Goal: Task Accomplishment & Management: Manage account settings

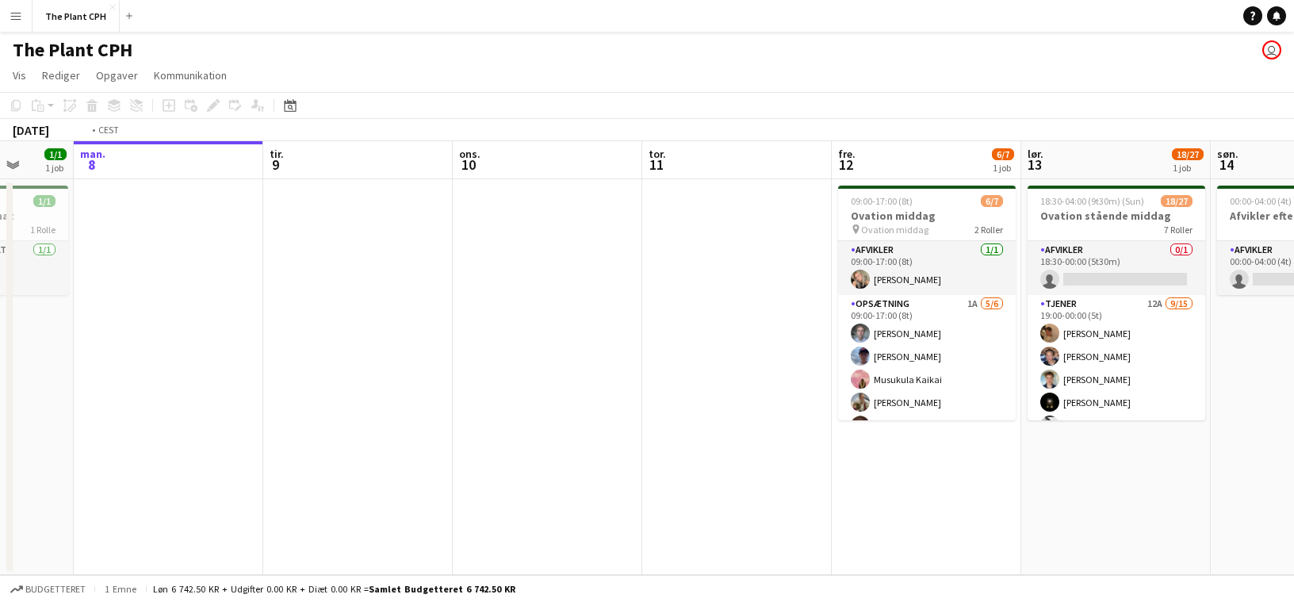
scroll to position [0, 535]
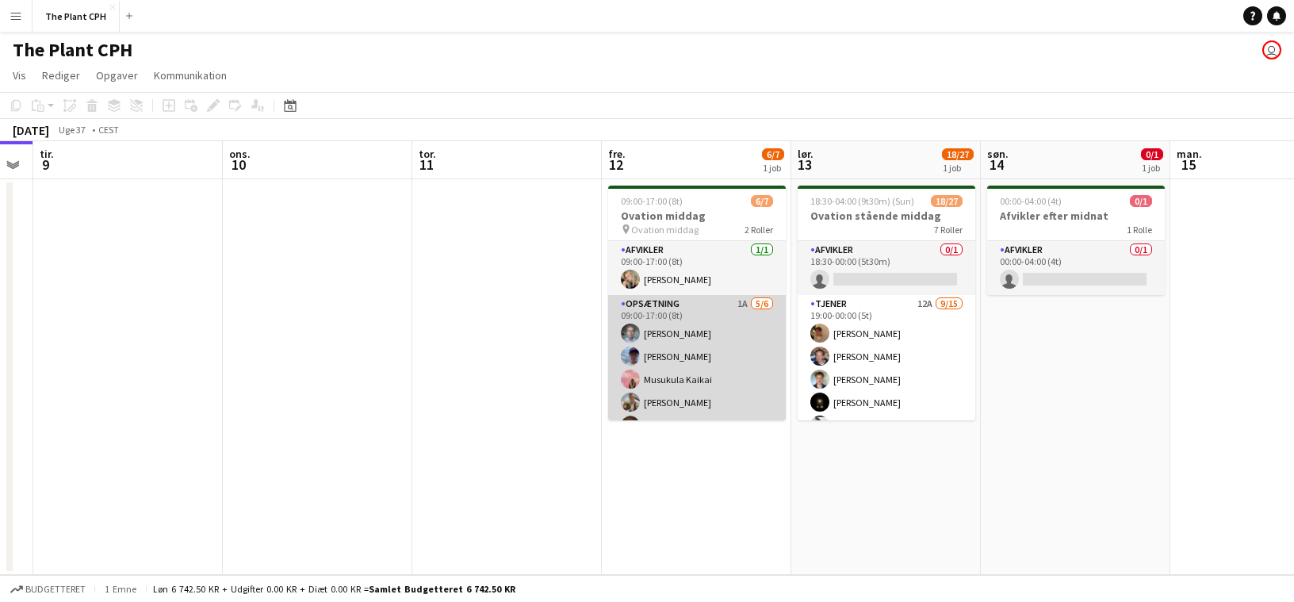
click at [682, 339] on app-card-role "Opsætning 1A [DATE] 09:00-17:00 (8t) [PERSON_NAME] [PERSON_NAME] [PERSON_NAME] …" at bounding box center [697, 379] width 178 height 169
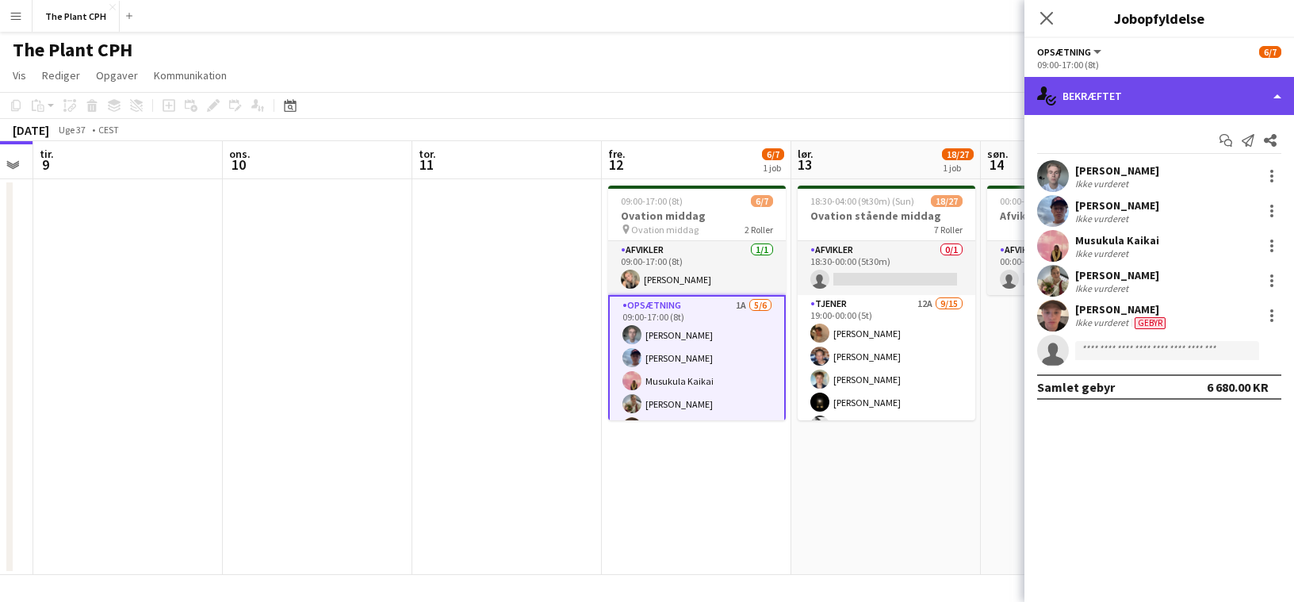
click at [1202, 104] on div "single-neutral-actions-check-2 Bekræftet" at bounding box center [1160, 96] width 270 height 38
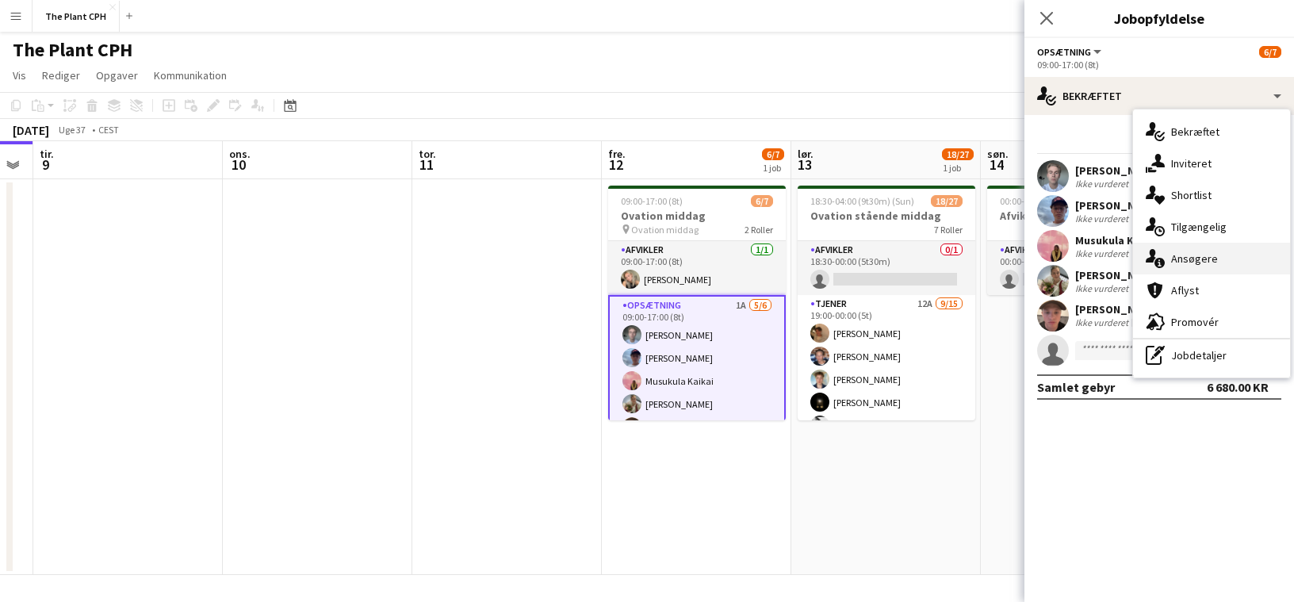
click at [1208, 266] on span "Ansøgere" at bounding box center [1194, 258] width 47 height 14
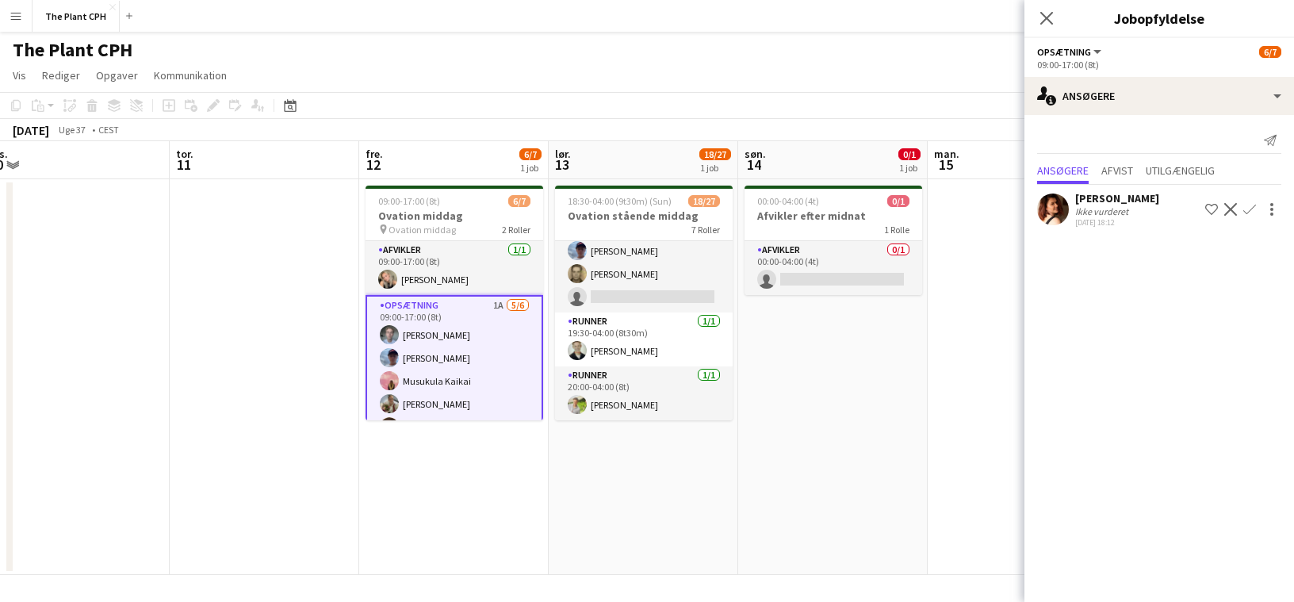
scroll to position [631, 0]
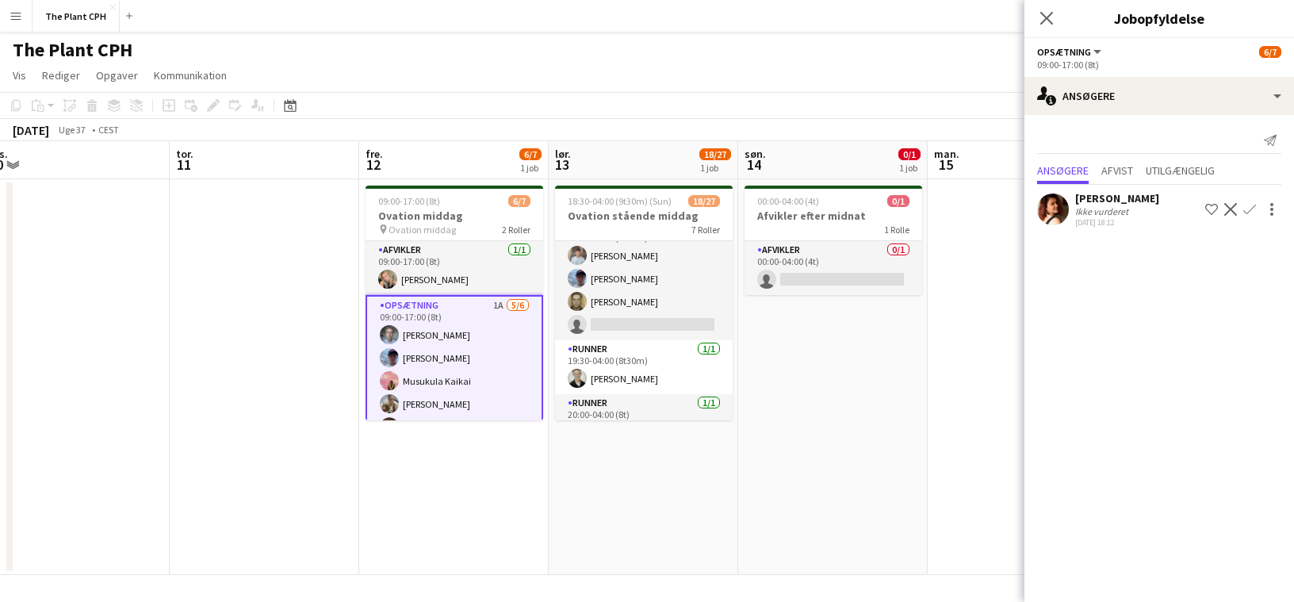
click at [778, 360] on app-date-cell "00:00-04:00 (4t) 0/1 Afvikler efter midnat 1 Rolle Afvikler 0/1 00:00-04:00 (4t…" at bounding box center [833, 377] width 190 height 396
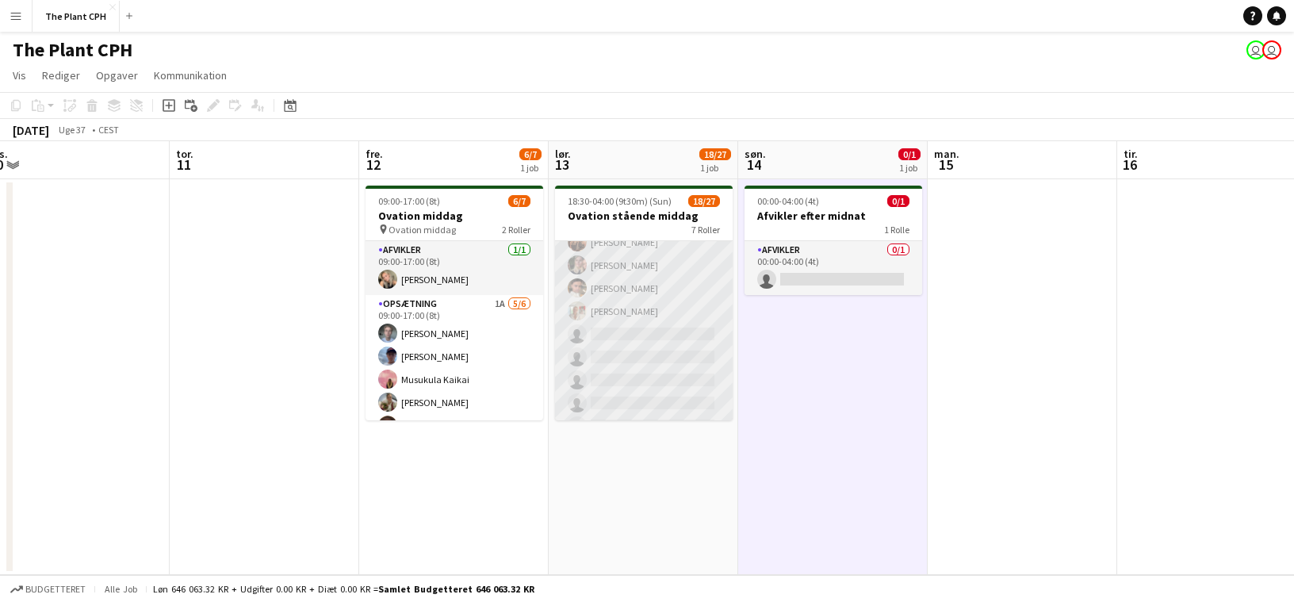
drag, startPoint x: 661, startPoint y: 335, endPoint x: 669, endPoint y: 330, distance: 9.9
click at [661, 335] on app-card-role "Tjener 12A [DATE] 19:00-00:00 (5t) [PERSON_NAME] [PERSON_NAME] [PERSON_NAME] [P…" at bounding box center [644, 277] width 178 height 376
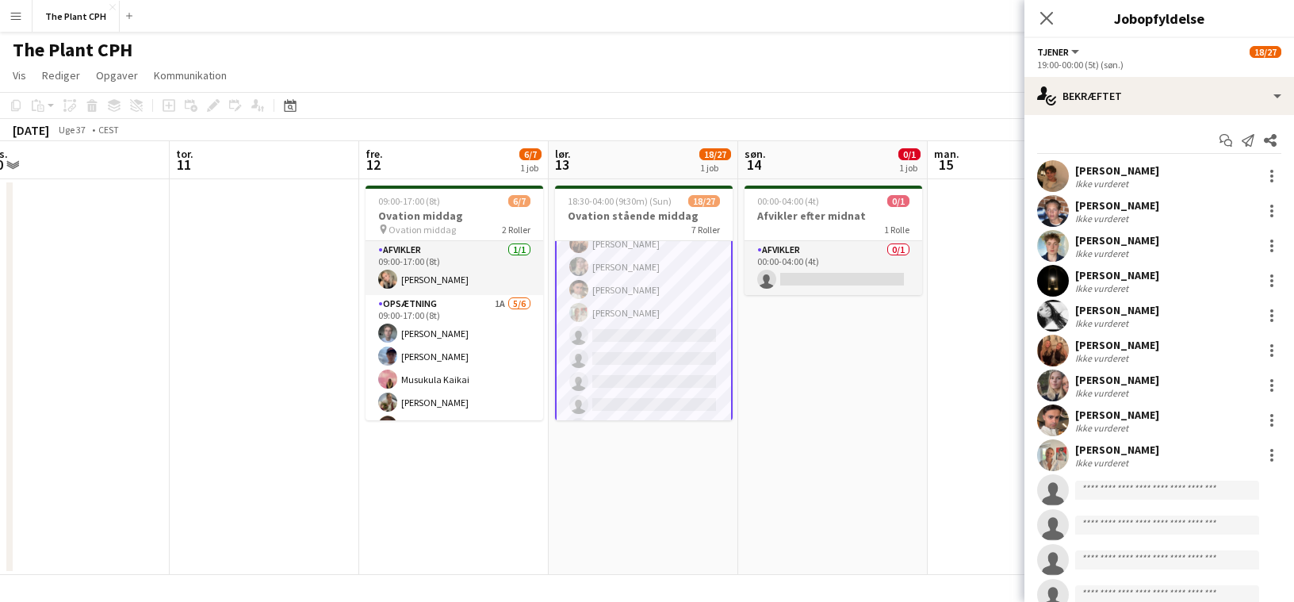
scroll to position [208, 0]
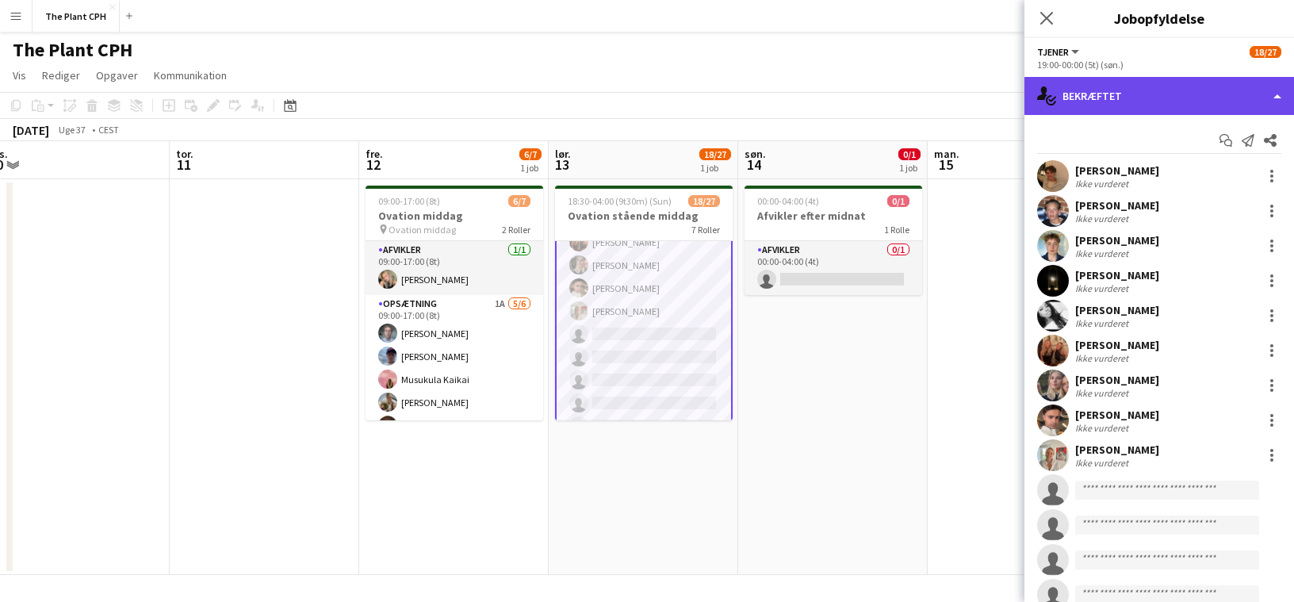
drag, startPoint x: 1213, startPoint y: 109, endPoint x: 1216, endPoint y: 135, distance: 26.3
click at [1213, 109] on div "single-neutral-actions-check-2 Bekræftet" at bounding box center [1160, 96] width 270 height 38
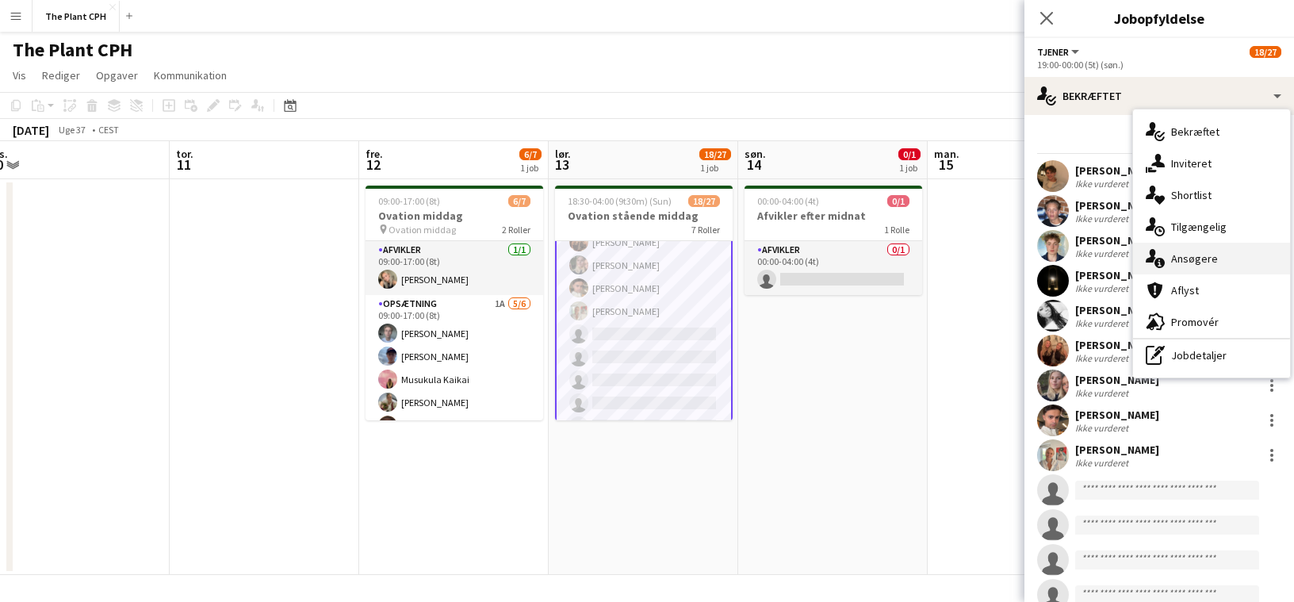
click at [1233, 254] on div "single-neutral-actions-information Ansøgere" at bounding box center [1211, 259] width 157 height 32
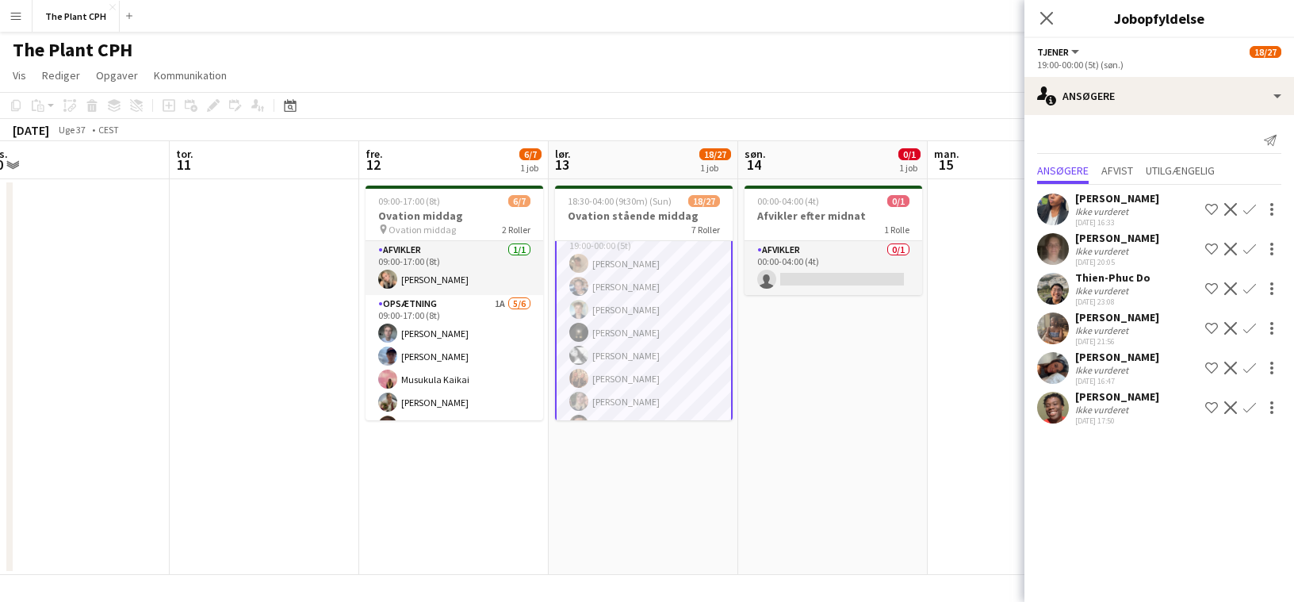
scroll to position [72, 0]
click at [1091, 332] on div "Ikke vurderet" at bounding box center [1103, 330] width 56 height 12
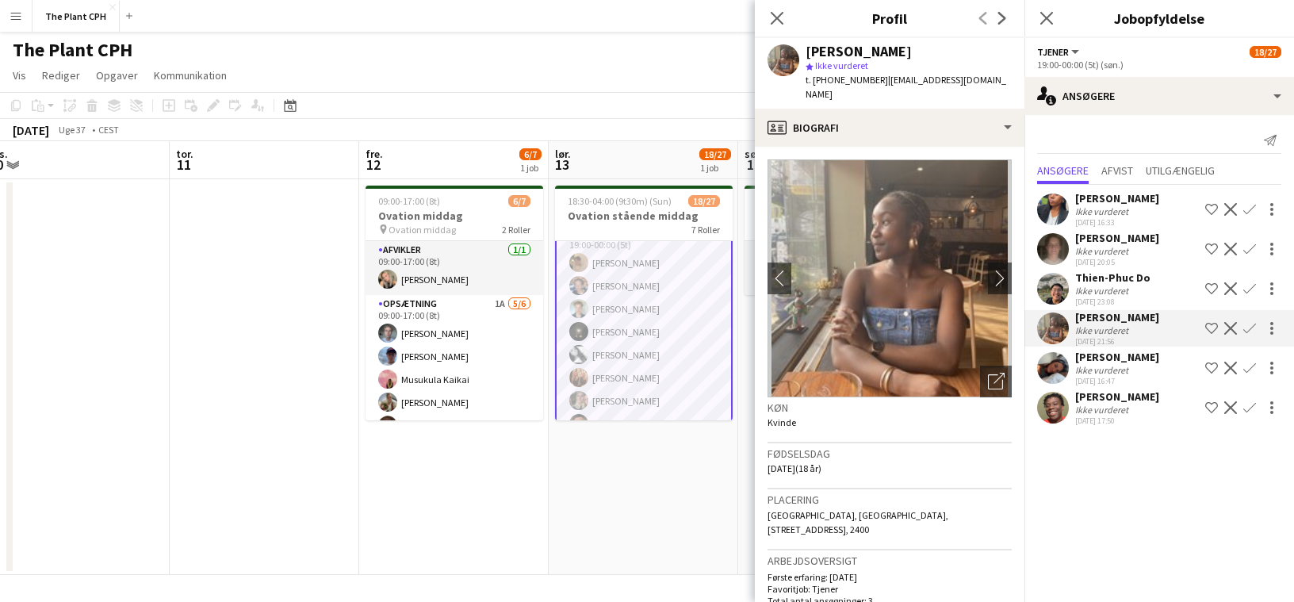
click at [1091, 331] on div "Ikke vurderet" at bounding box center [1103, 330] width 56 height 12
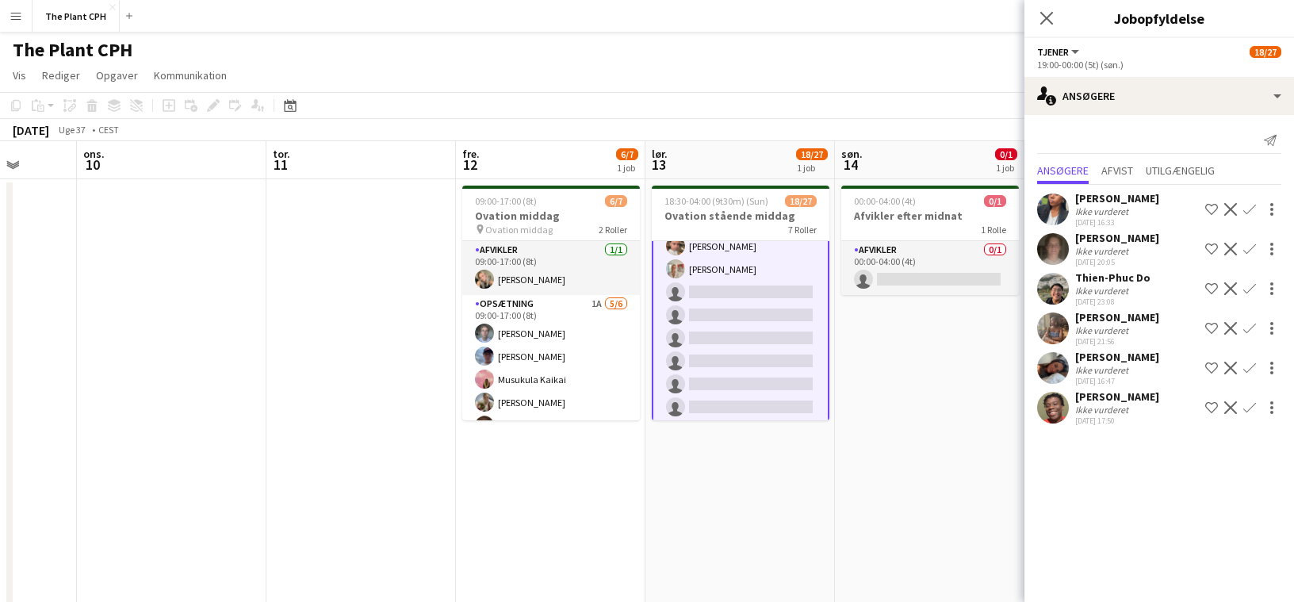
scroll to position [251, 0]
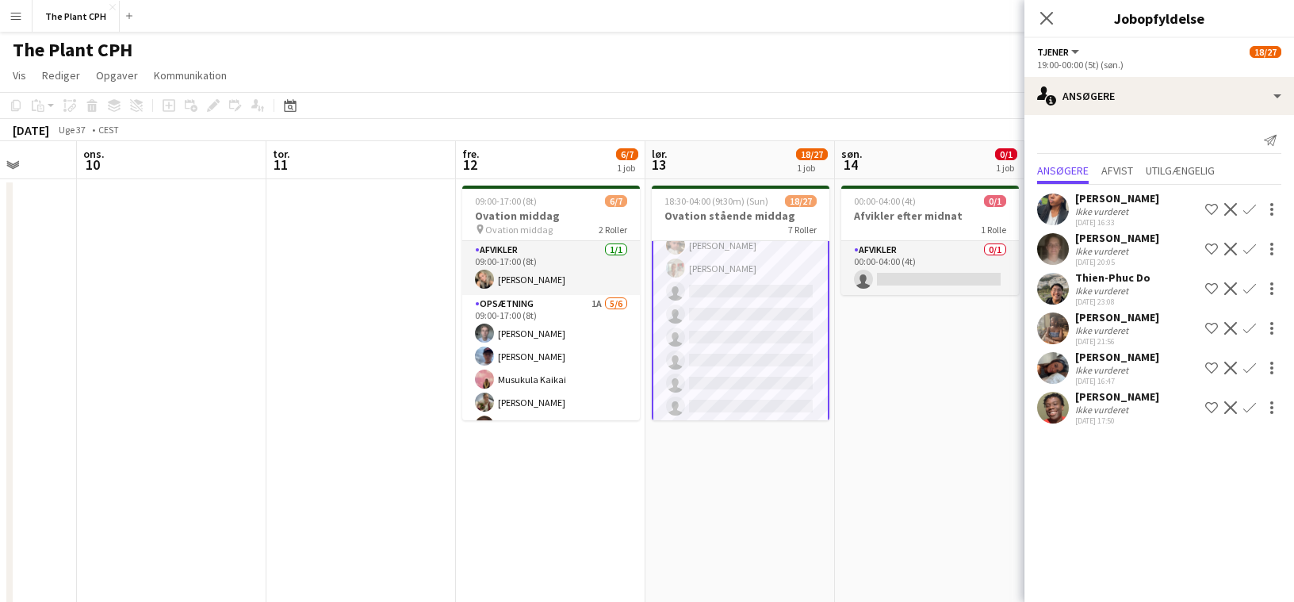
click at [1102, 286] on div "Ikke vurderet" at bounding box center [1103, 291] width 56 height 12
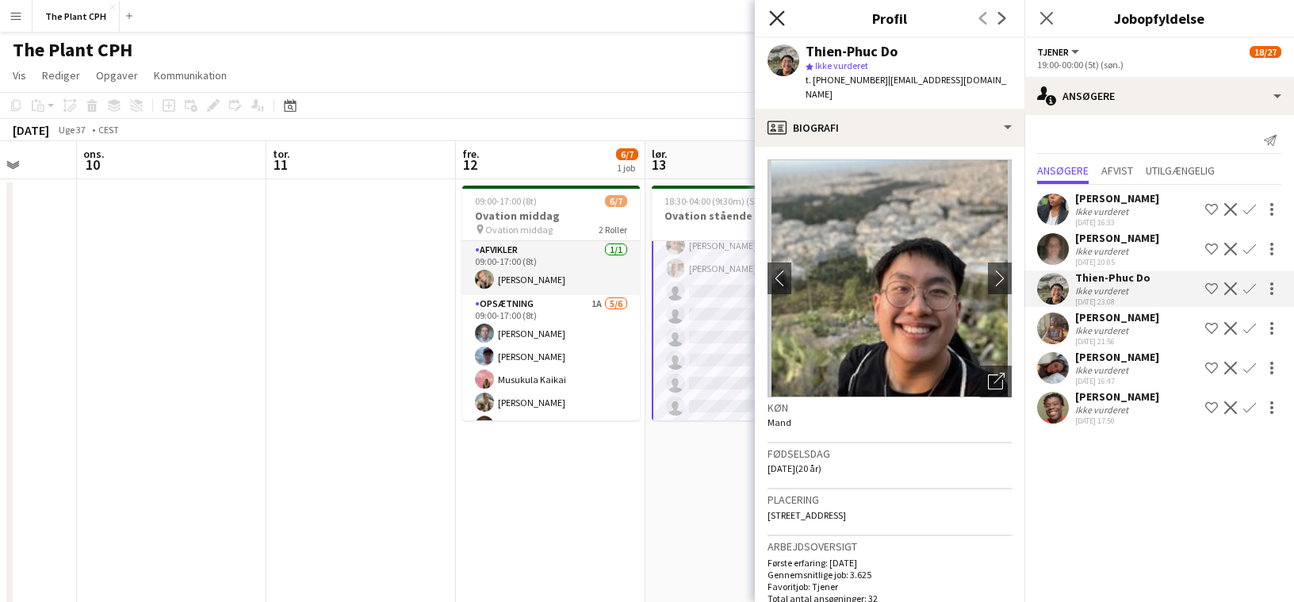
click at [784, 17] on icon "Luk pop-in" at bounding box center [776, 17] width 15 height 15
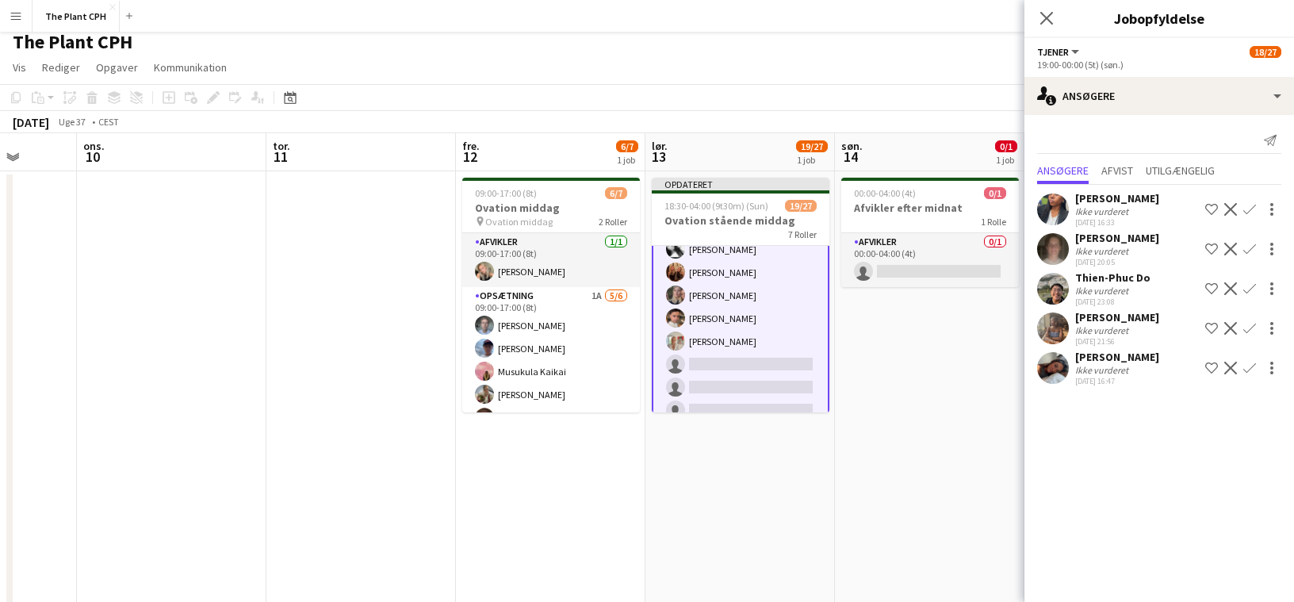
scroll to position [206, 0]
click at [843, 335] on app-date-cell "00:00-04:00 (4t) 0/1 Afvikler efter midnat 1 Rolle Afvikler 0/1 00:00-04:00 (4t…" at bounding box center [930, 400] width 190 height 458
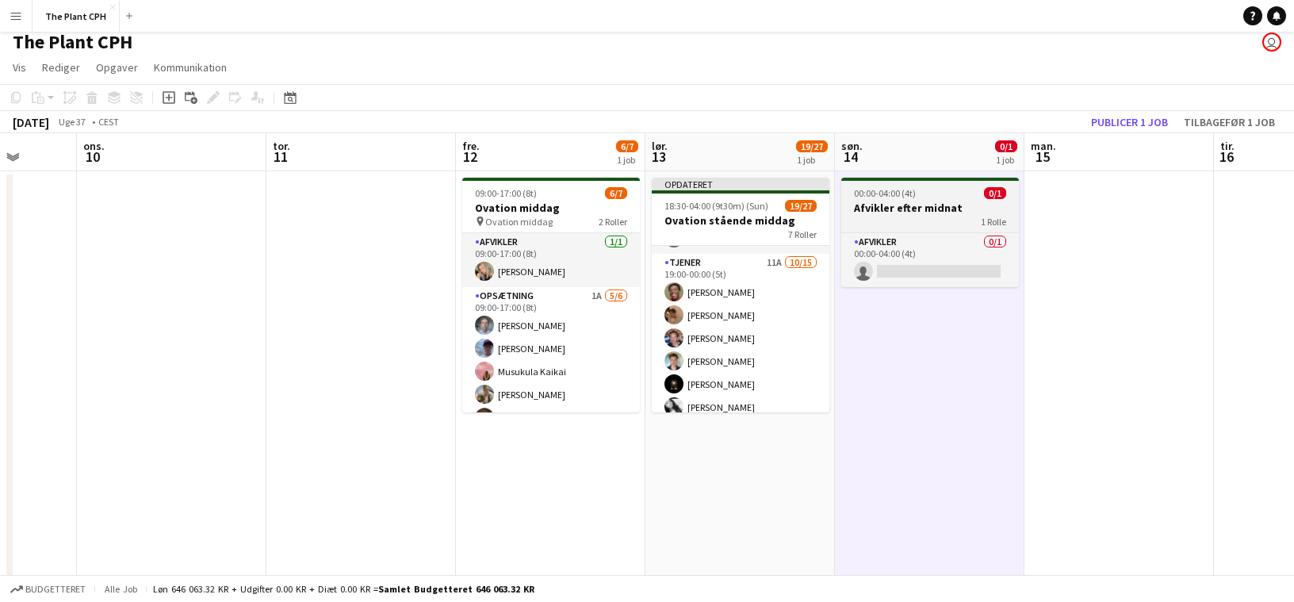
scroll to position [0, 0]
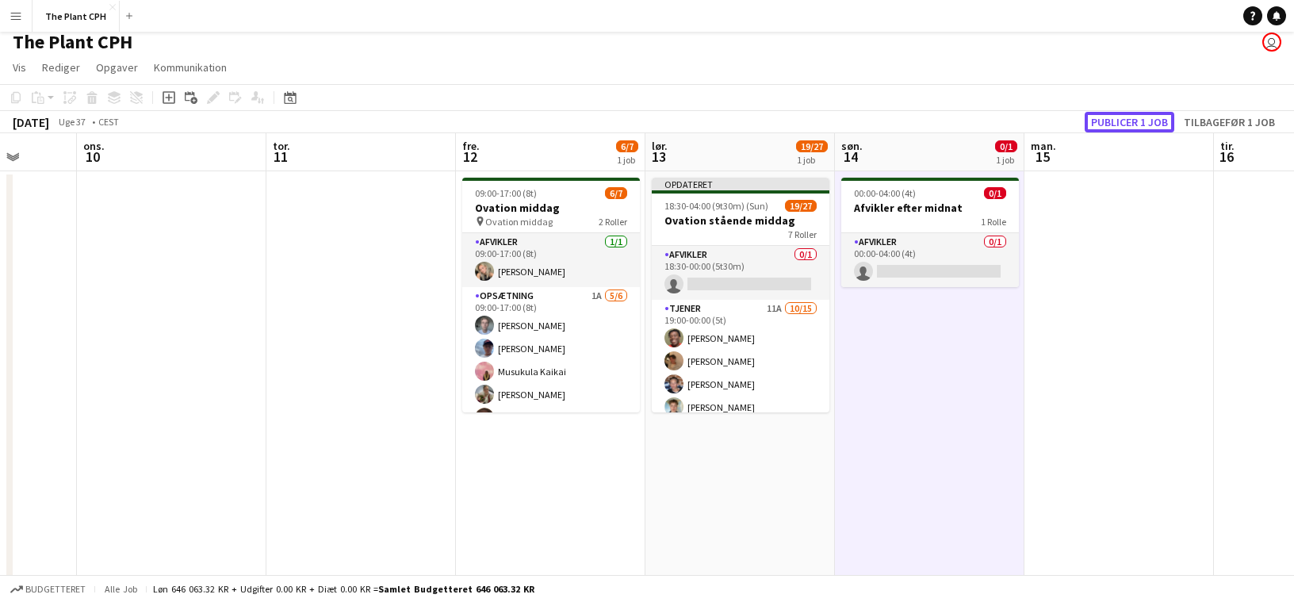
drag, startPoint x: 1104, startPoint y: 121, endPoint x: 1097, endPoint y: 131, distance: 11.9
click at [1104, 121] on button "Publicer 1 job" at bounding box center [1130, 122] width 90 height 21
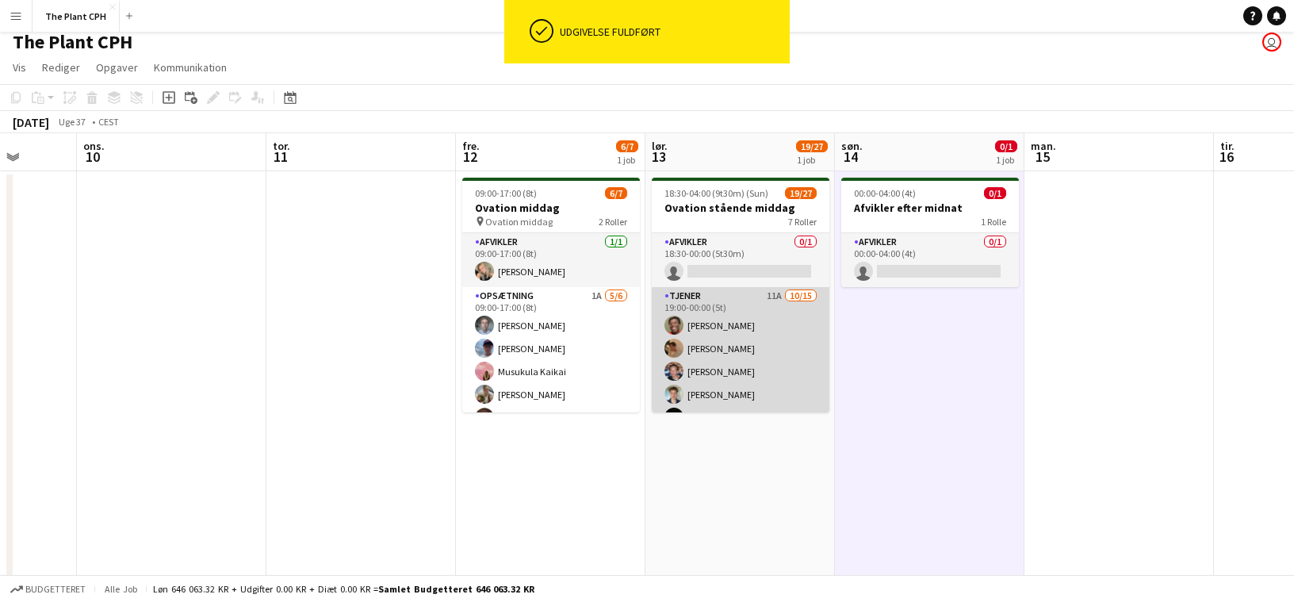
click at [740, 373] on app-card-role "Tjener 11A [DATE] 19:00-00:00 (5t) [PERSON_NAME] [PERSON_NAME] [PERSON_NAME] [P…" at bounding box center [741, 475] width 178 height 376
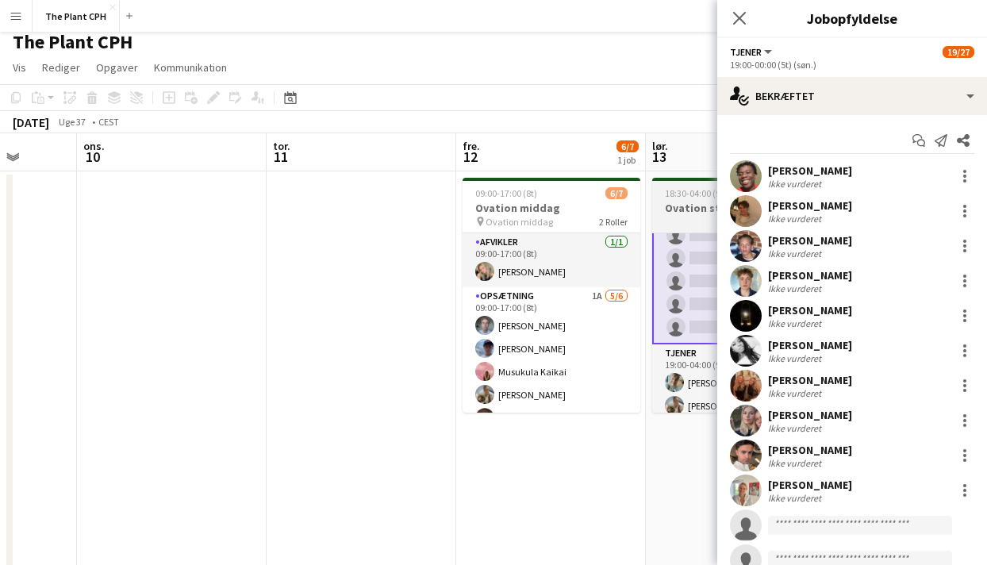
scroll to position [322, 0]
click at [474, 93] on app-toolbar "Kopier Indsæt Indsæt Kommando V Indsæt med mandskab Kommando Skift V Indsæt lin…" at bounding box center [493, 97] width 987 height 27
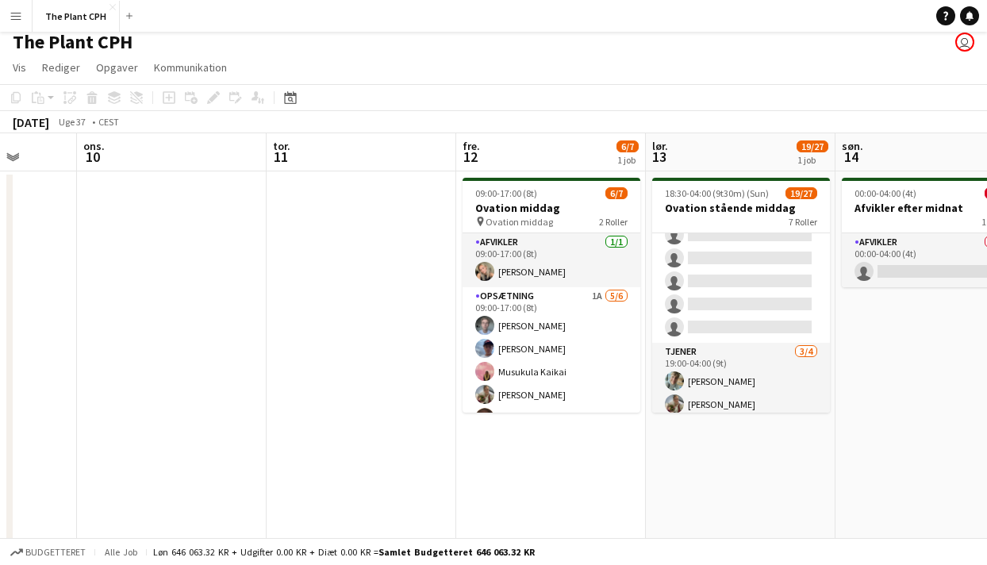
click at [9, 25] on button "Menu" at bounding box center [16, 16] width 32 height 32
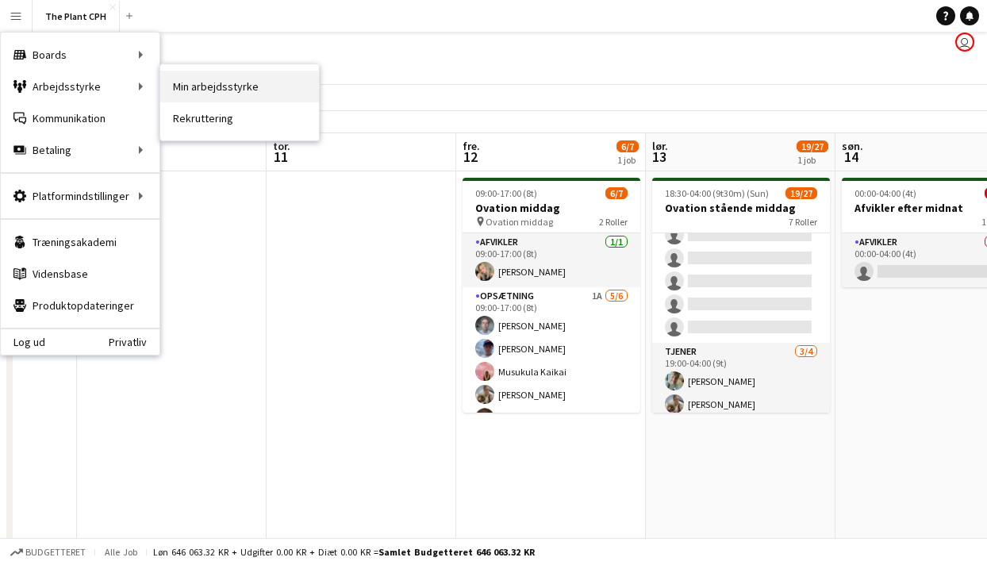
click at [269, 87] on link "Min arbejdsstyrke" at bounding box center [239, 87] width 159 height 32
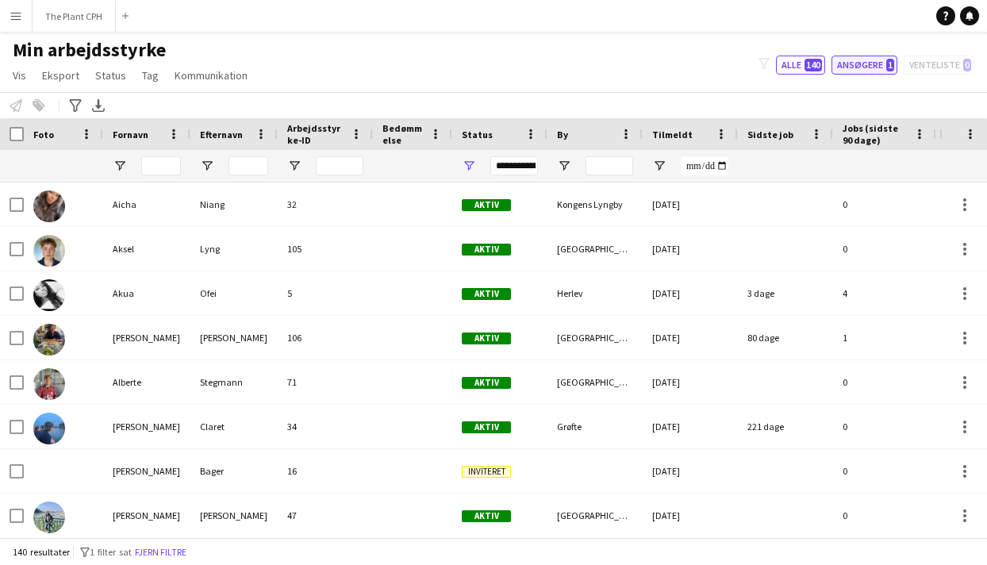
click at [871, 65] on button "Ansøgere 1" at bounding box center [864, 65] width 66 height 19
type input "**********"
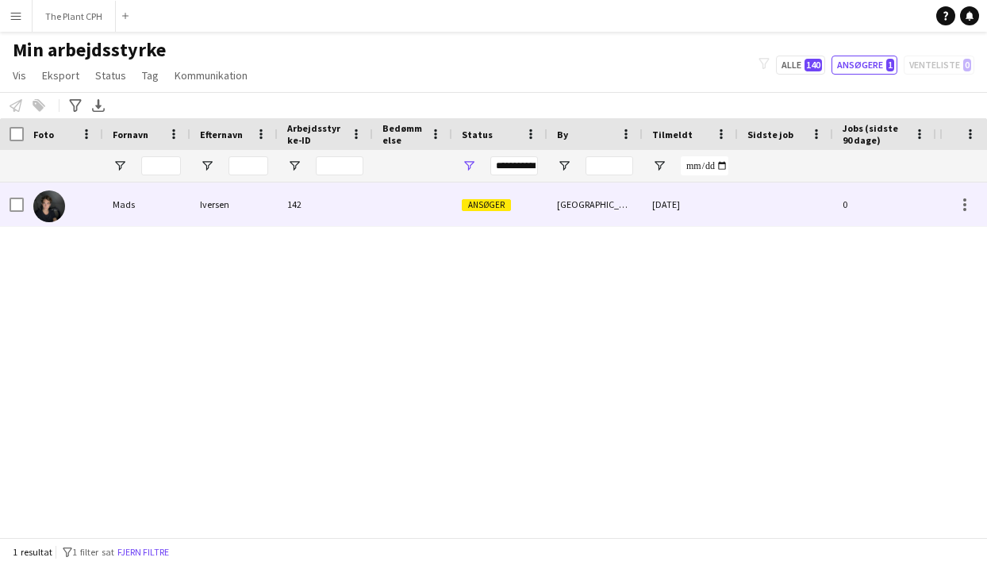
click at [252, 204] on div "Iversen" at bounding box center [233, 204] width 87 height 44
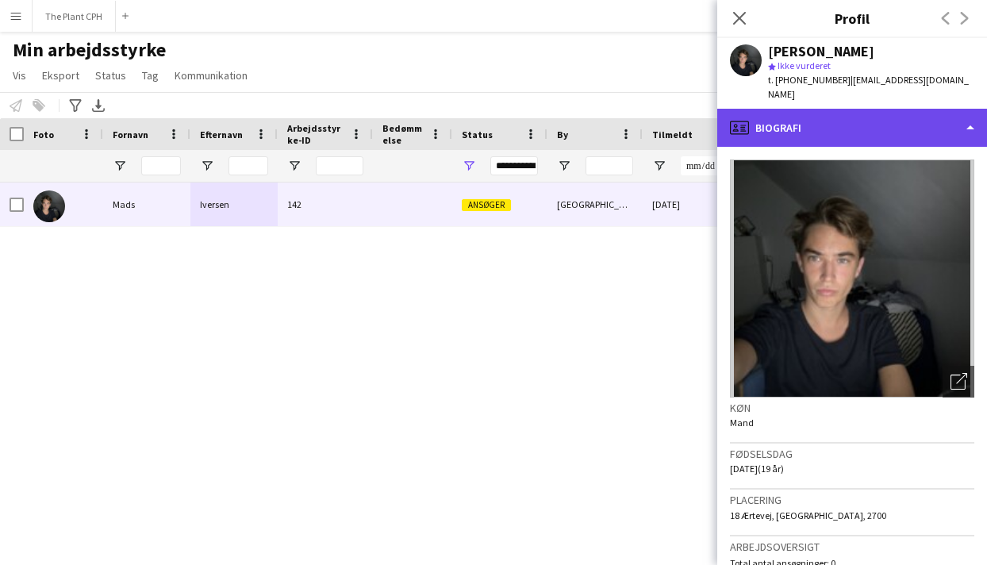
click at [869, 121] on div "profile Biografi" at bounding box center [852, 128] width 270 height 38
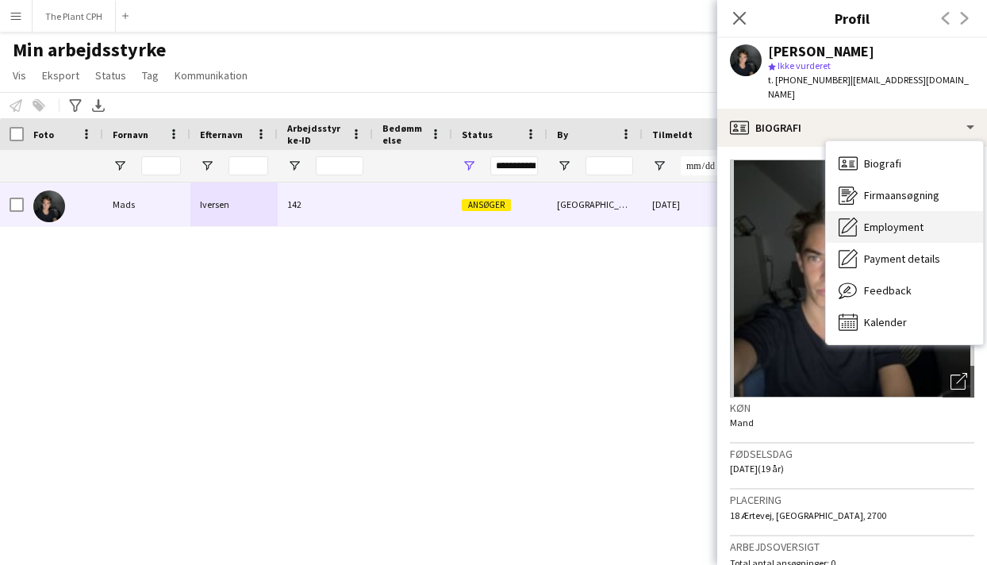
click at [907, 218] on div "Employment Employment" at bounding box center [904, 227] width 157 height 32
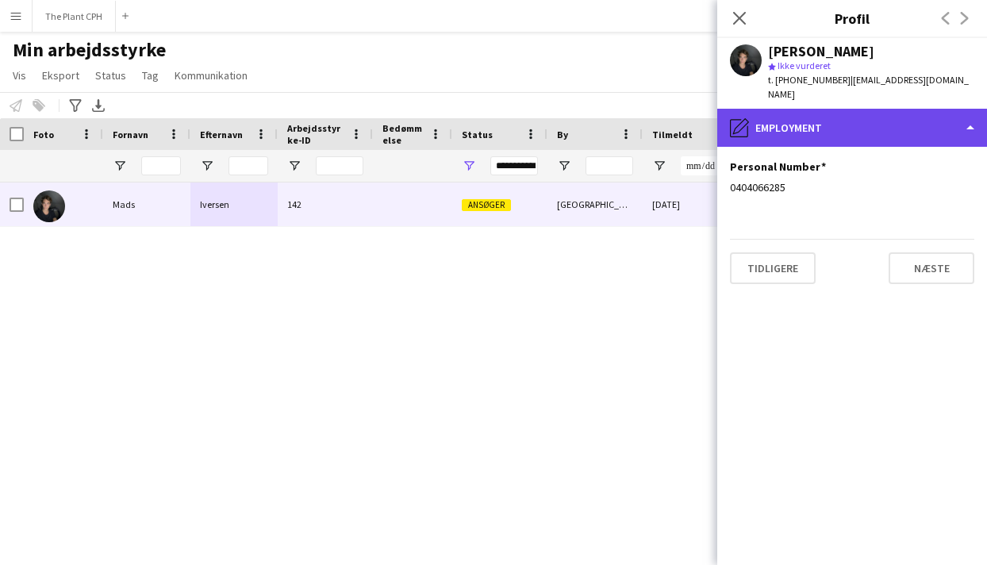
click at [857, 113] on div "pencil4 Employment" at bounding box center [852, 128] width 270 height 38
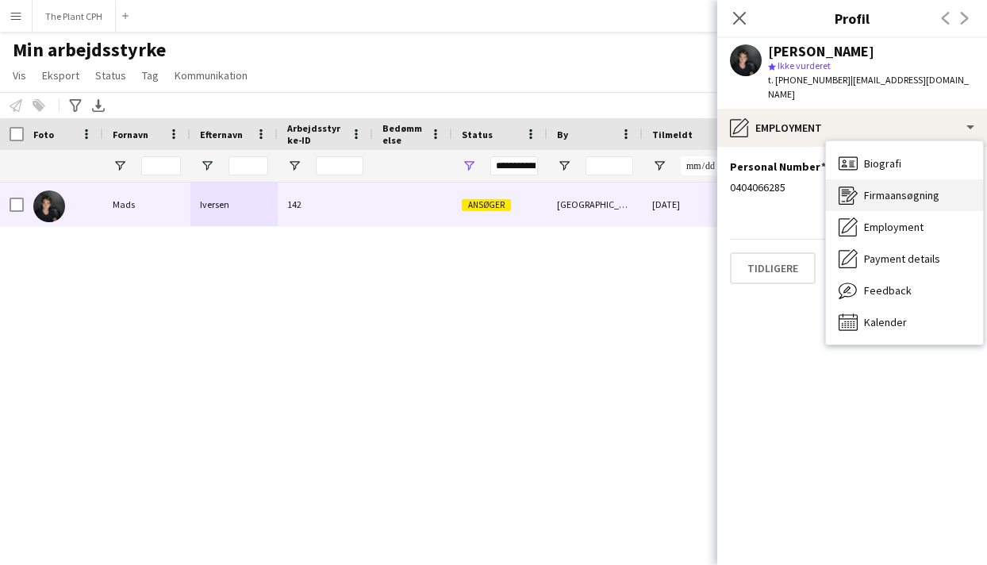
click at [874, 199] on span "Firmaansøgning" at bounding box center [901, 195] width 75 height 14
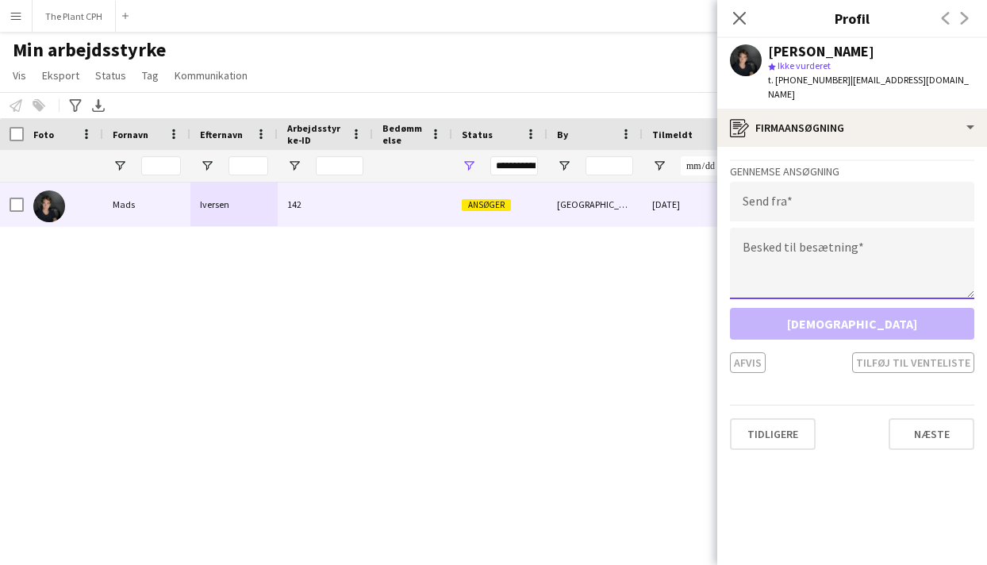
click at [847, 255] on textarea at bounding box center [852, 263] width 244 height 71
paste textarea "**********"
type textarea "**********"
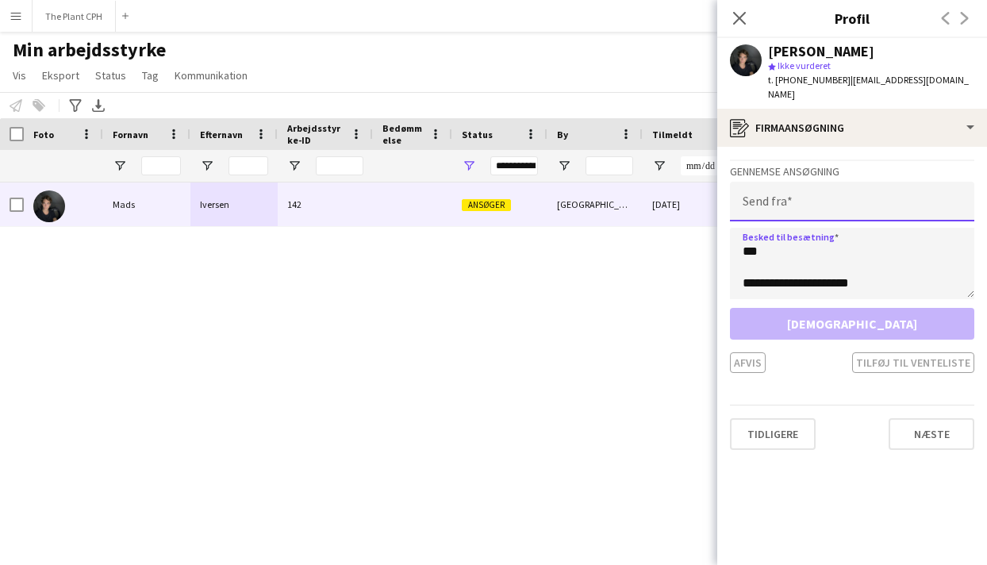
click at [831, 213] on input "email" at bounding box center [852, 202] width 244 height 40
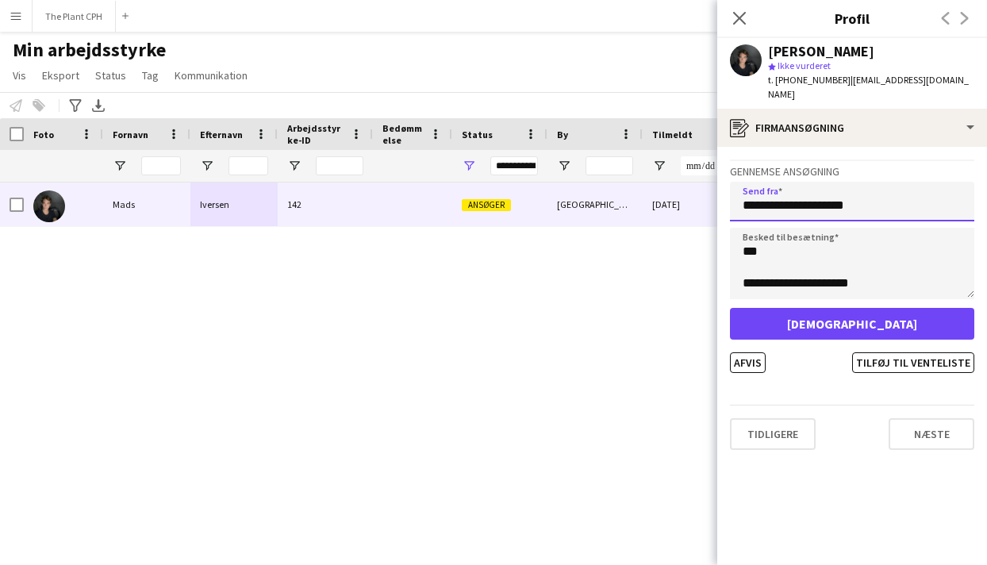
type input "**********"
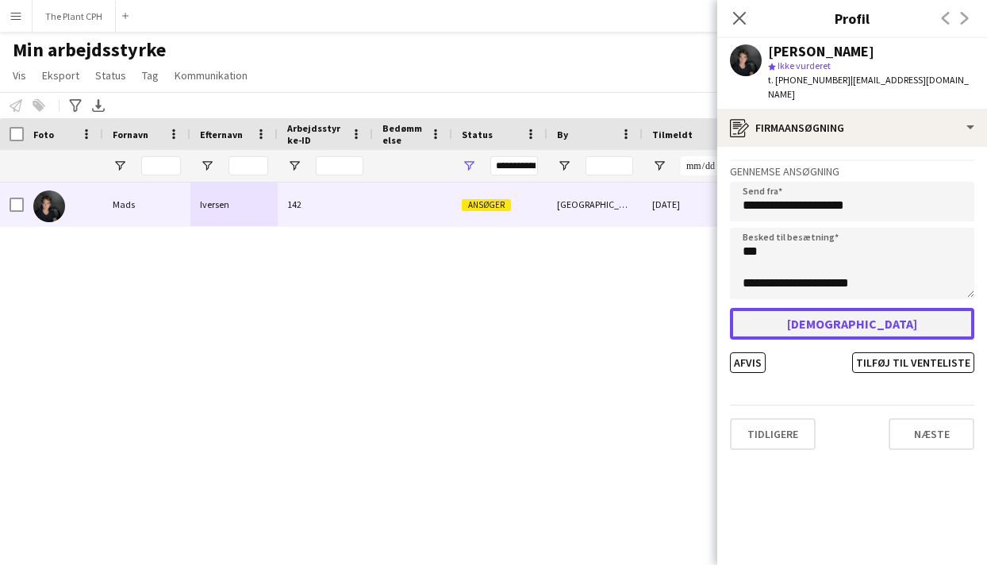
click at [849, 320] on button "[DEMOGRAPHIC_DATA]" at bounding box center [852, 324] width 244 height 32
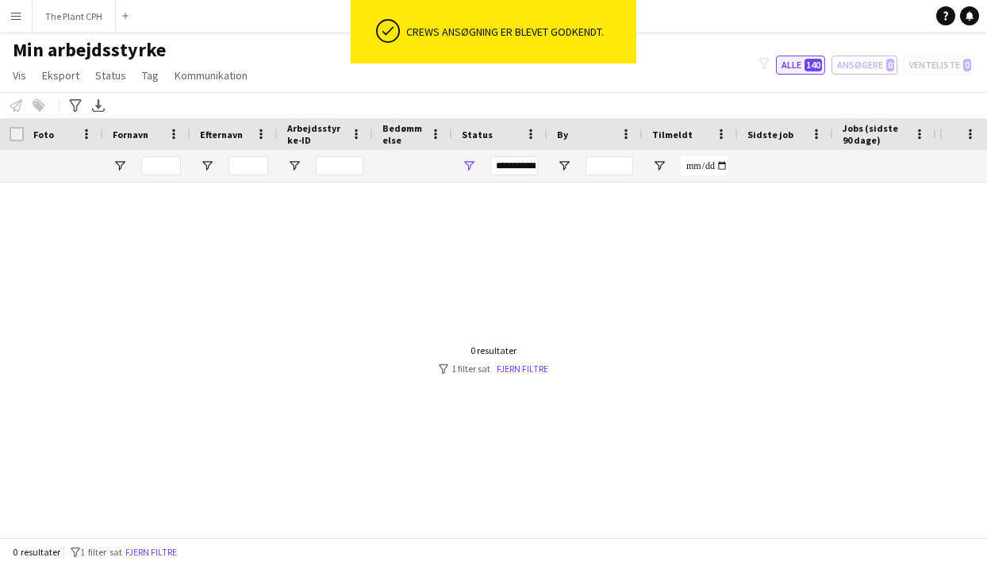
click at [809, 59] on span "140" at bounding box center [812, 65] width 17 height 13
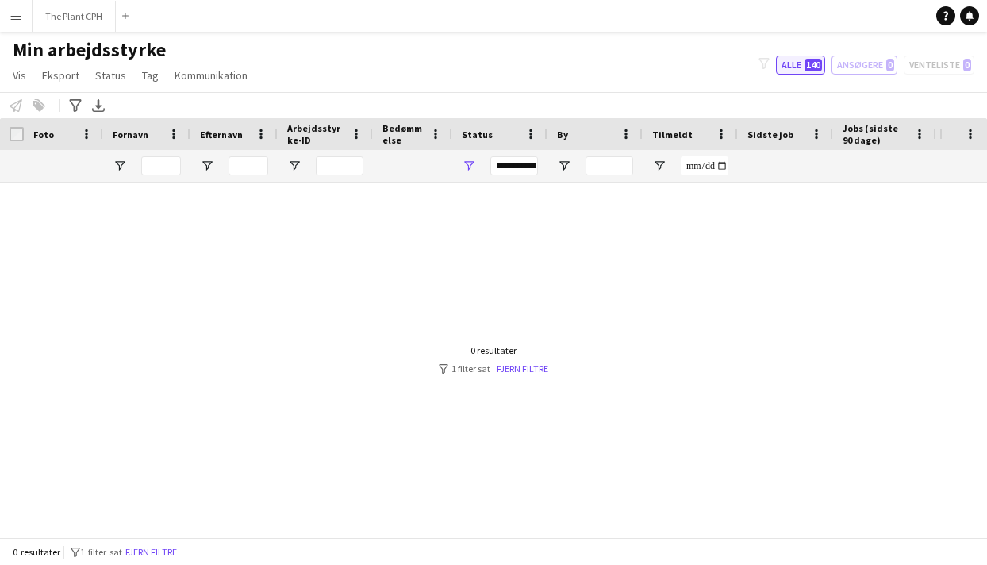
type input "**********"
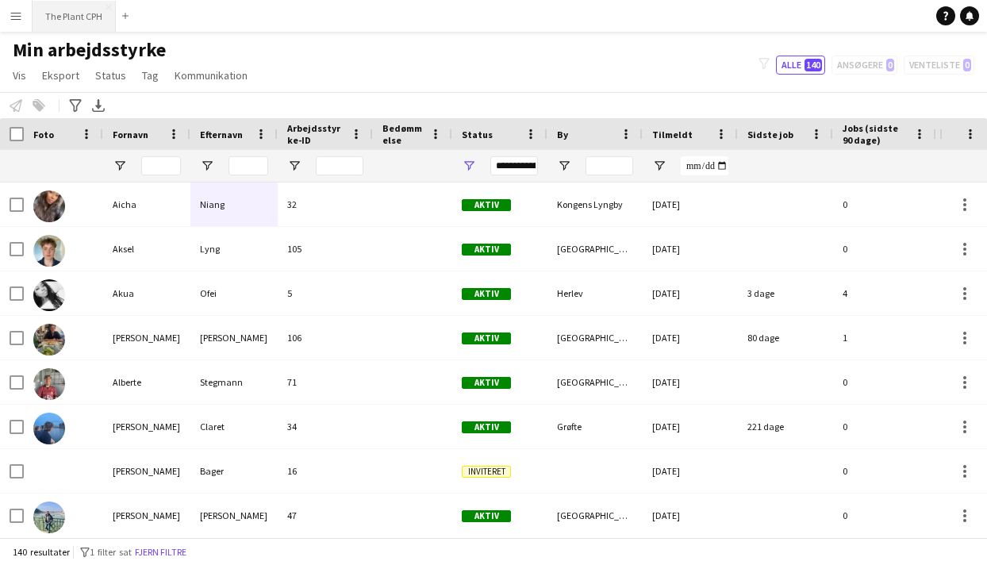
click at [54, 17] on button "The Plant CPH Luk" at bounding box center [74, 16] width 83 height 31
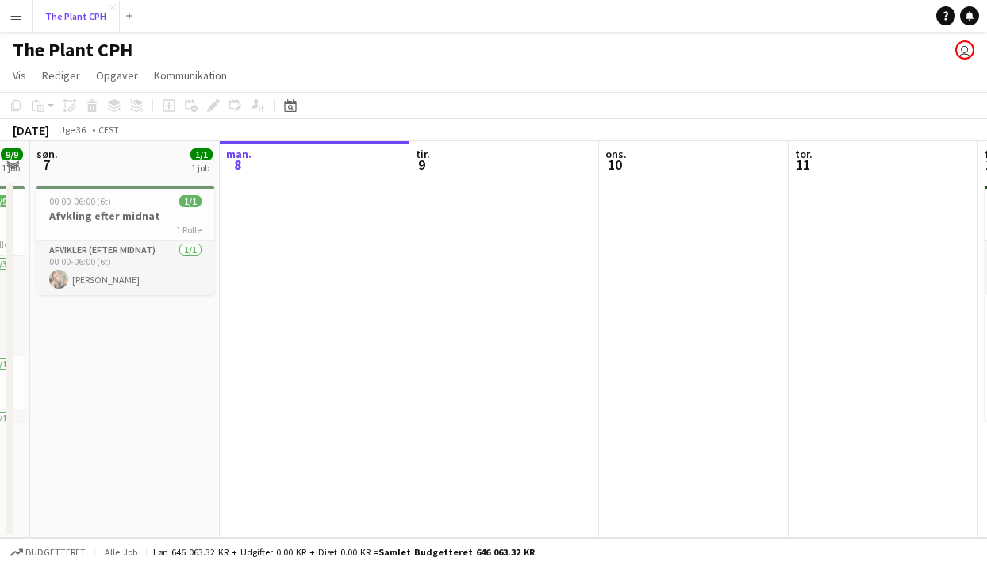
scroll to position [0, 523]
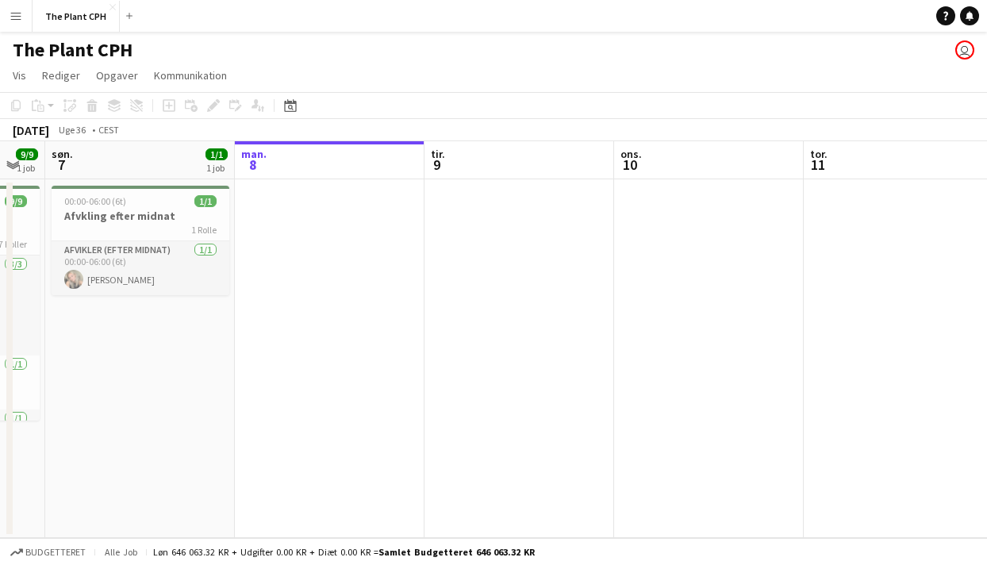
click at [299, 243] on app-date-cell at bounding box center [330, 358] width 190 height 358
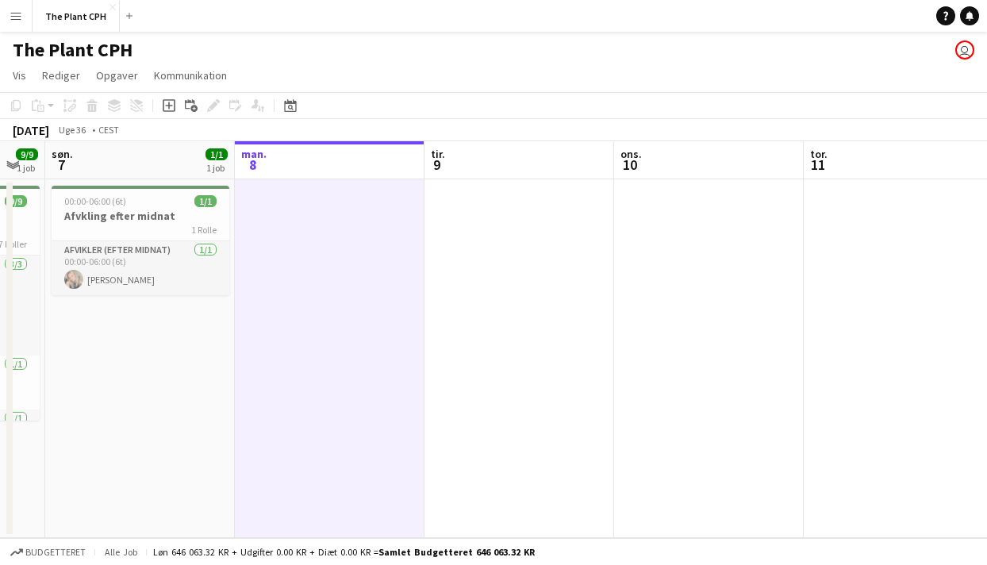
click at [495, 256] on app-date-cell at bounding box center [519, 358] width 190 height 358
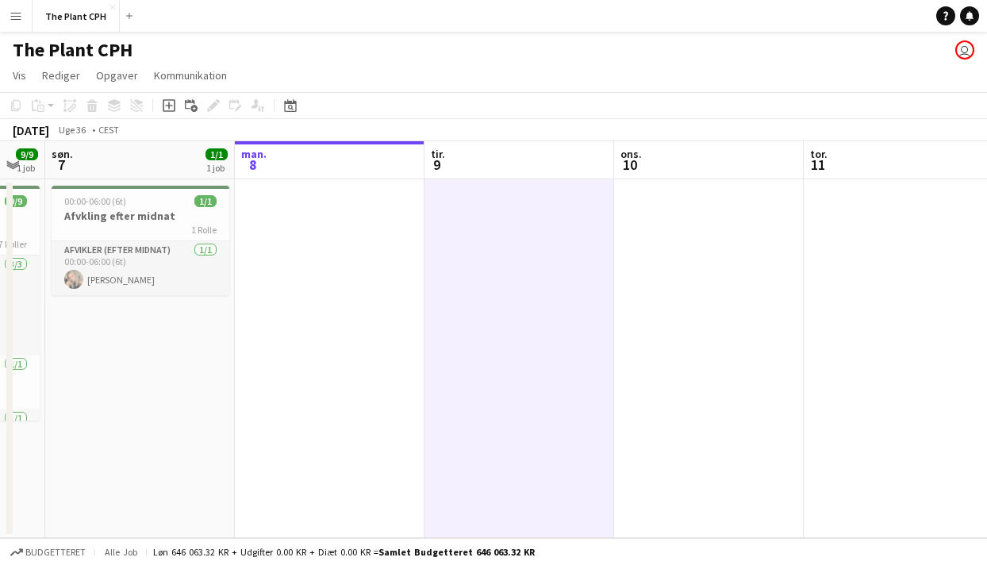
click at [408, 190] on app-date-cell at bounding box center [330, 358] width 190 height 358
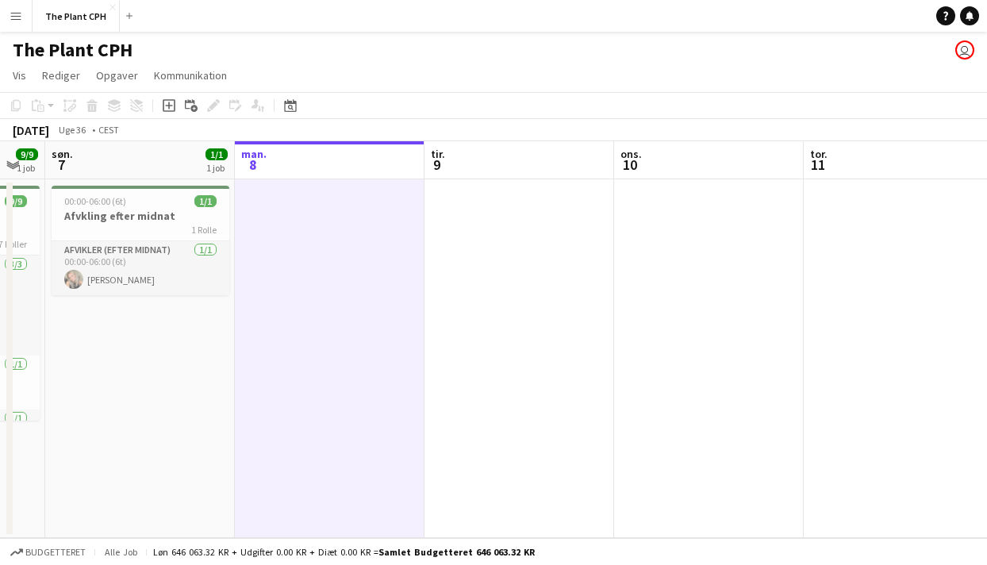
click at [526, 240] on app-date-cell at bounding box center [519, 358] width 190 height 358
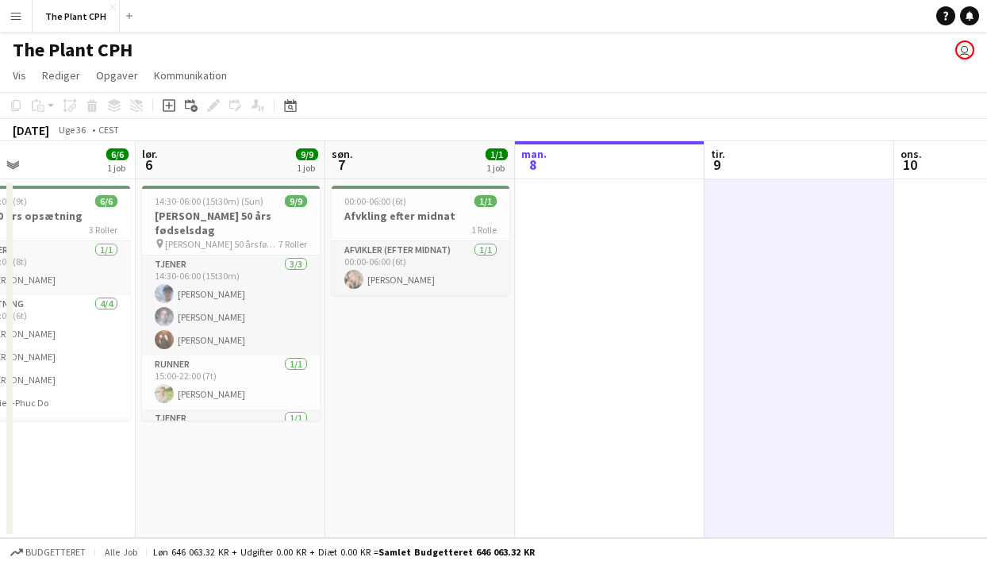
scroll to position [0, 366]
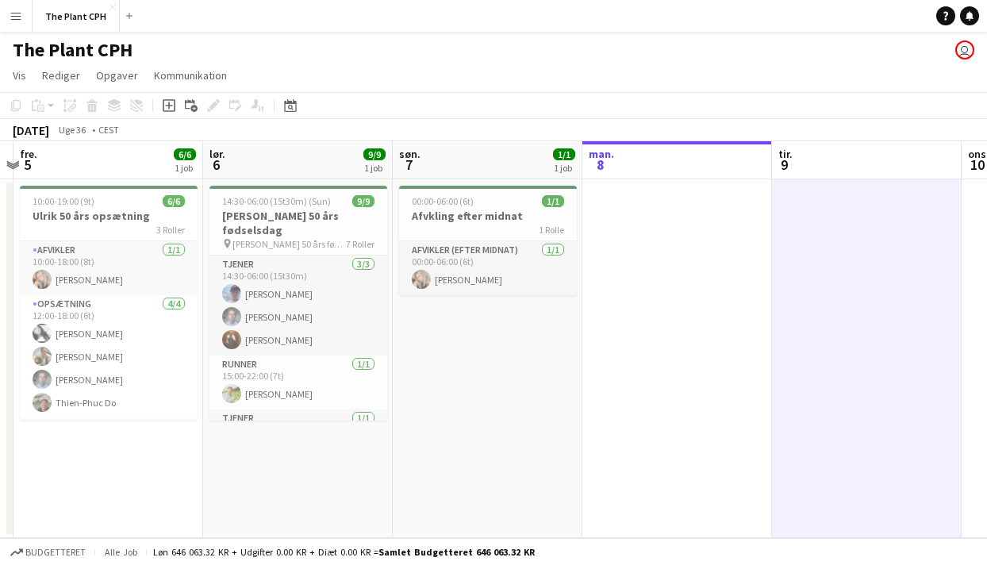
click at [589, 324] on app-date-cell at bounding box center [677, 358] width 190 height 358
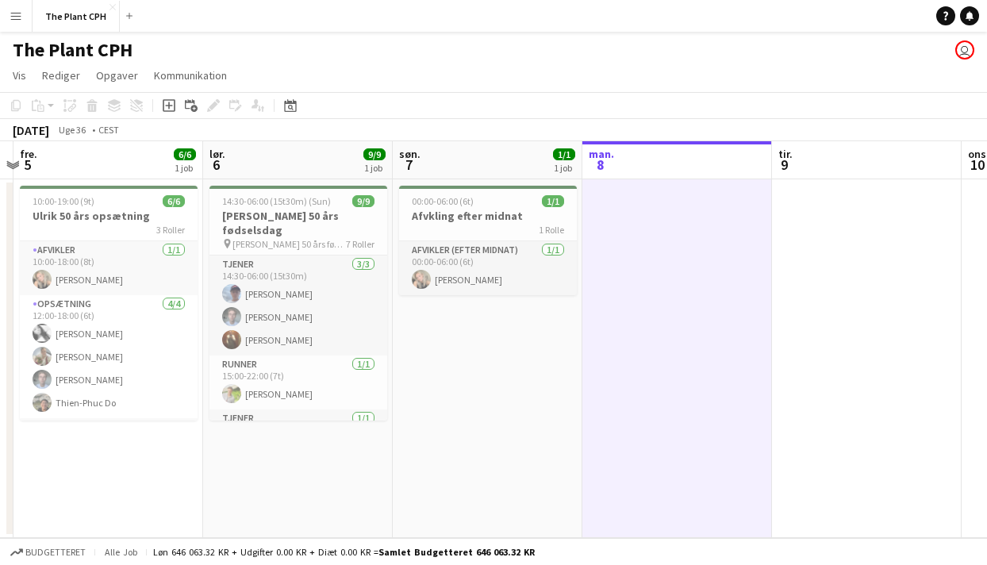
click at [555, 331] on app-date-cell "00:00-06:00 (6t) 1/1 Afvkling efter midnat 1 Rolle Afvikler (efter midnat) [DAT…" at bounding box center [488, 358] width 190 height 358
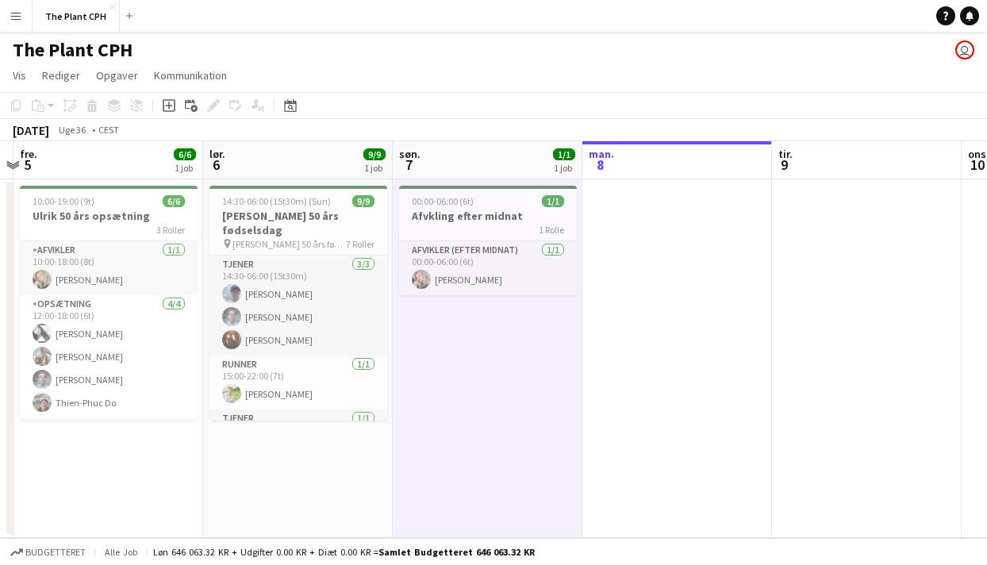
click at [612, 312] on app-date-cell at bounding box center [677, 358] width 190 height 358
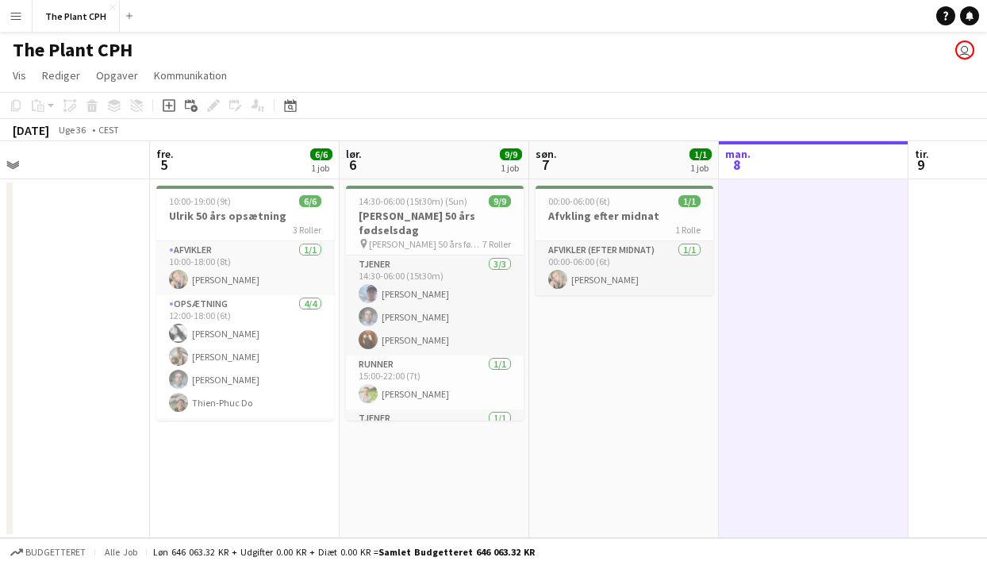
scroll to position [0, 420]
click at [440, 216] on h3 "[PERSON_NAME] 50 års fødselsdag" at bounding box center [434, 223] width 178 height 29
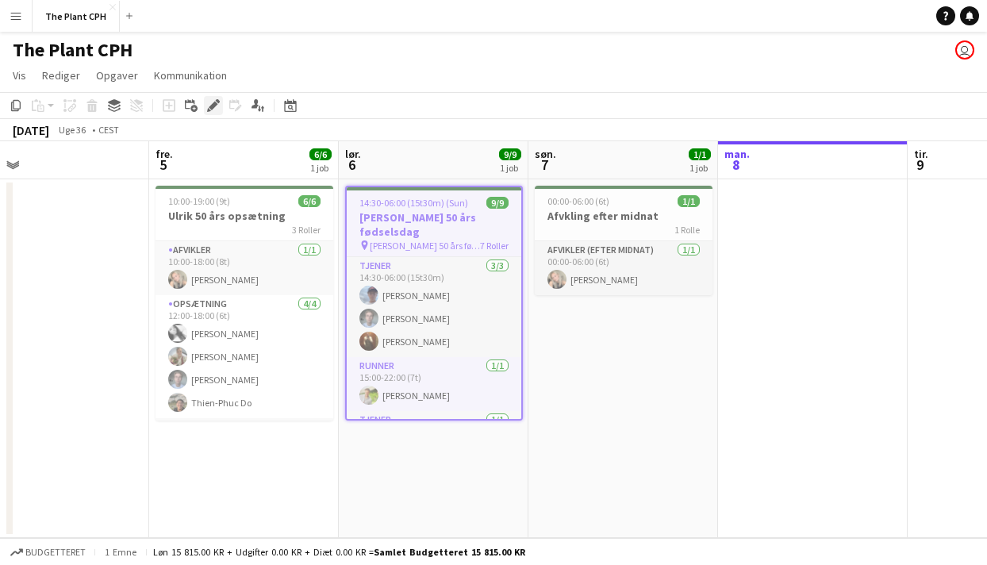
click at [213, 106] on icon at bounding box center [213, 106] width 9 height 9
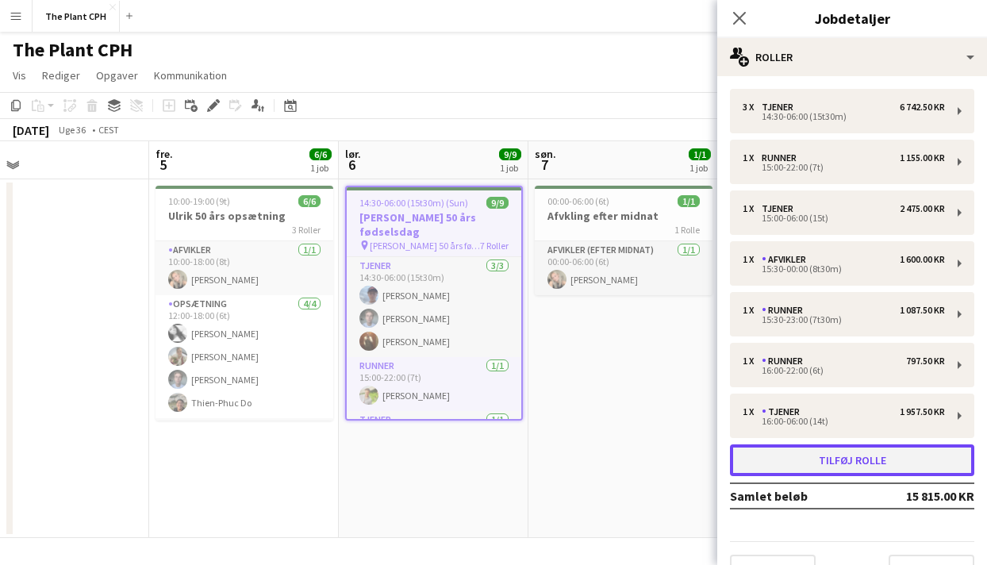
click at [786, 450] on button "Tilføj rolle" at bounding box center [852, 460] width 244 height 32
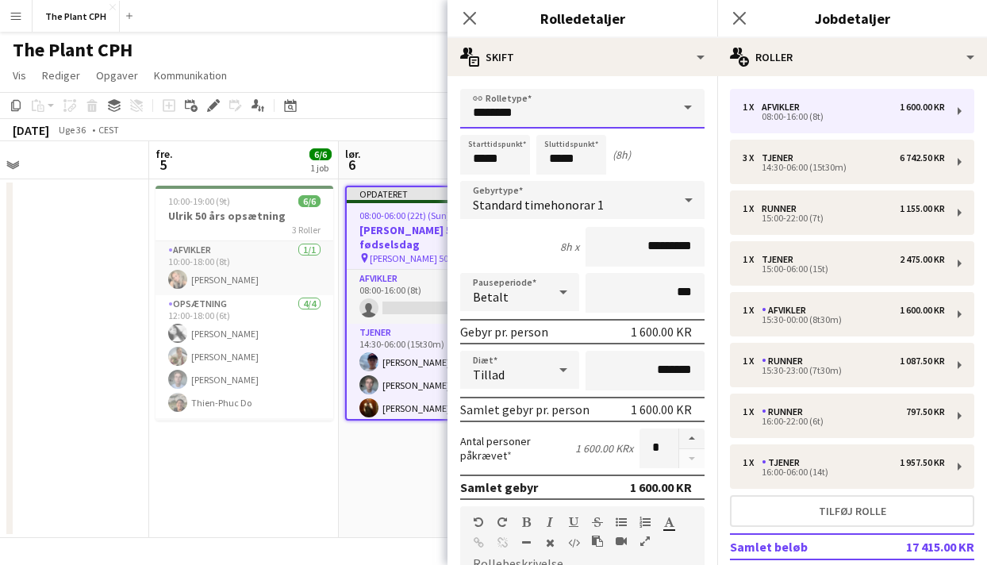
click at [661, 120] on input "********" at bounding box center [582, 109] width 244 height 40
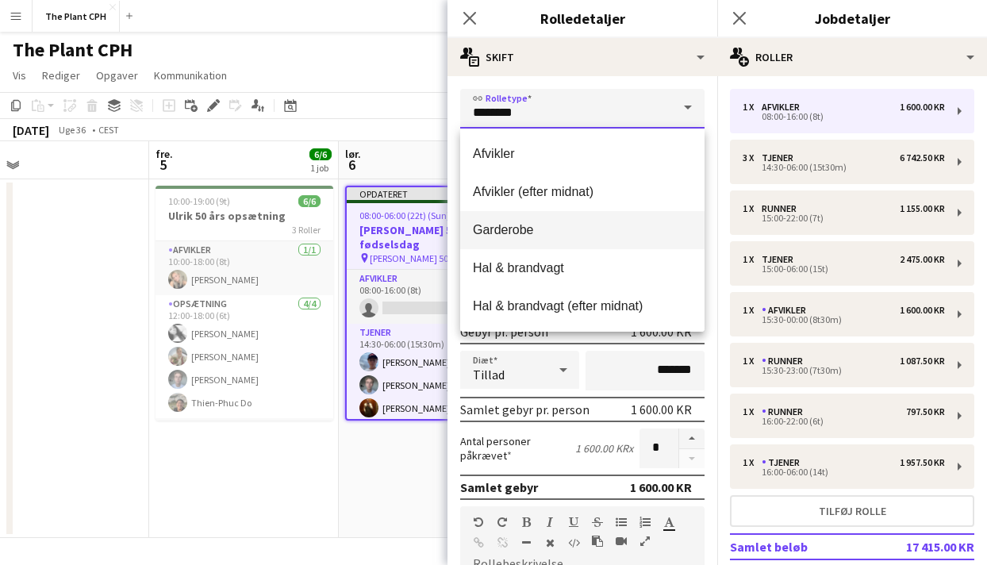
scroll to position [152, 0]
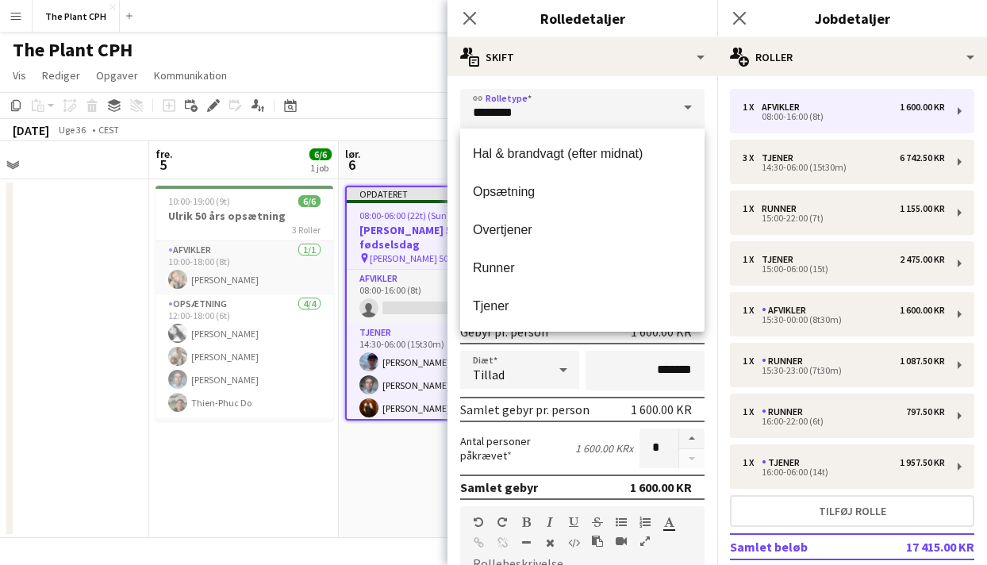
click at [554, 293] on mat-option "Tjener" at bounding box center [582, 306] width 244 height 38
type input "******"
type input "*********"
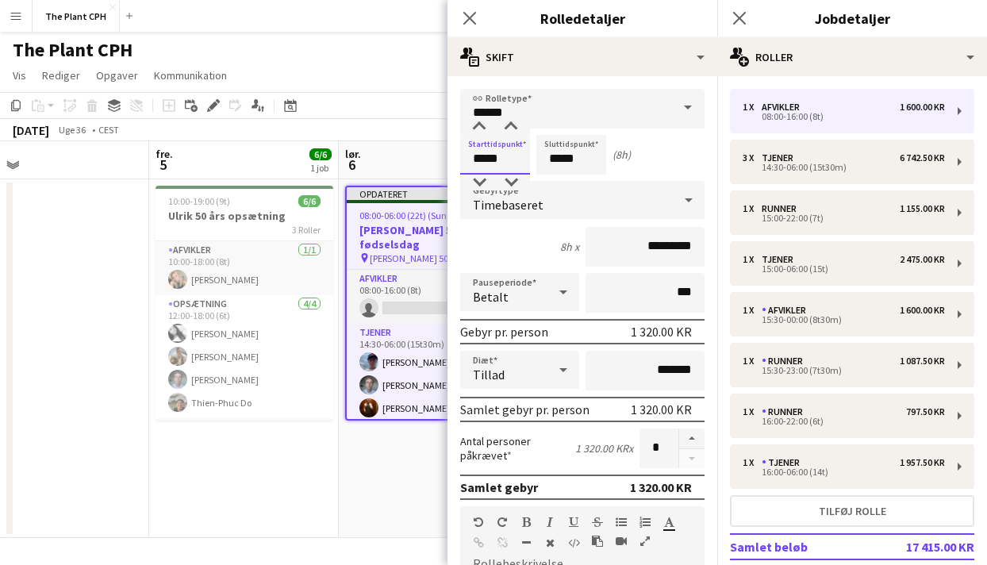
click at [517, 151] on input "*****" at bounding box center [495, 155] width 70 height 40
click at [483, 125] on div at bounding box center [479, 127] width 32 height 16
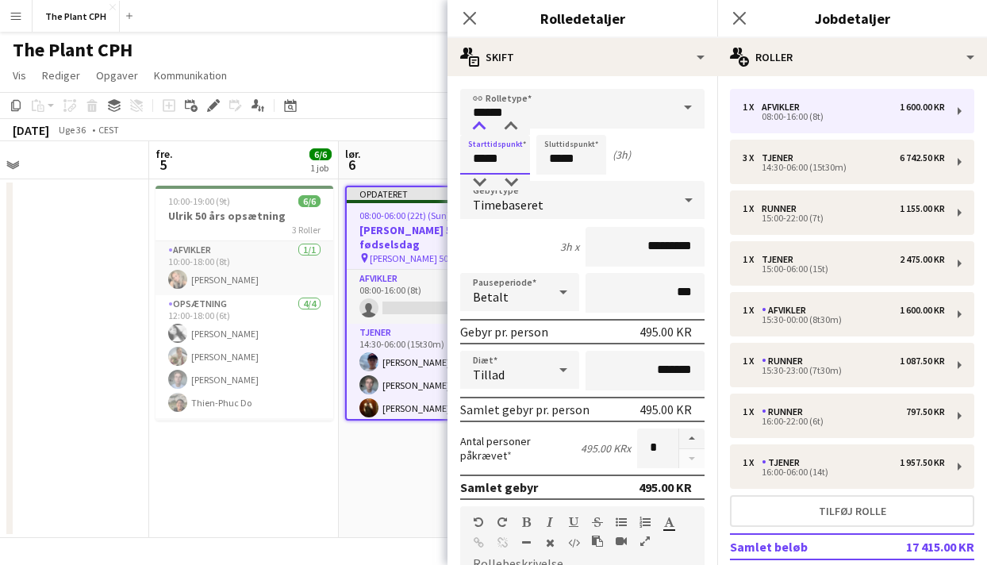
click at [483, 125] on div at bounding box center [479, 127] width 32 height 16
click at [481, 178] on div at bounding box center [479, 182] width 32 height 16
click at [520, 132] on div at bounding box center [511, 127] width 32 height 16
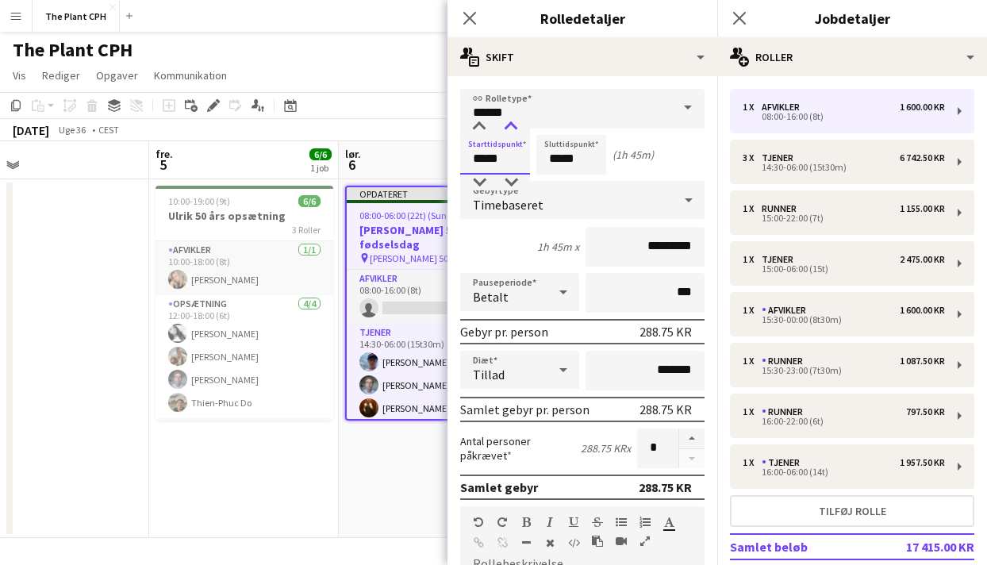
type input "*****"
click at [521, 132] on div at bounding box center [511, 127] width 32 height 16
click at [554, 159] on input "*****" at bounding box center [571, 155] width 70 height 40
click at [555, 140] on input "*****" at bounding box center [571, 155] width 70 height 40
click at [557, 135] on input "*****" at bounding box center [571, 155] width 70 height 40
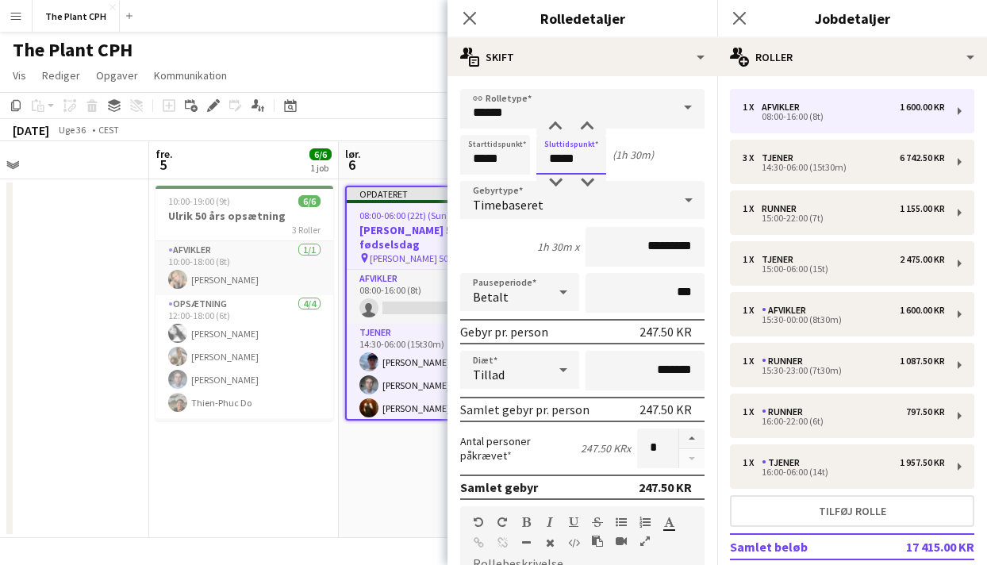
click at [557, 135] on input "*****" at bounding box center [571, 155] width 70 height 40
click at [557, 134] on div at bounding box center [555, 127] width 32 height 16
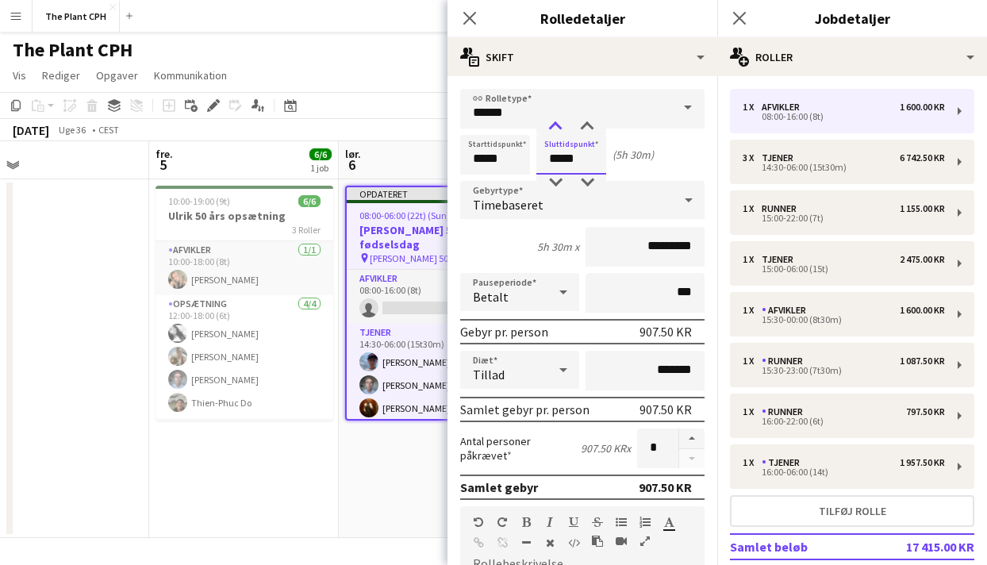
click at [557, 134] on div at bounding box center [555, 127] width 32 height 16
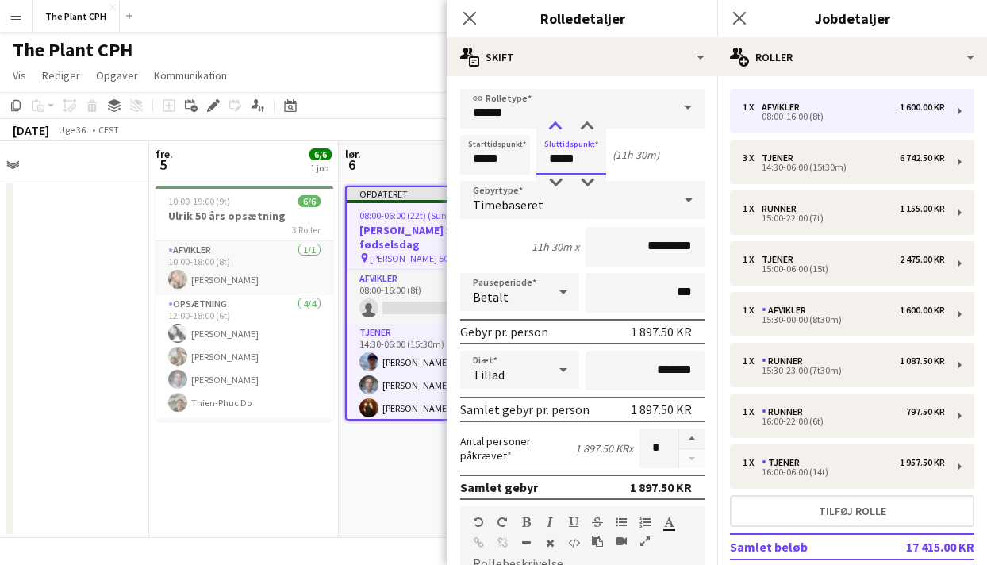
click at [557, 134] on div at bounding box center [555, 127] width 32 height 16
type input "*****"
click at [557, 134] on div at bounding box center [555, 127] width 32 height 16
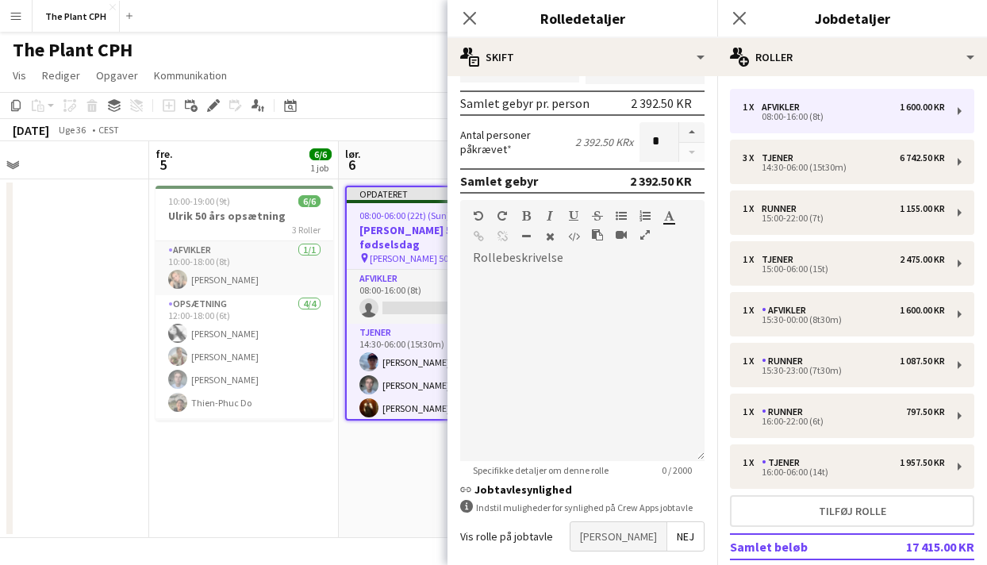
scroll to position [382, 0]
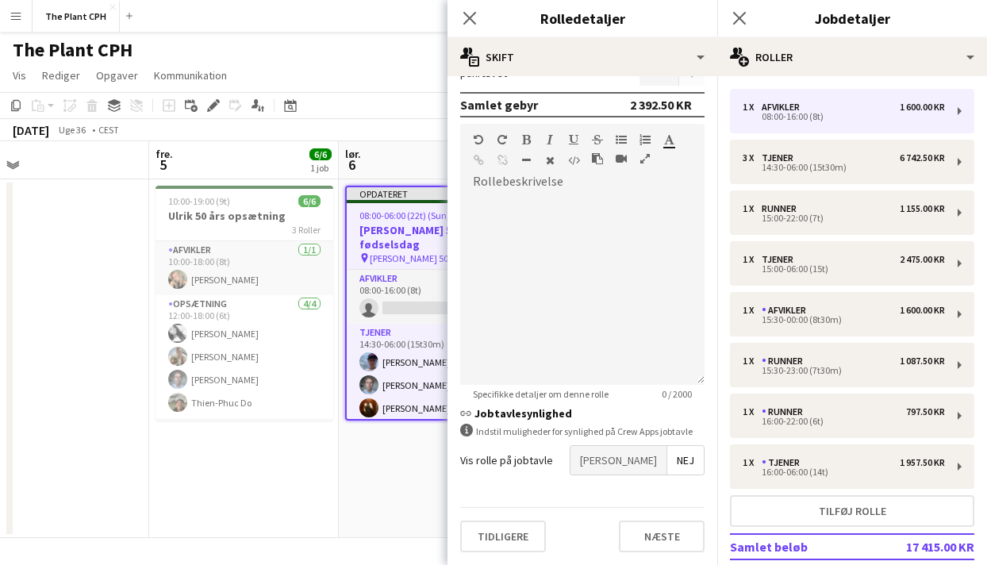
click at [646, 460] on span "[PERSON_NAME]" at bounding box center [618, 460] width 96 height 29
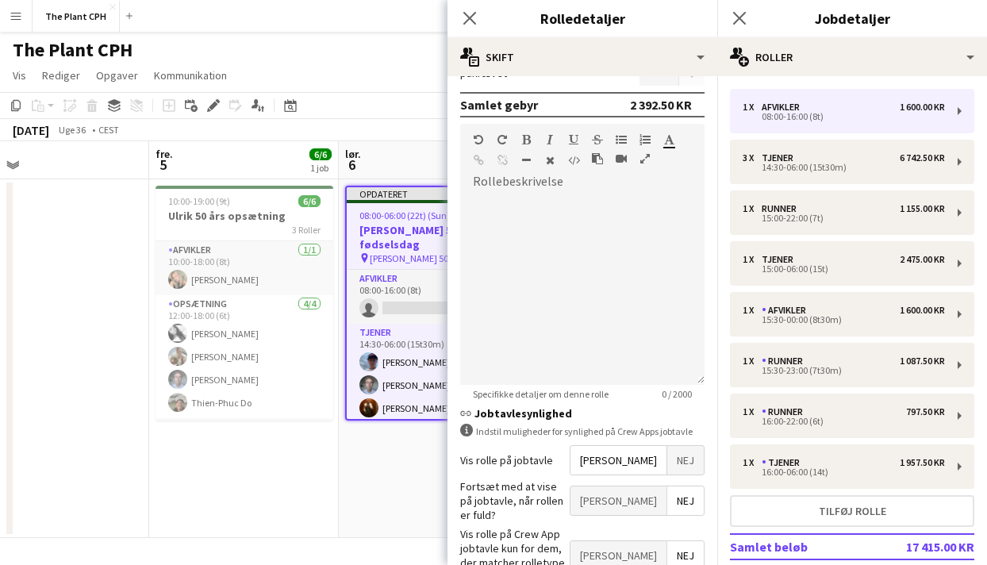
click at [646, 489] on span "[PERSON_NAME]" at bounding box center [618, 500] width 96 height 29
click at [649, 541] on span "[PERSON_NAME]" at bounding box center [618, 555] width 96 height 29
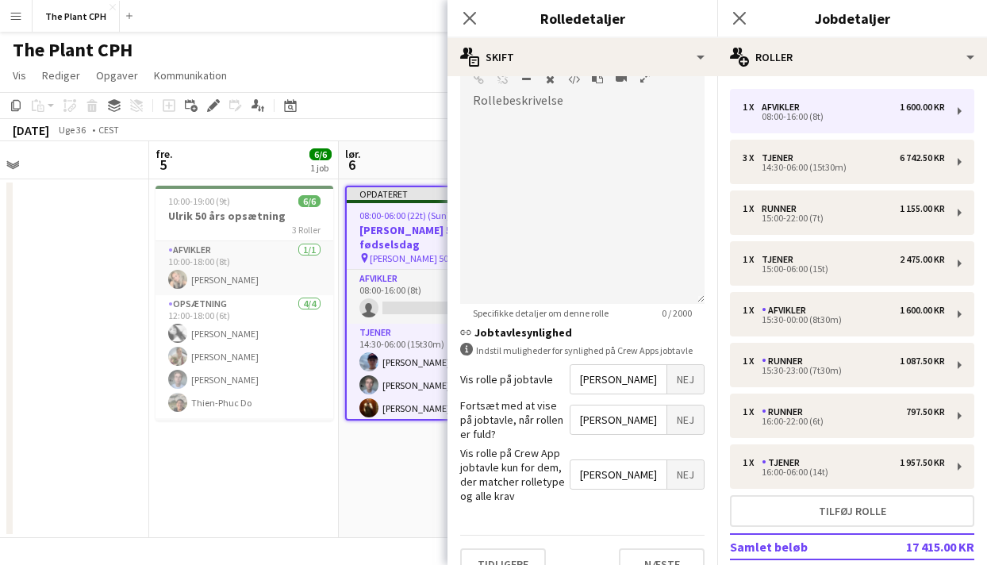
scroll to position [0, 0]
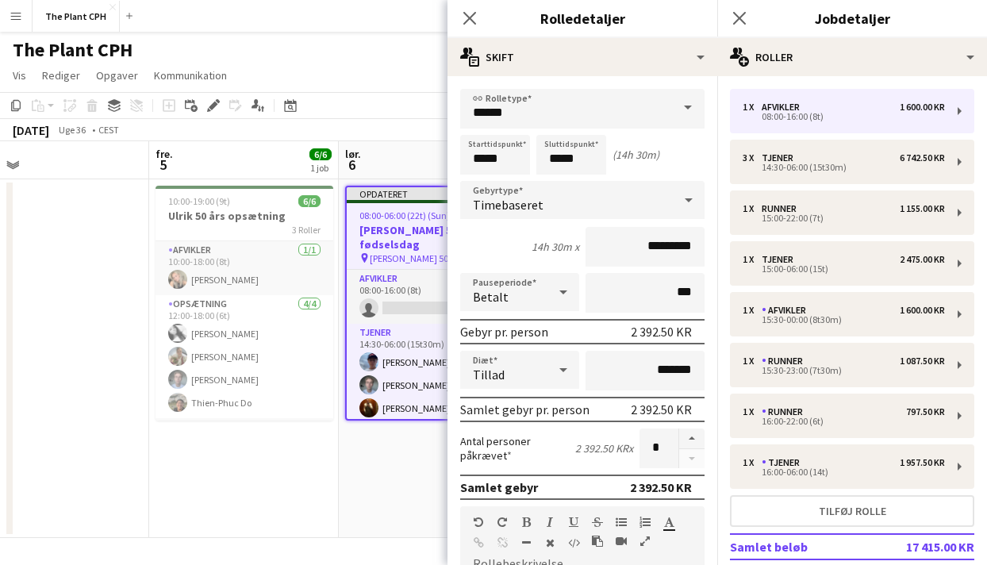
click at [392, 94] on app-toolbar "Kopier Indsæt Indsæt Kommando V Indsæt med mandskab Kommando Skift V Indsæt lin…" at bounding box center [493, 105] width 987 height 27
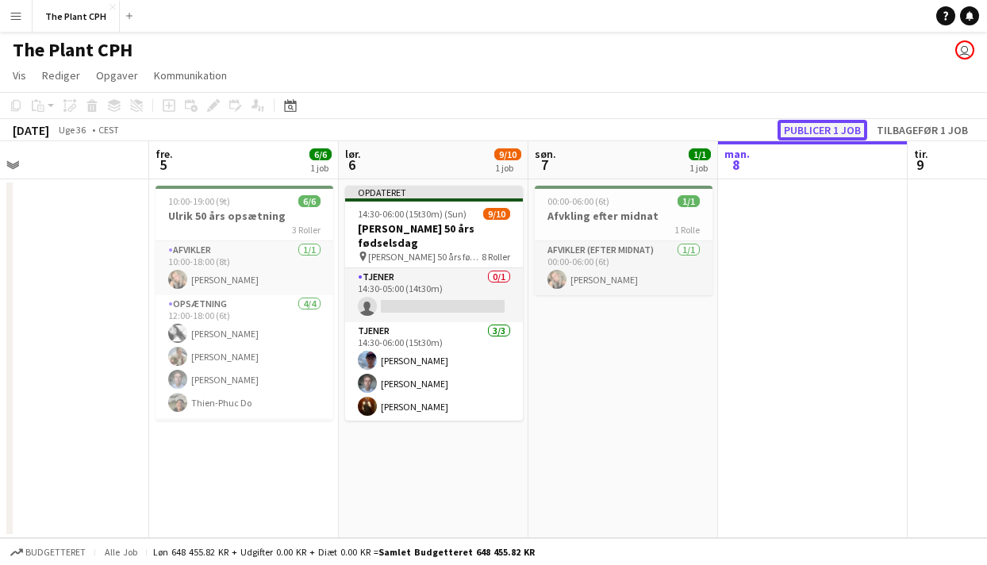
click at [821, 128] on button "Publicer 1 job" at bounding box center [822, 130] width 90 height 21
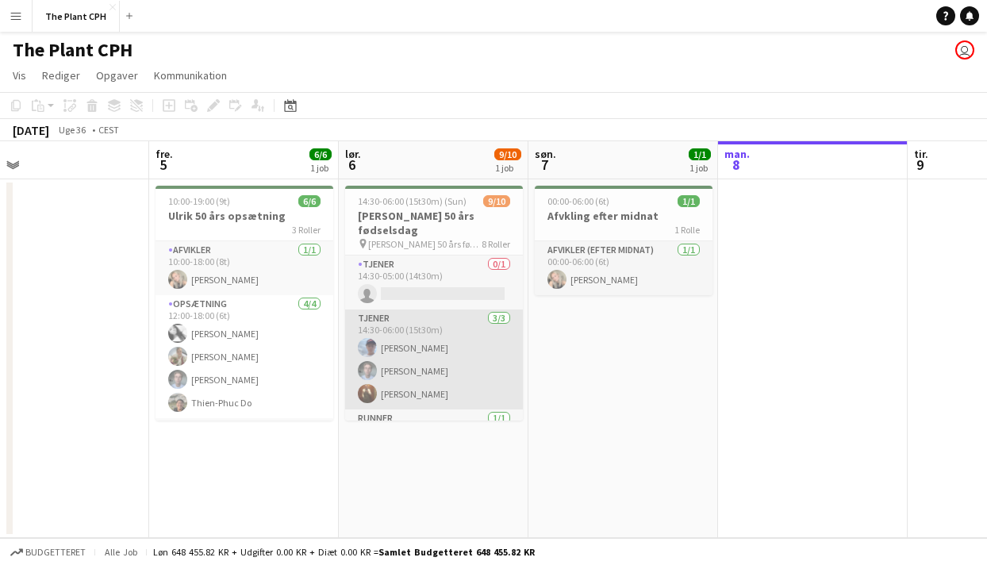
click at [458, 309] on app-card-role "Tjener [DATE] 14:30-06:00 (15t30m) [PERSON_NAME] [PERSON_NAME] [PERSON_NAME]" at bounding box center [434, 359] width 178 height 100
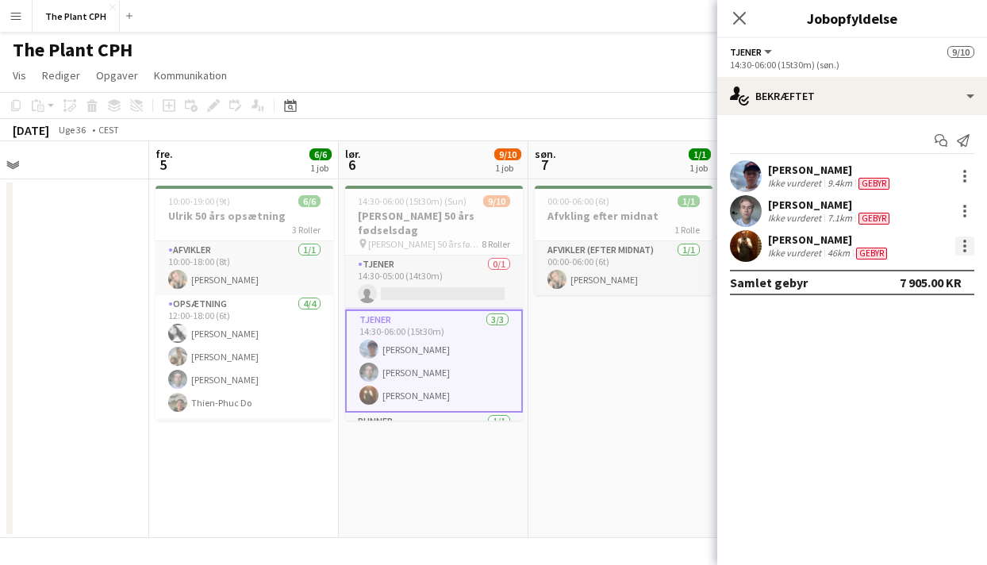
click at [965, 248] on div at bounding box center [964, 245] width 19 height 19
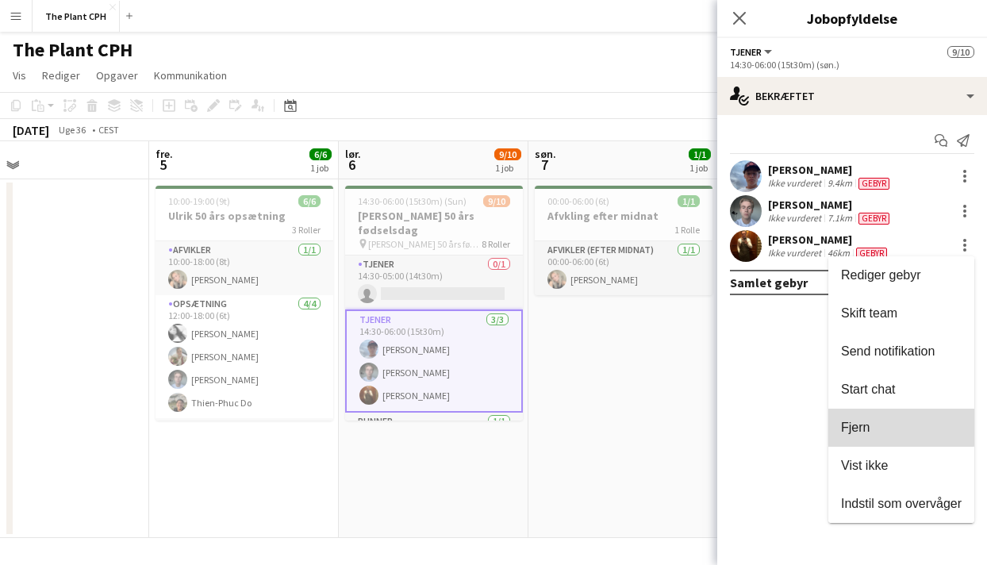
click at [899, 427] on span "Fjern" at bounding box center [901, 427] width 121 height 14
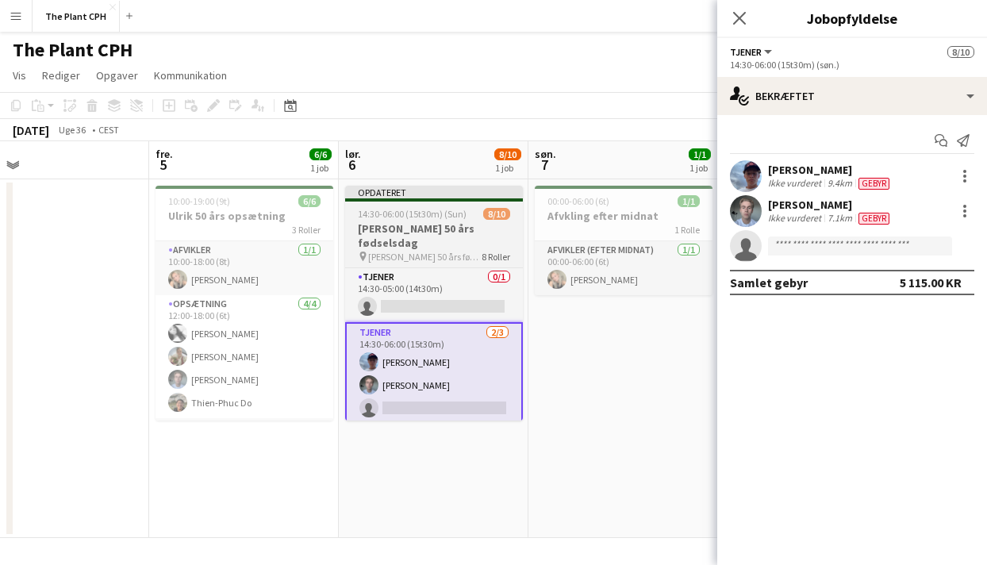
click at [424, 204] on app-job-card "Opdateret 14:30-06:00 (15t30m) (Sun) 8/10 Ulrik 50 års fødselsdag pin [PERSON_N…" at bounding box center [434, 303] width 178 height 235
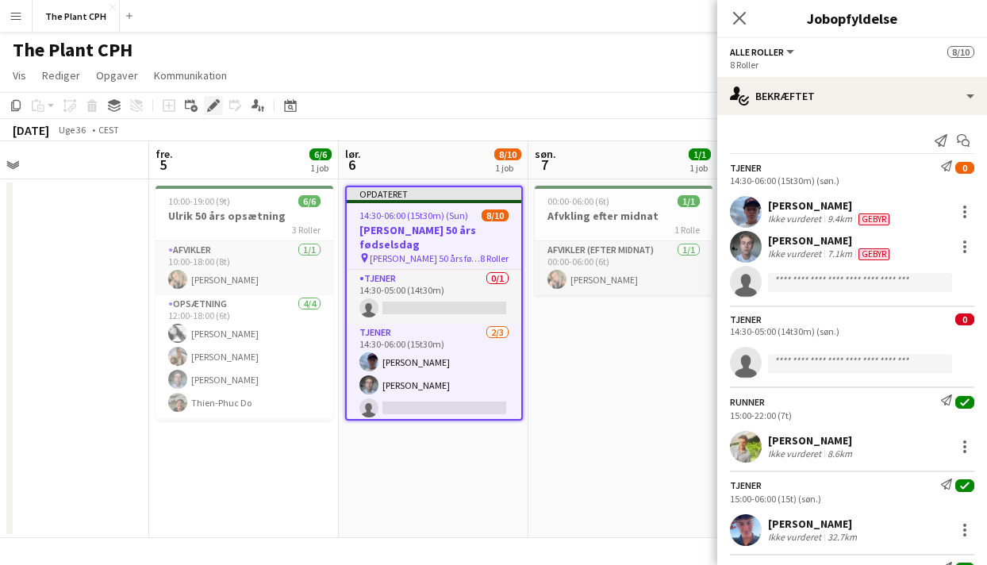
click at [209, 111] on icon at bounding box center [209, 110] width 4 height 4
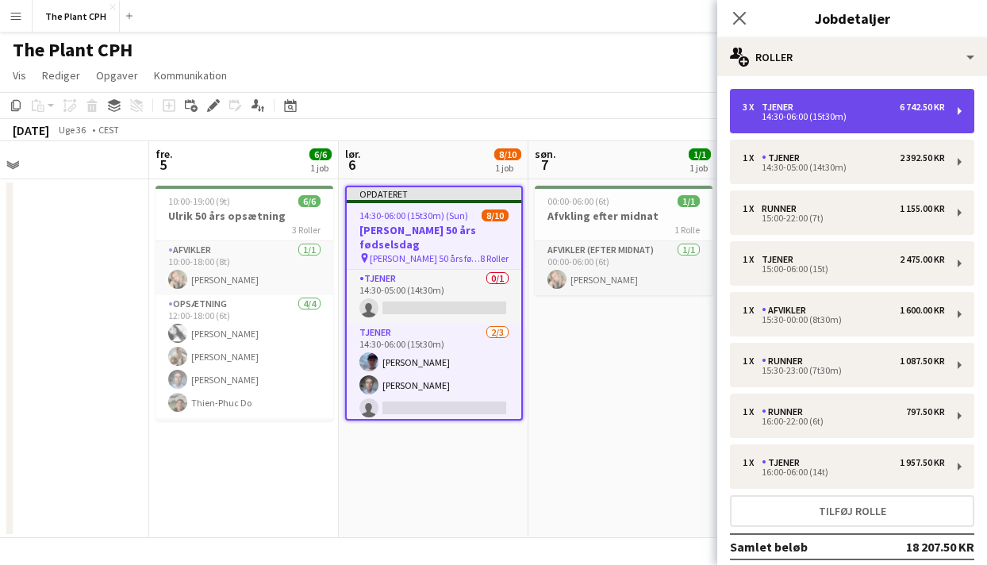
click at [832, 125] on div "3 x Tjener 6 742.50 KR 14:30-06:00 (15t30m)" at bounding box center [852, 111] width 244 height 44
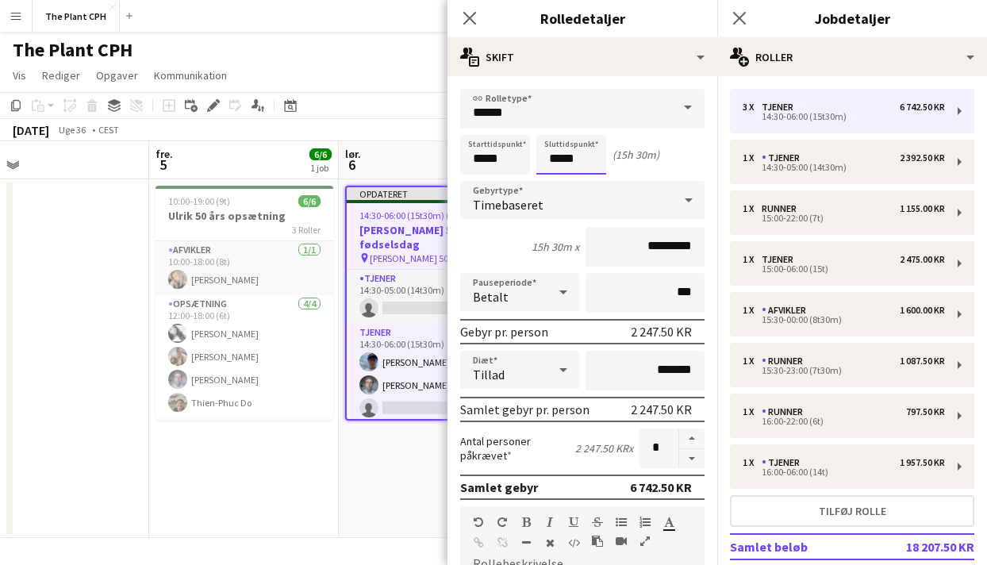
click at [594, 167] on body "Menu Boards Boards Boards Alle job Status Arbejdsstyrke Arbejdsstyrke Min arbej…" at bounding box center [493, 282] width 987 height 565
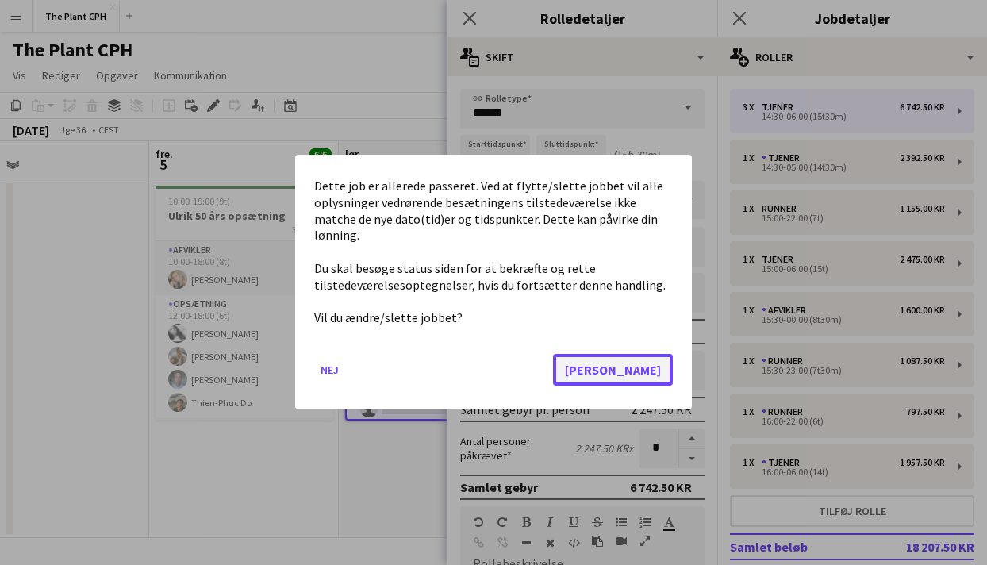
click at [661, 361] on button "[PERSON_NAME]" at bounding box center [613, 371] width 120 height 32
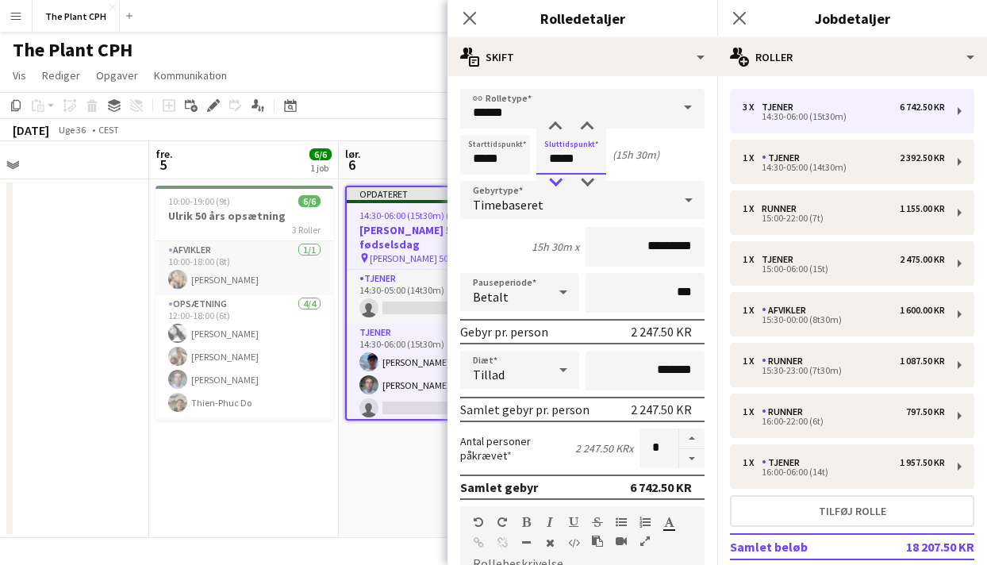
click at [553, 186] on div at bounding box center [555, 182] width 32 height 16
click at [554, 186] on div at bounding box center [555, 182] width 32 height 16
click at [589, 179] on div at bounding box center [587, 182] width 32 height 16
type input "*****"
click at [588, 174] on div at bounding box center [587, 182] width 32 height 16
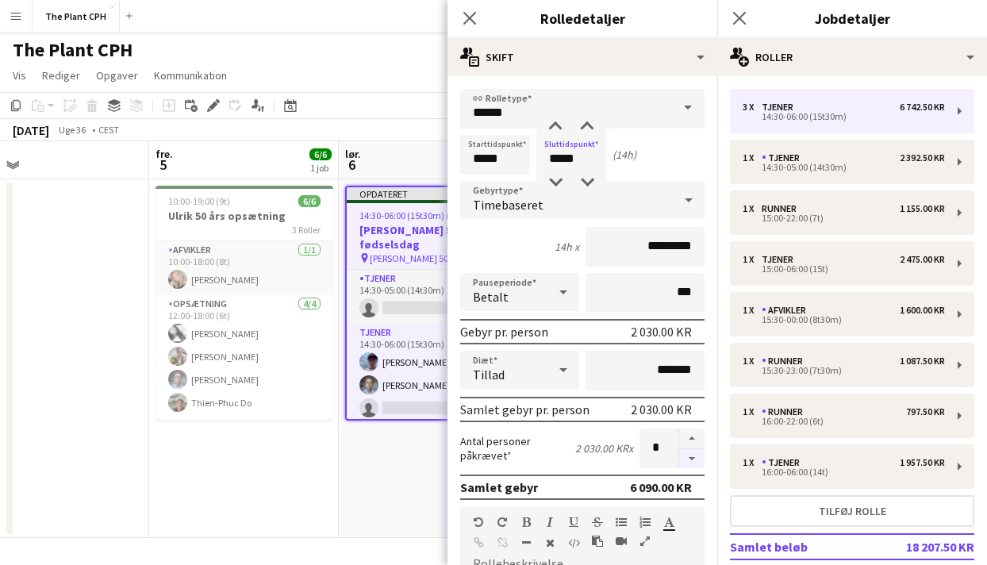
click at [691, 455] on button "button" at bounding box center [691, 459] width 25 height 20
type input "*"
click at [357, 65] on app-page-menu "Vis Dagvisning udvidet Dagvisning kollapset Månedsvisning Datovælger Spring til…" at bounding box center [493, 77] width 987 height 30
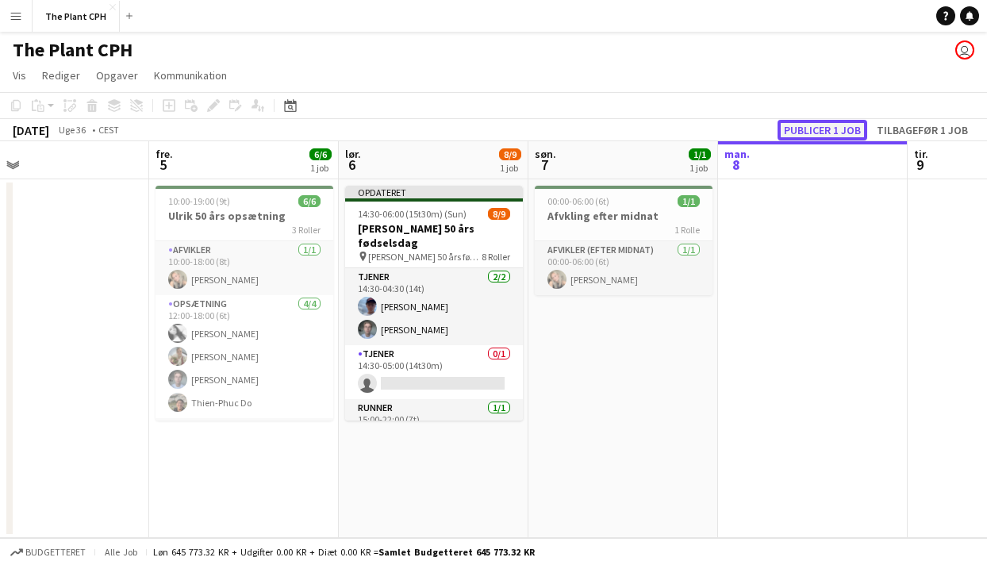
click at [821, 132] on button "Publicer 1 job" at bounding box center [822, 130] width 90 height 21
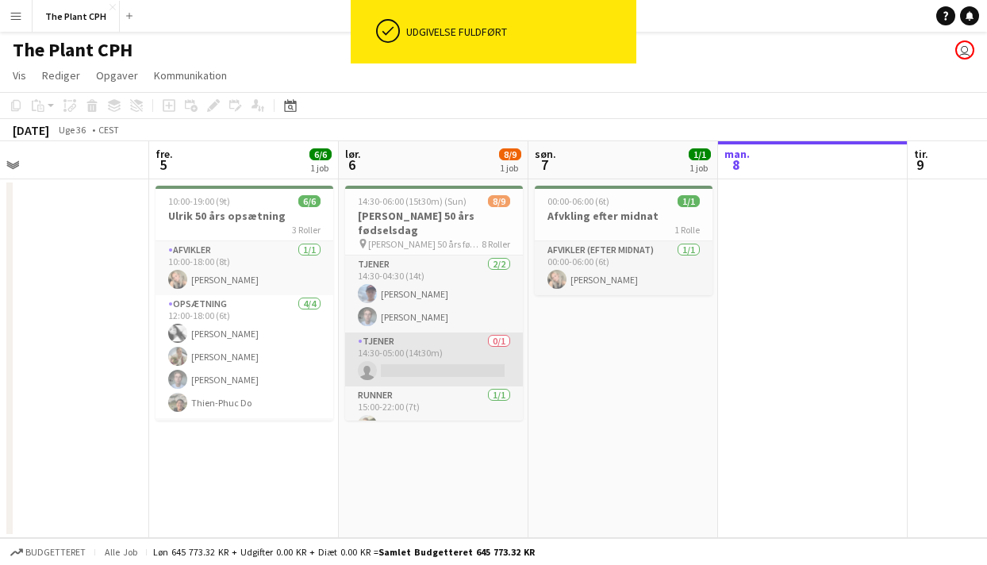
click at [451, 352] on app-card-role "Tjener 0/1 14:30-05:00 (14t30m) single-neutral-actions" at bounding box center [434, 359] width 178 height 54
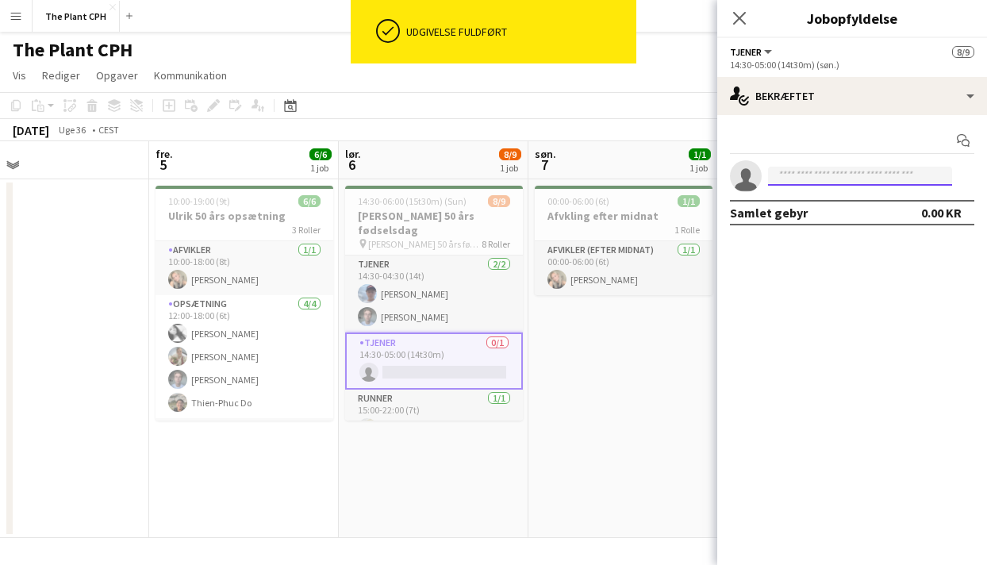
click at [845, 182] on input at bounding box center [860, 176] width 184 height 19
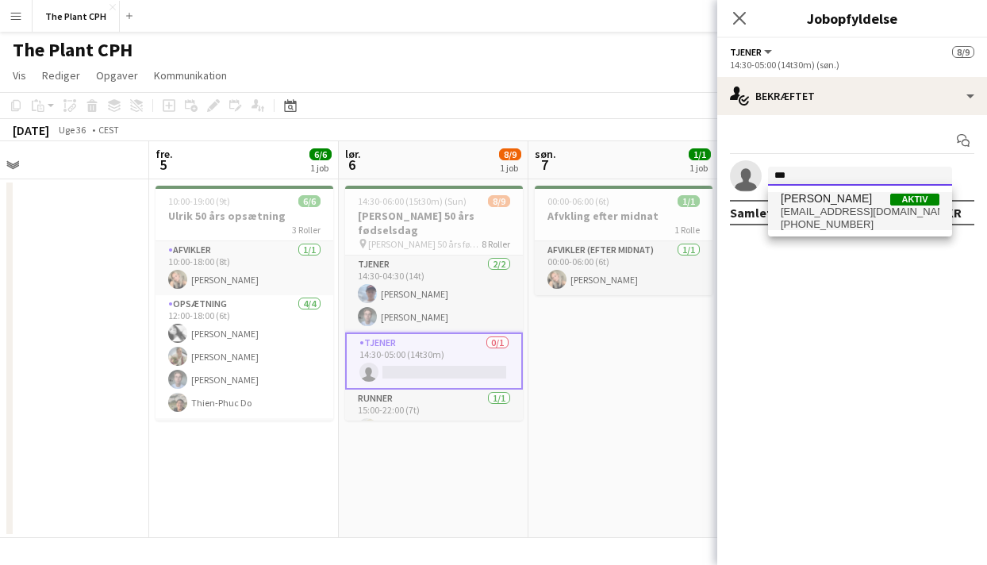
type input "***"
click at [806, 218] on span "[PHONE_NUMBER]" at bounding box center [859, 224] width 159 height 13
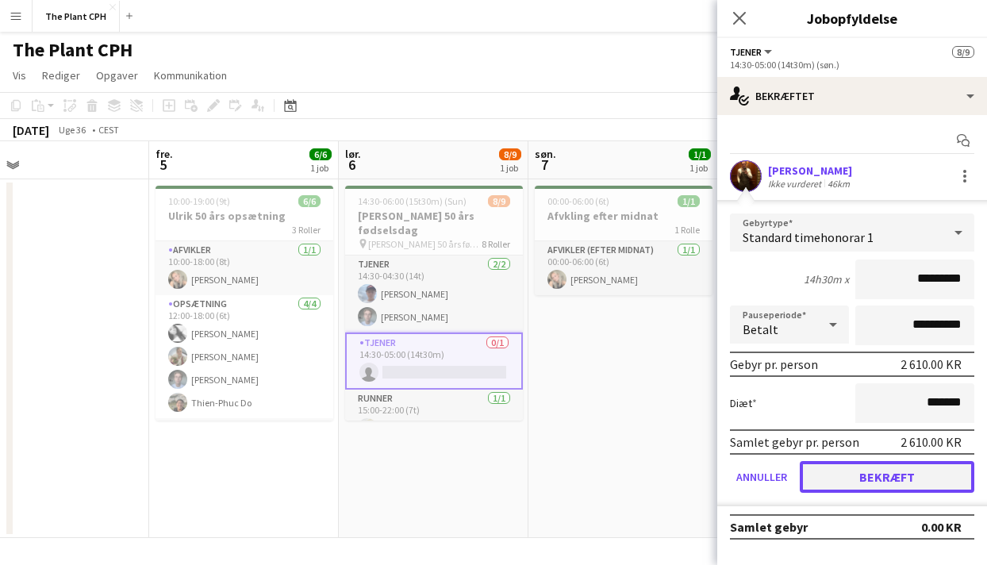
click at [877, 478] on button "Bekræft" at bounding box center [886, 477] width 174 height 32
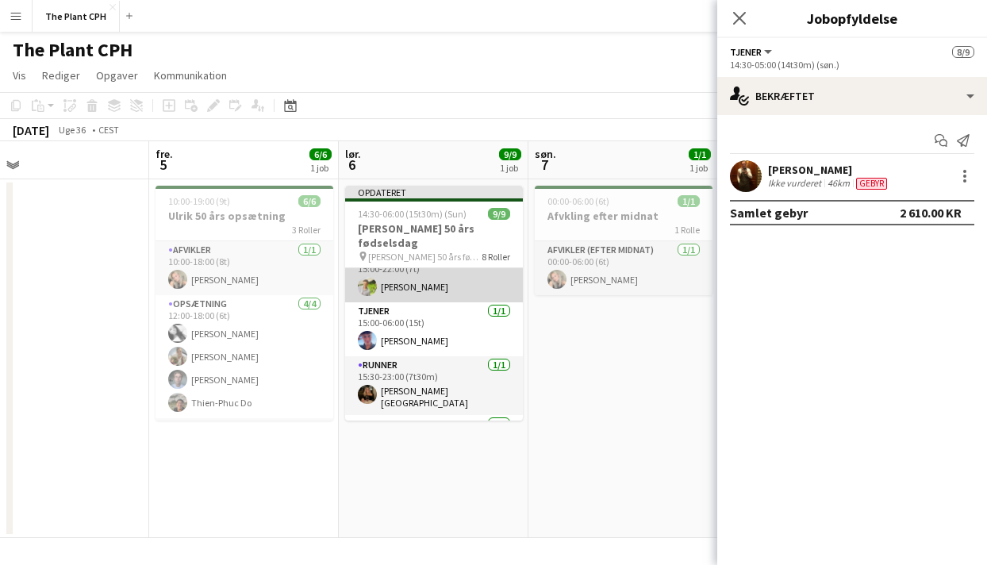
scroll to position [155, 0]
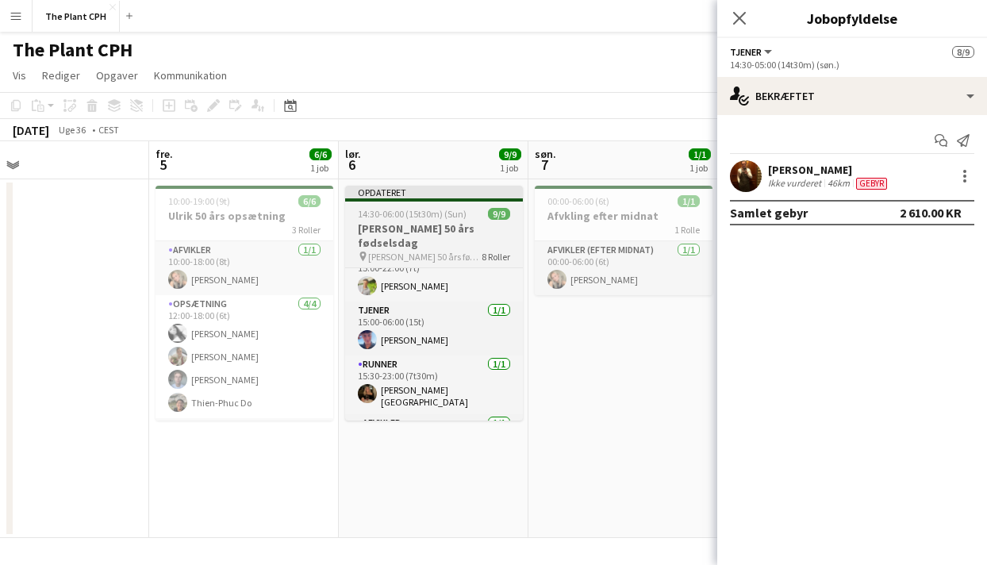
click at [453, 228] on h3 "[PERSON_NAME] 50 års fødselsdag" at bounding box center [434, 235] width 178 height 29
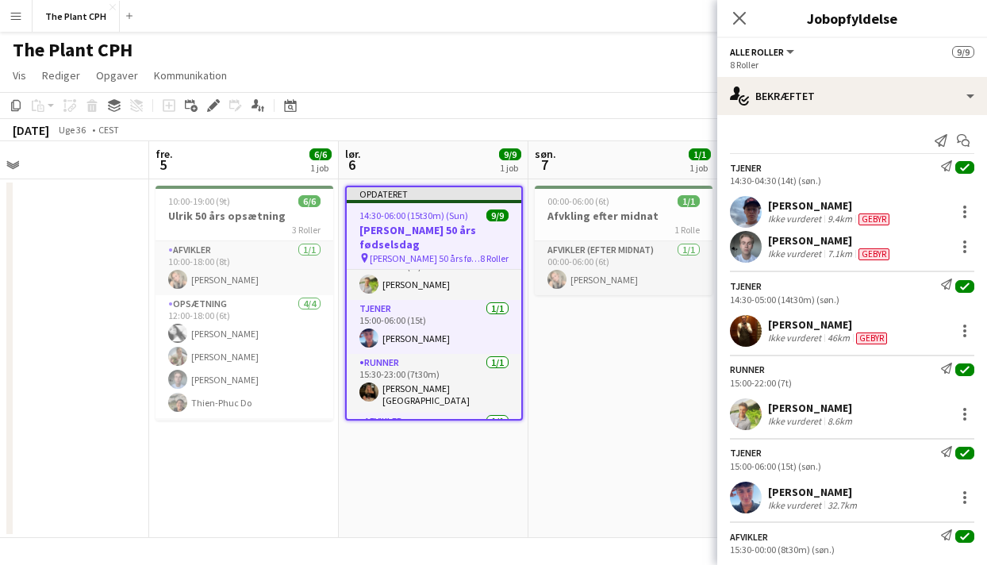
scroll to position [151, 0]
click at [214, 105] on icon at bounding box center [213, 106] width 9 height 9
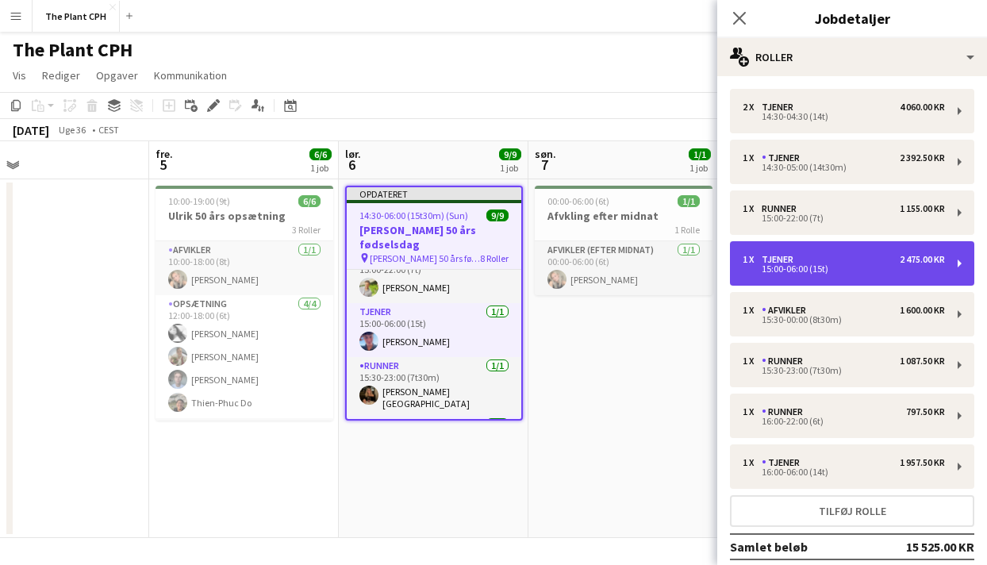
click at [822, 258] on div "1 x Tjener 2 475.00 KR" at bounding box center [843, 259] width 202 height 11
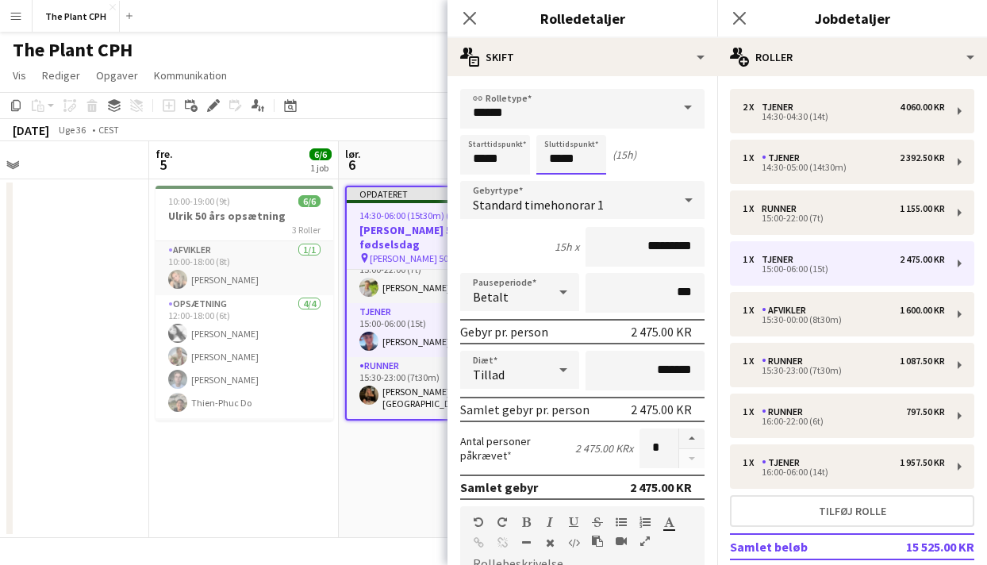
click at [581, 163] on body "Menu Boards Boards Boards Alle job Status Arbejdsstyrke Arbejdsstyrke Min arbej…" at bounding box center [493, 282] width 987 height 565
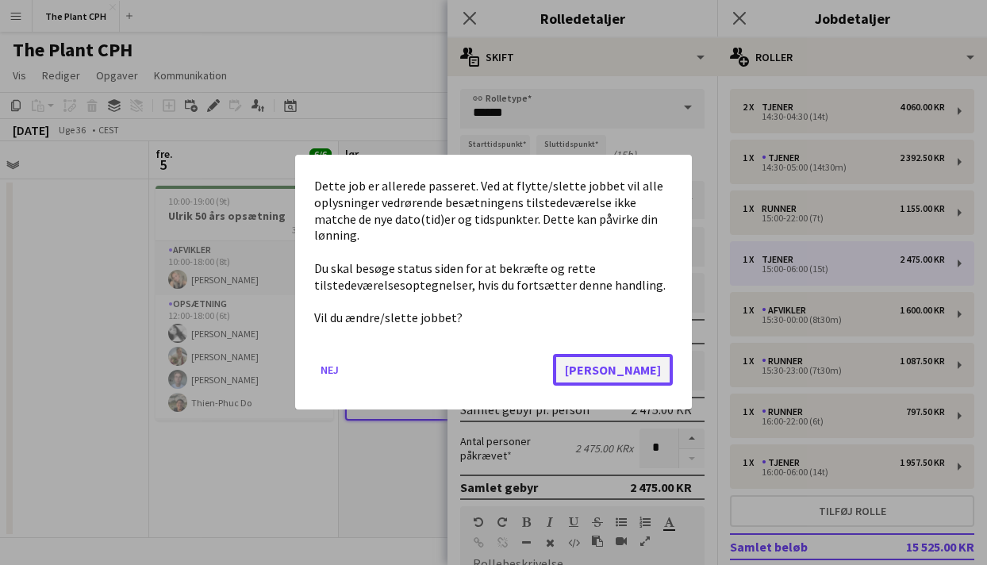
click at [649, 366] on button "[PERSON_NAME]" at bounding box center [613, 371] width 120 height 32
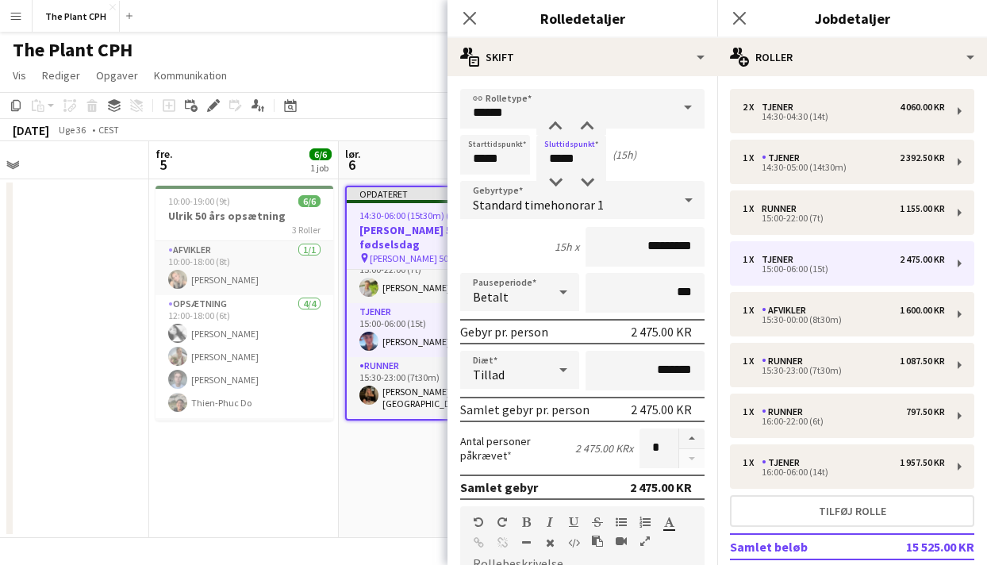
click at [560, 191] on div "Standard timehonorar 1" at bounding box center [566, 200] width 213 height 38
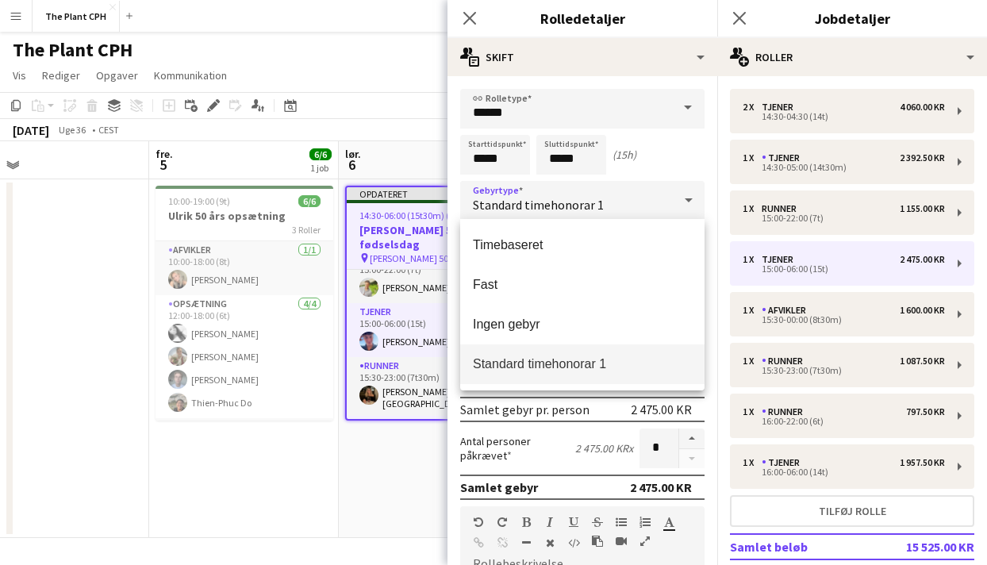
click at [562, 167] on div at bounding box center [493, 282] width 987 height 565
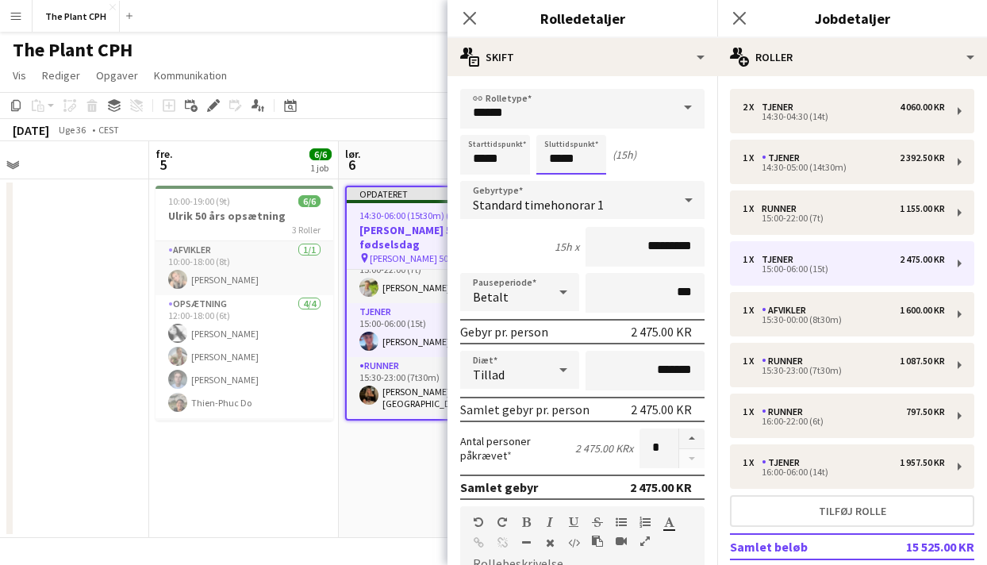
click at [562, 158] on input "*****" at bounding box center [571, 155] width 70 height 40
click at [562, 175] on div at bounding box center [555, 182] width 32 height 16
click at [554, 177] on div at bounding box center [555, 182] width 32 height 16
click at [589, 178] on div at bounding box center [587, 182] width 32 height 16
type input "*****"
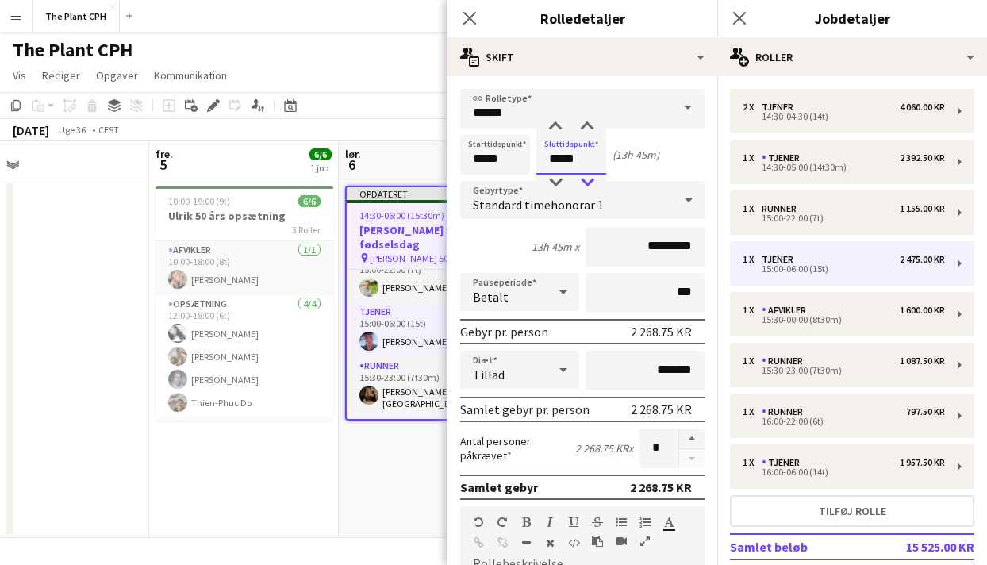
click at [589, 178] on div at bounding box center [587, 182] width 32 height 16
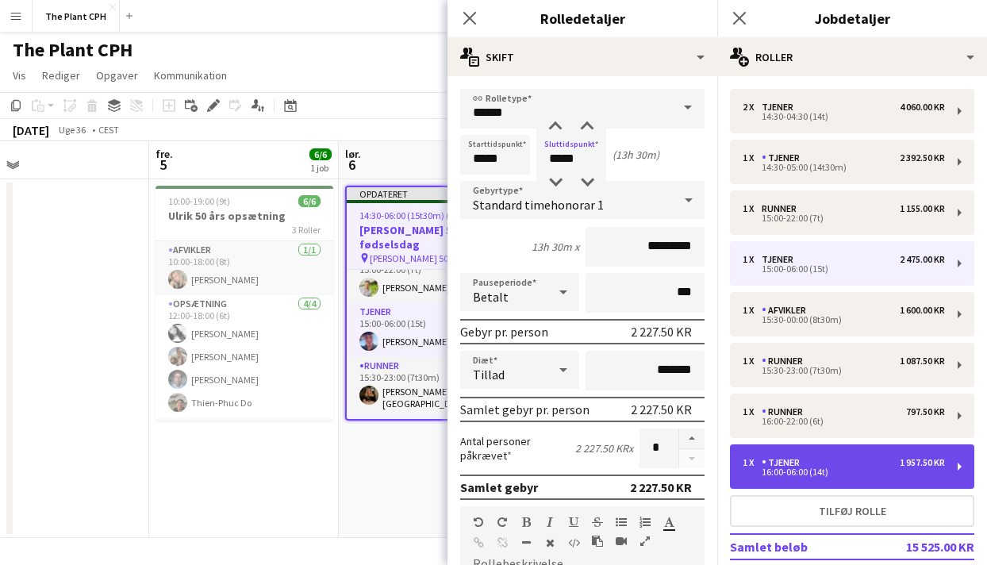
click at [830, 454] on div "1 x Tjener 1 957.50 KR 16:00-06:00 (14t)" at bounding box center [852, 466] width 244 height 44
type input "*****"
type input "*********"
type input "****"
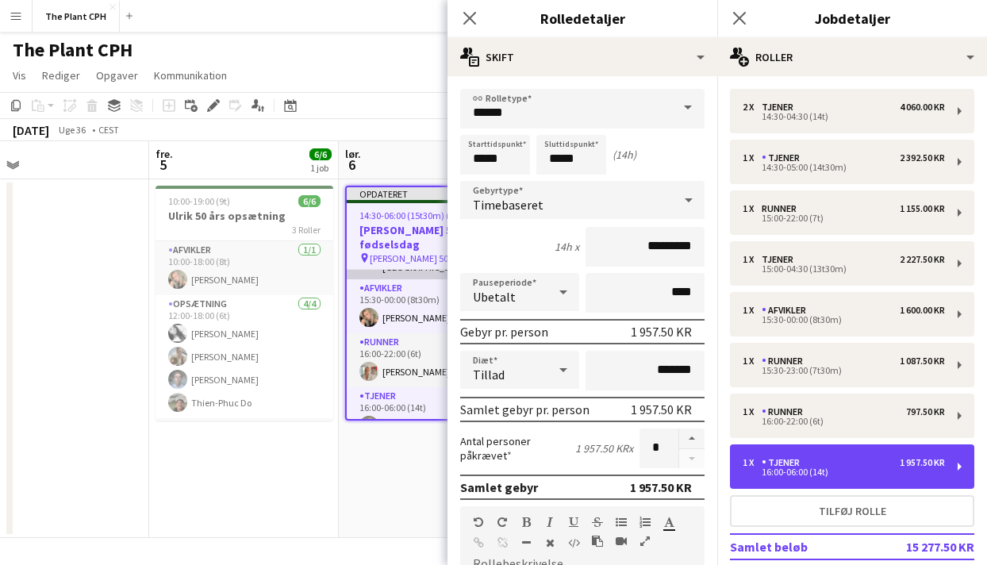
scroll to position [291, 0]
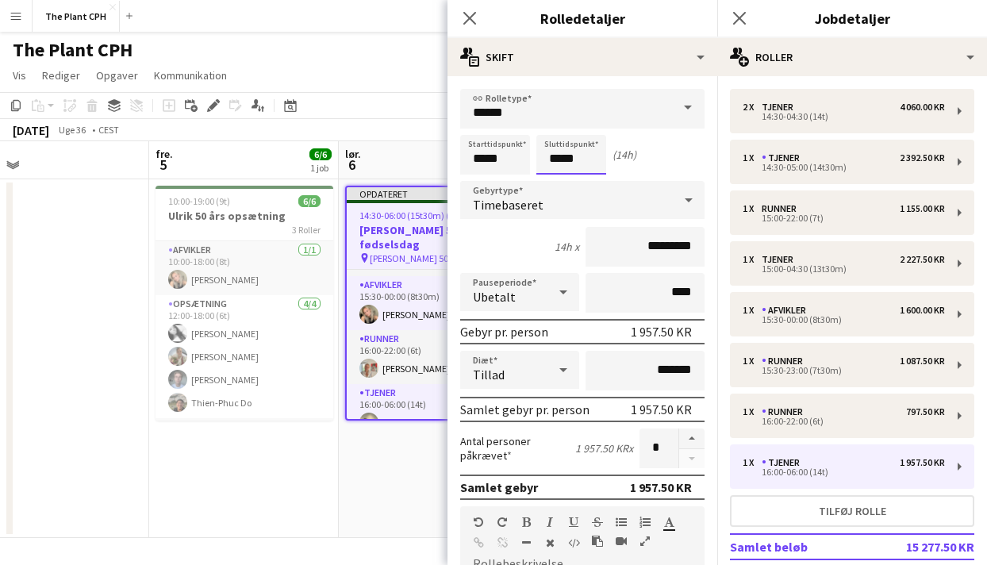
click at [578, 159] on input "*****" at bounding box center [571, 155] width 70 height 40
click at [558, 174] on div at bounding box center [555, 182] width 32 height 16
click at [562, 183] on div at bounding box center [555, 182] width 32 height 16
click at [600, 124] on div at bounding box center [587, 127] width 32 height 16
type input "*****"
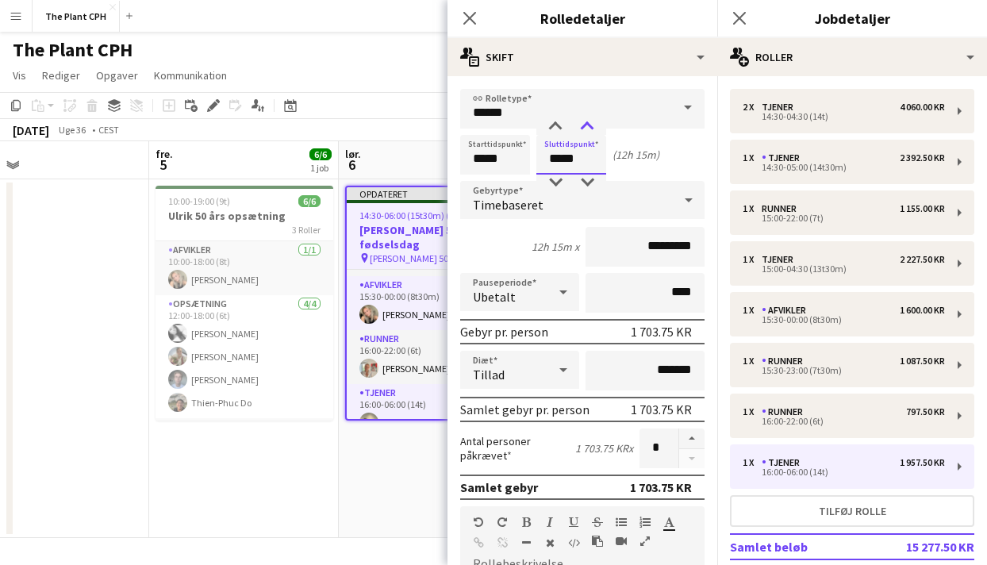
click at [600, 124] on div at bounding box center [587, 127] width 32 height 16
click at [412, 104] on app-toolbar "Kopier Indsæt Indsæt Kommando V Indsæt med mandskab Kommando Skift V Indsæt lin…" at bounding box center [493, 105] width 987 height 27
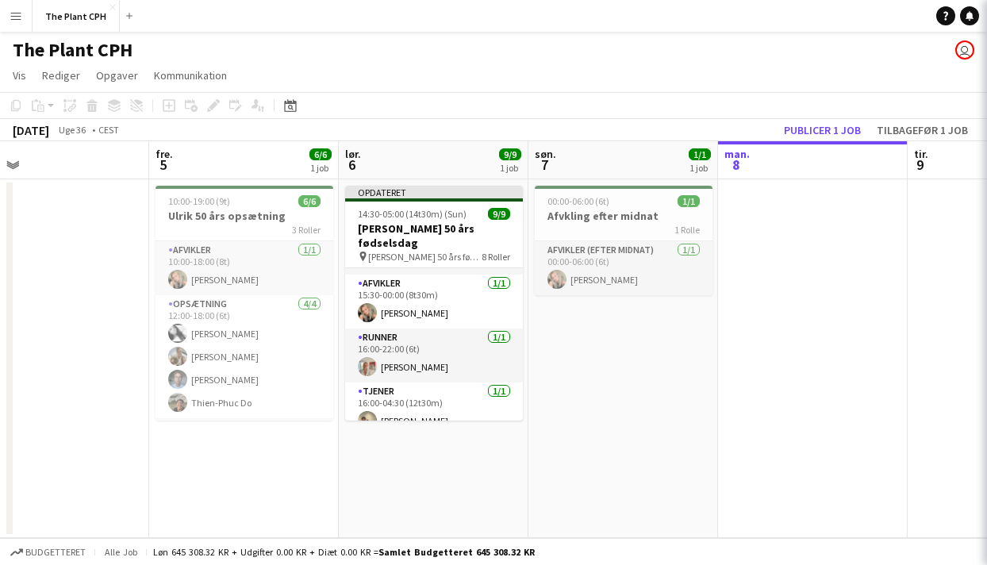
scroll to position [288, 0]
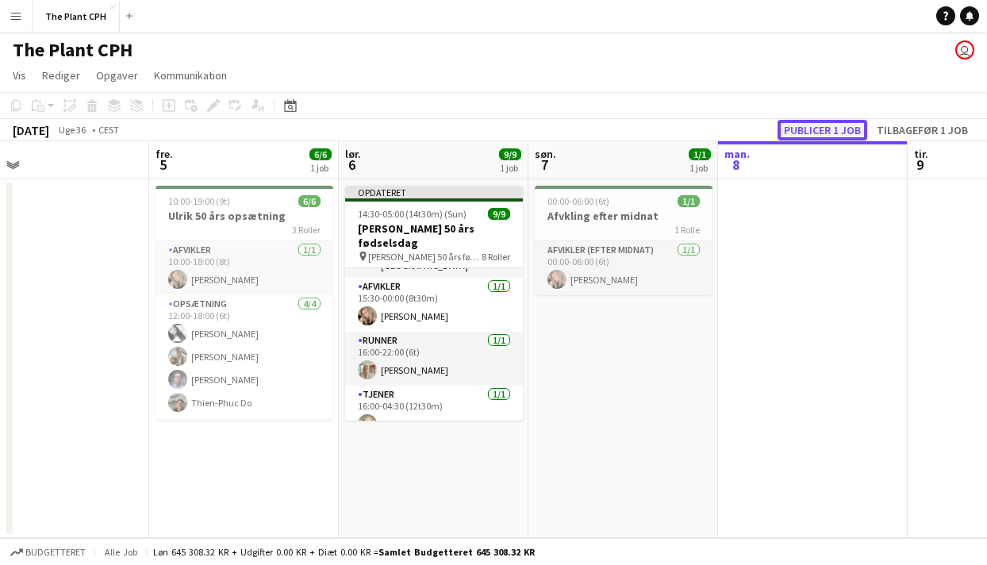
click at [788, 126] on button "Publicer 1 job" at bounding box center [822, 130] width 90 height 21
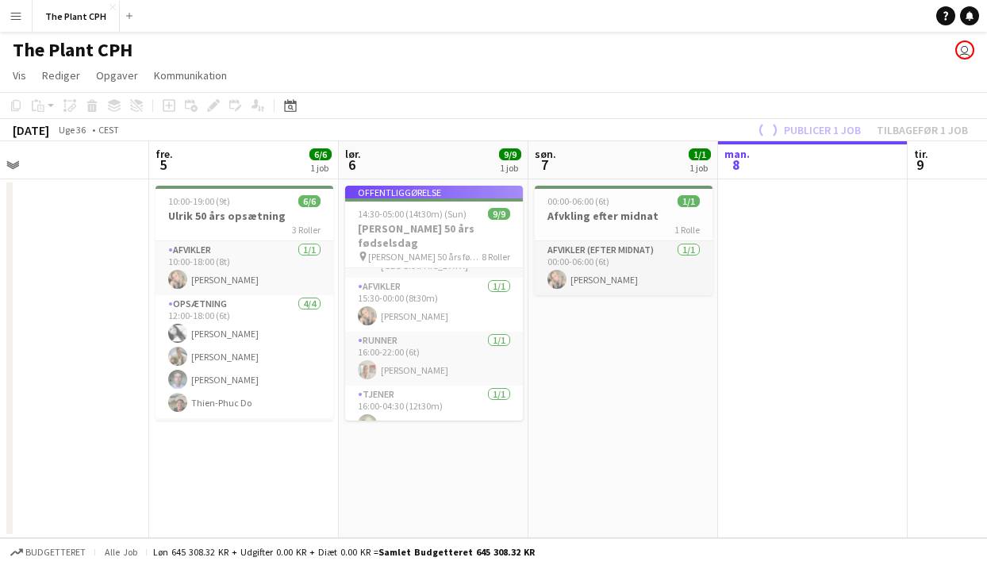
scroll to position [275, 0]
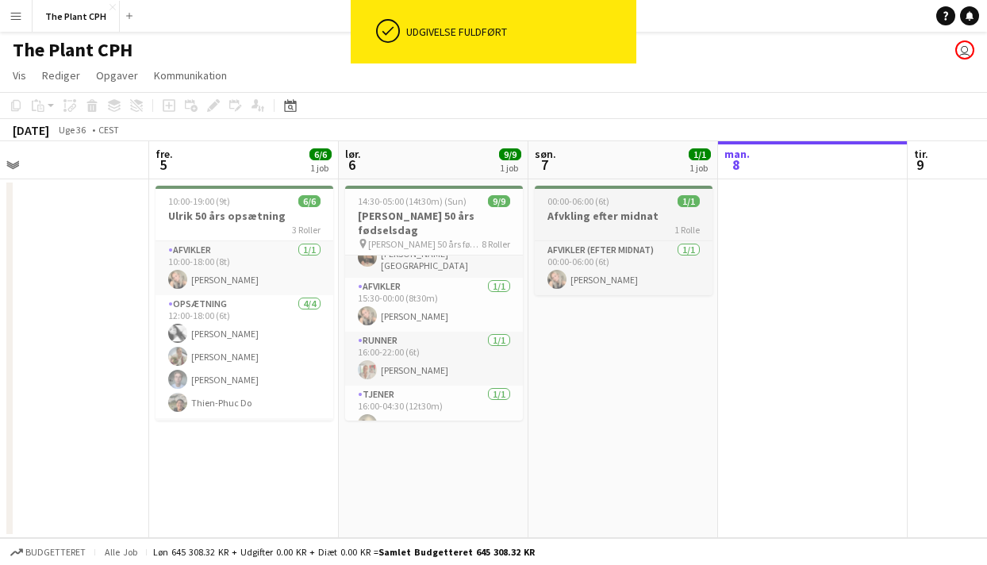
click at [594, 205] on span "00:00-06:00 (6t)" at bounding box center [578, 201] width 62 height 12
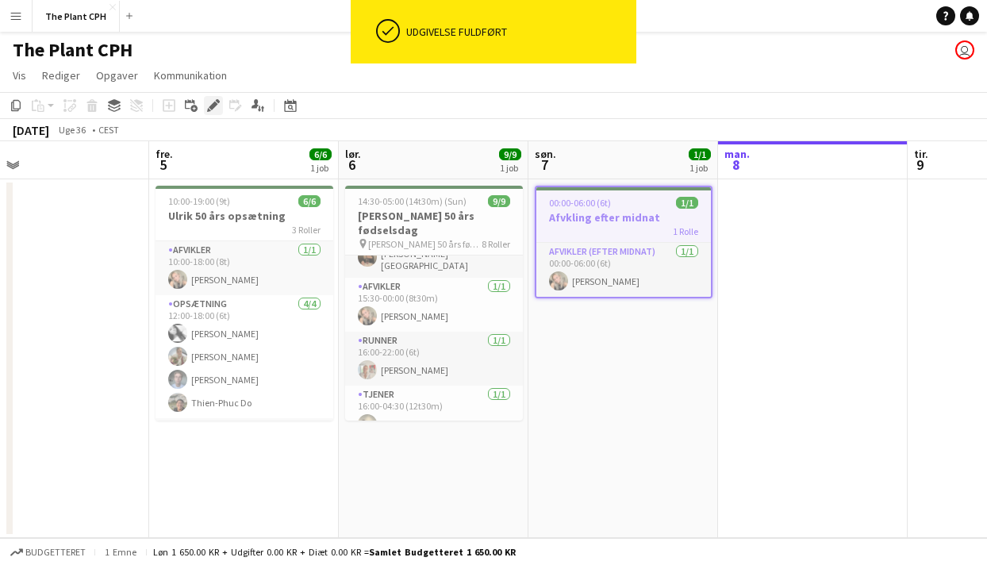
click at [217, 110] on icon "Rediger" at bounding box center [213, 105] width 13 height 13
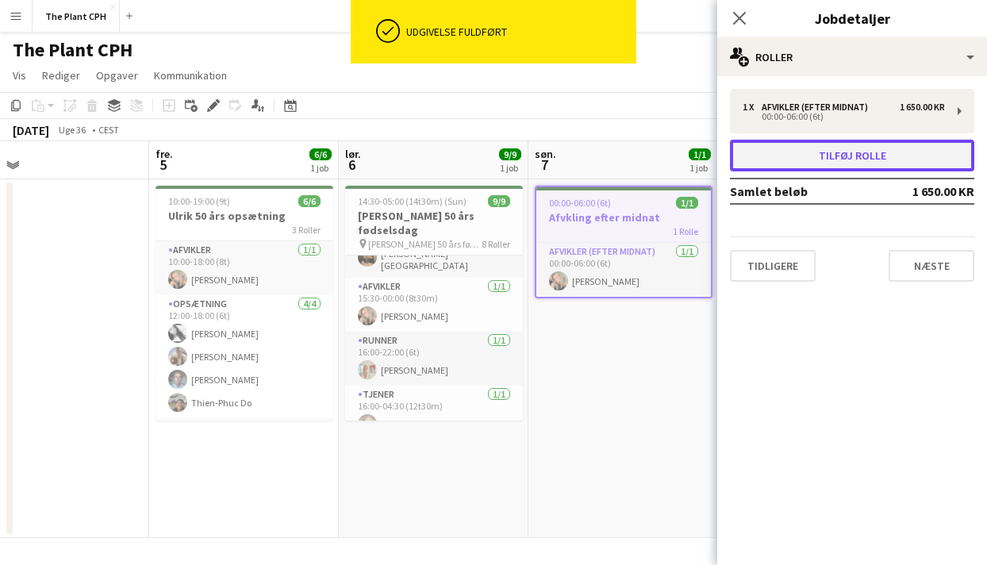
click at [816, 143] on button "Tilføj rolle" at bounding box center [852, 156] width 244 height 32
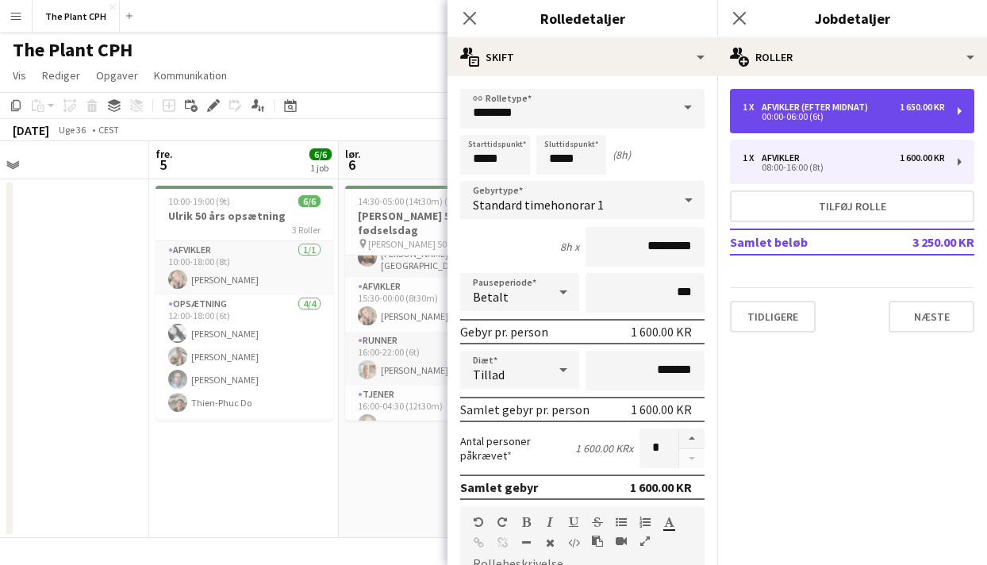
click at [821, 119] on div "00:00-06:00 (6t)" at bounding box center [843, 117] width 202 height 8
type input "**********"
type input "*****"
type input "*********"
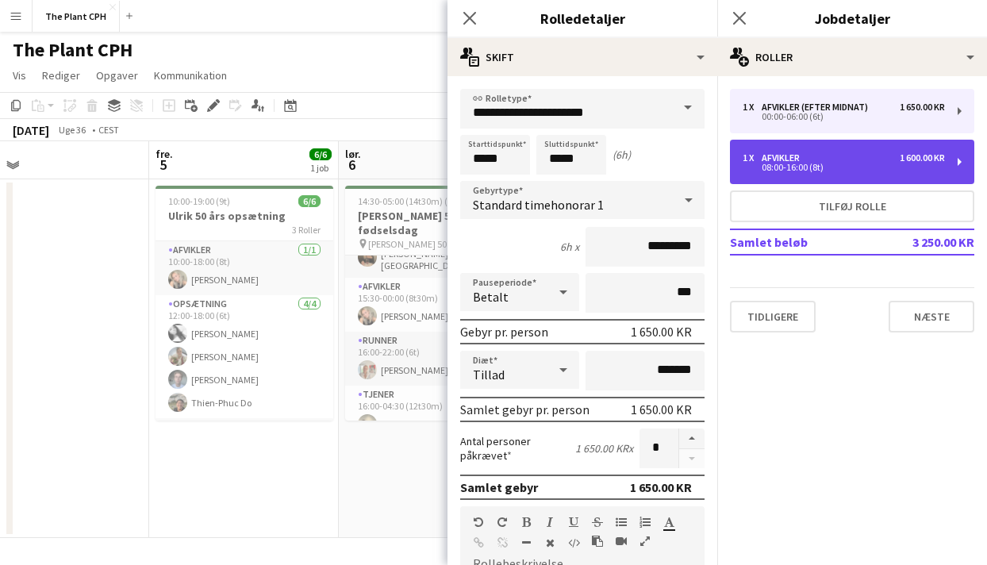
click at [823, 144] on div "1 x Afvikler 1 600.00 KR 08:00-16:00 (8t)" at bounding box center [852, 162] width 244 height 44
type input "********"
type input "*****"
type input "*********"
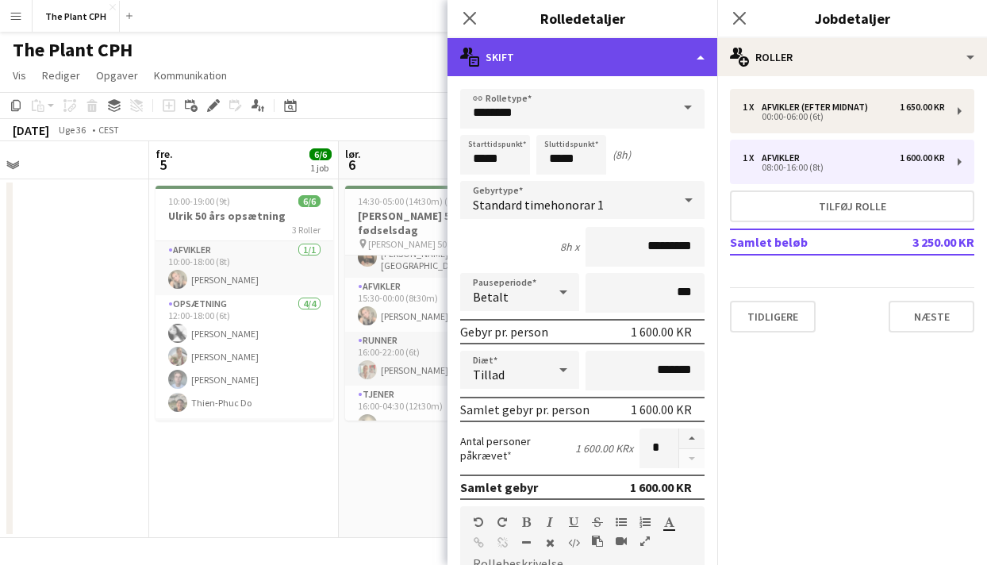
click at [625, 59] on div "multiple-actions-text Skift" at bounding box center [582, 57] width 270 height 38
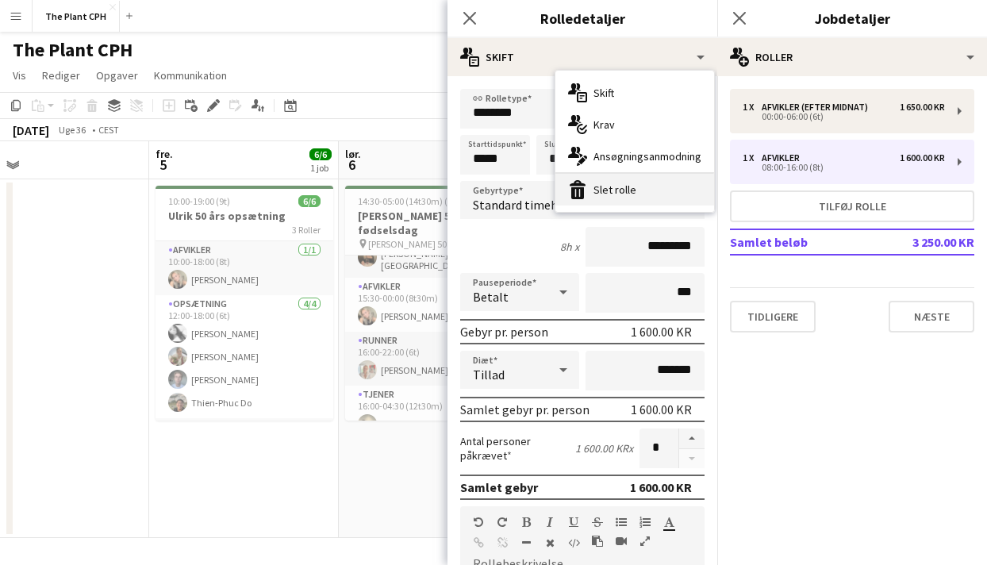
click at [645, 190] on div "bin-2 Slet rolle" at bounding box center [634, 190] width 159 height 32
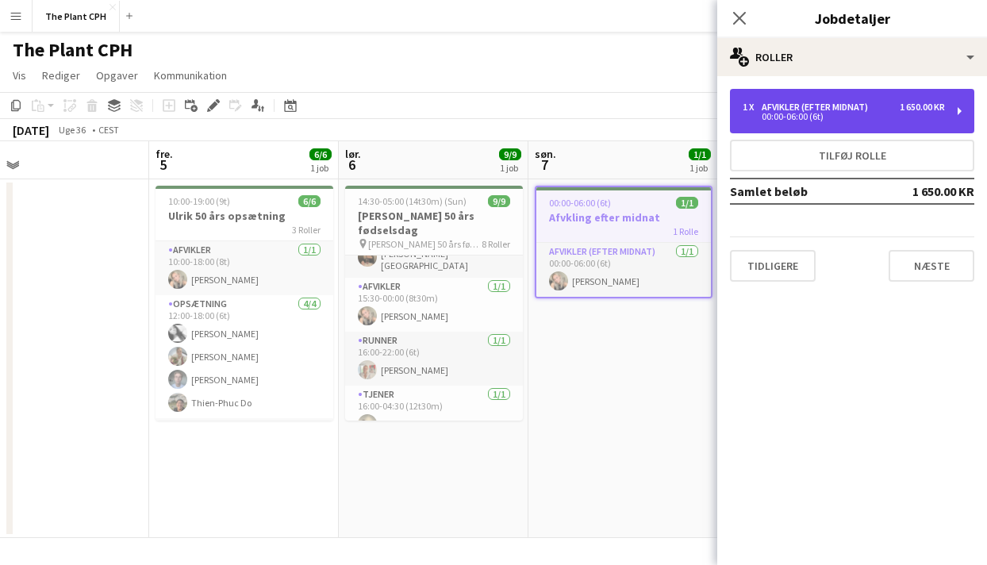
click at [849, 121] on div "1 x Afvikler (efter midnat) 1 650.00 KR 00:00-06:00 (6t)" at bounding box center [852, 111] width 244 height 44
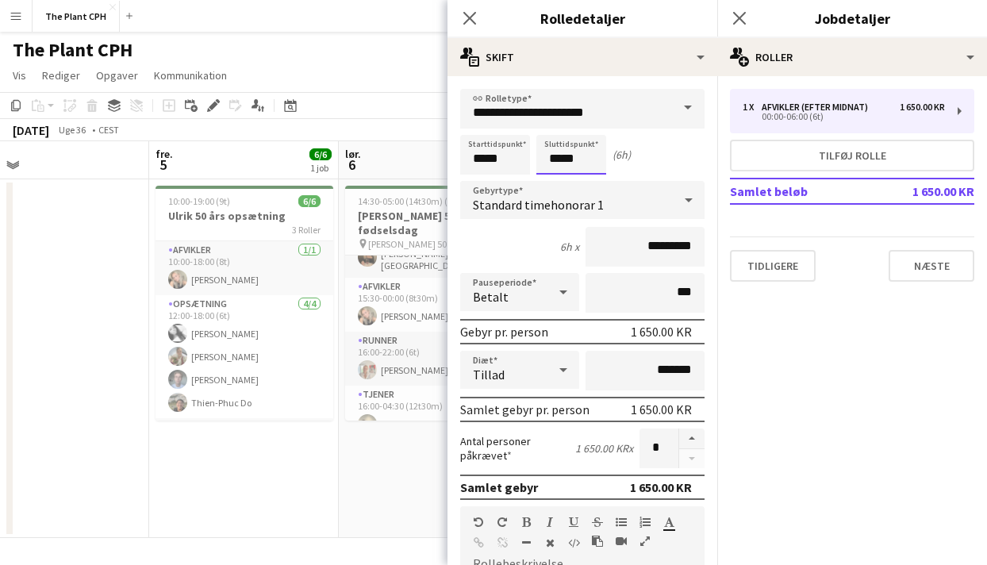
click at [589, 156] on body "Menu Boards Boards Boards Alle job Status Arbejdsstyrke Arbejdsstyrke Min arbej…" at bounding box center [493, 282] width 987 height 565
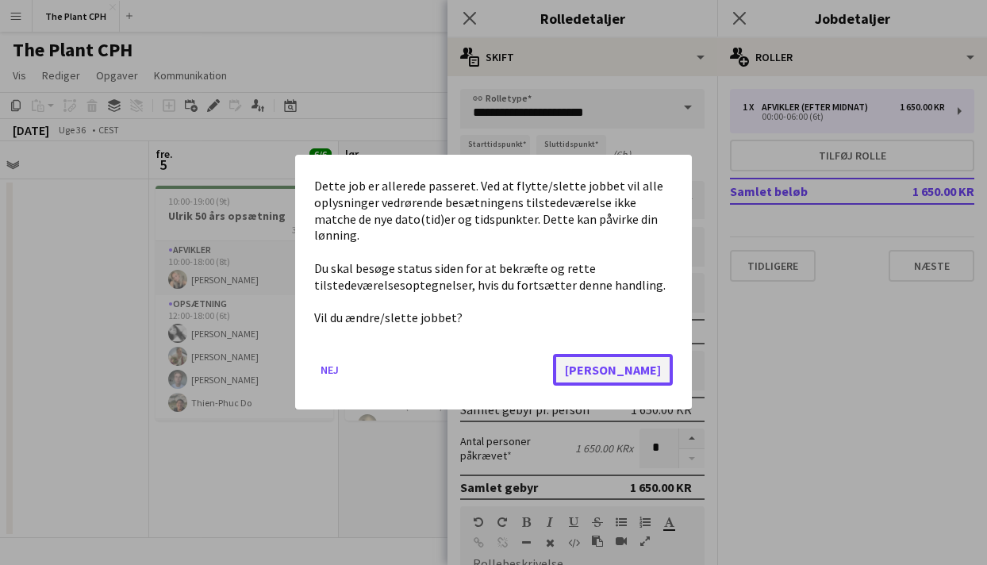
click at [667, 366] on button "[PERSON_NAME]" at bounding box center [613, 371] width 120 height 32
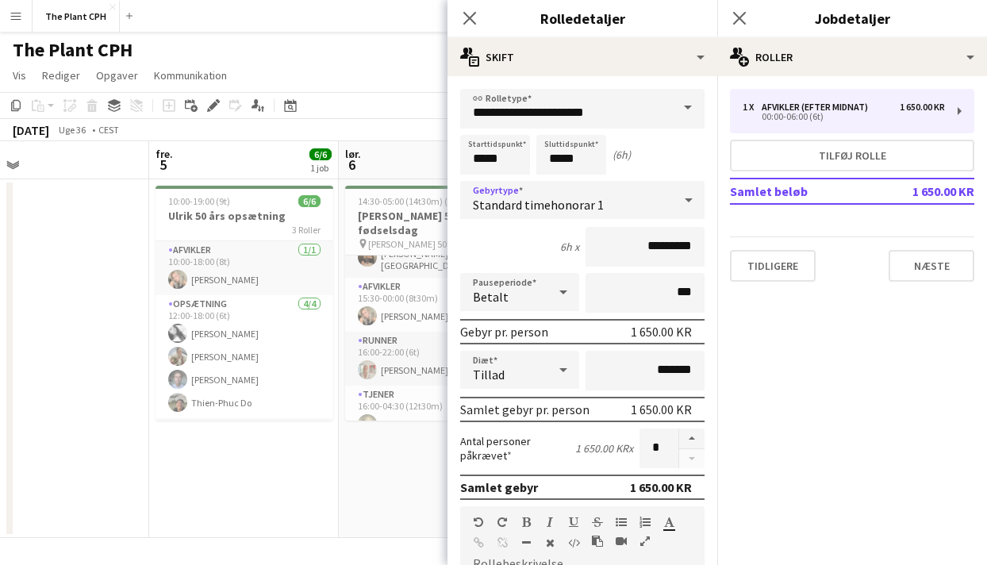
click at [562, 190] on div "Standard timehonorar 1" at bounding box center [566, 200] width 213 height 38
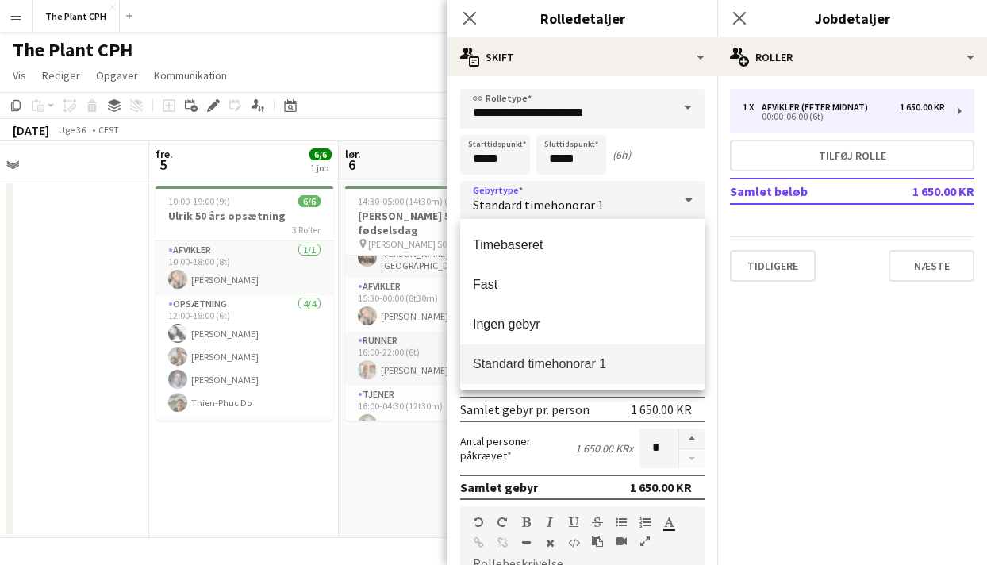
click at [562, 173] on div at bounding box center [493, 282] width 987 height 565
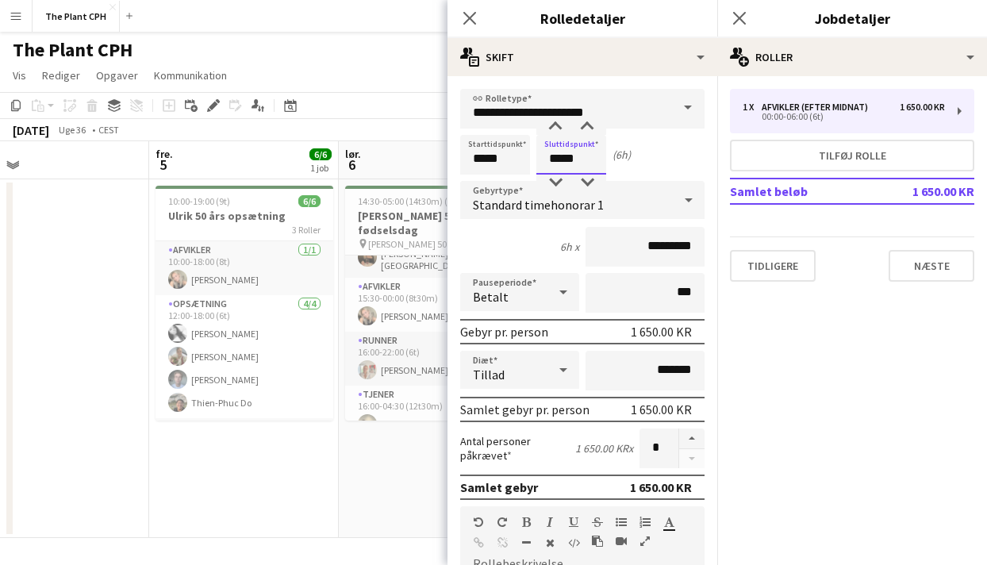
click at [557, 166] on input "*****" at bounding box center [571, 155] width 70 height 40
type input "*****"
click at [557, 179] on div at bounding box center [555, 182] width 32 height 16
click at [449, 112] on form "**********" at bounding box center [582, 518] width 270 height 858
click at [420, 116] on app-toolbar "Kopier Indsæt Indsæt Kommando V Indsæt med mandskab Kommando Skift V Indsæt lin…" at bounding box center [493, 105] width 987 height 27
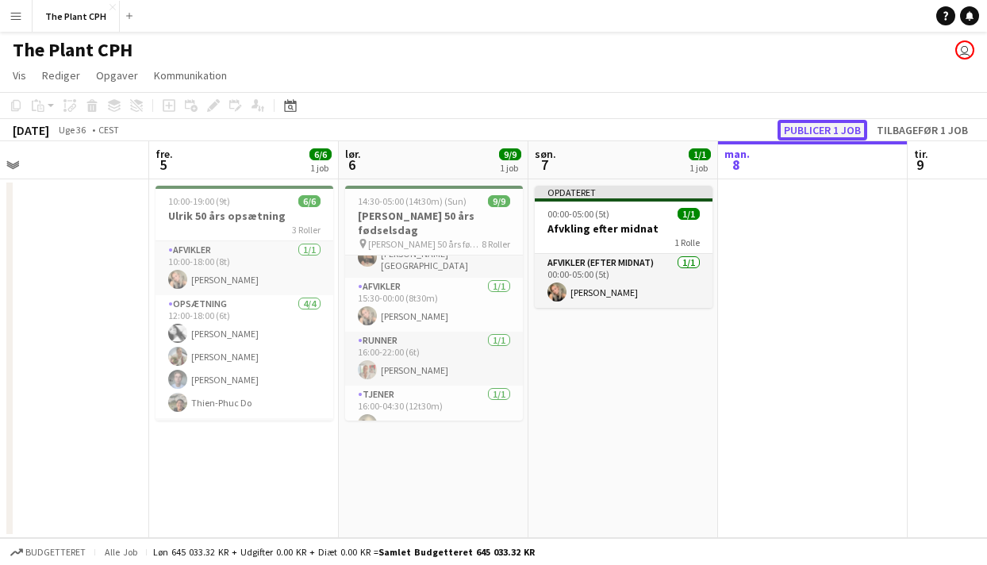
click at [793, 136] on button "Publicer 1 job" at bounding box center [822, 130] width 90 height 21
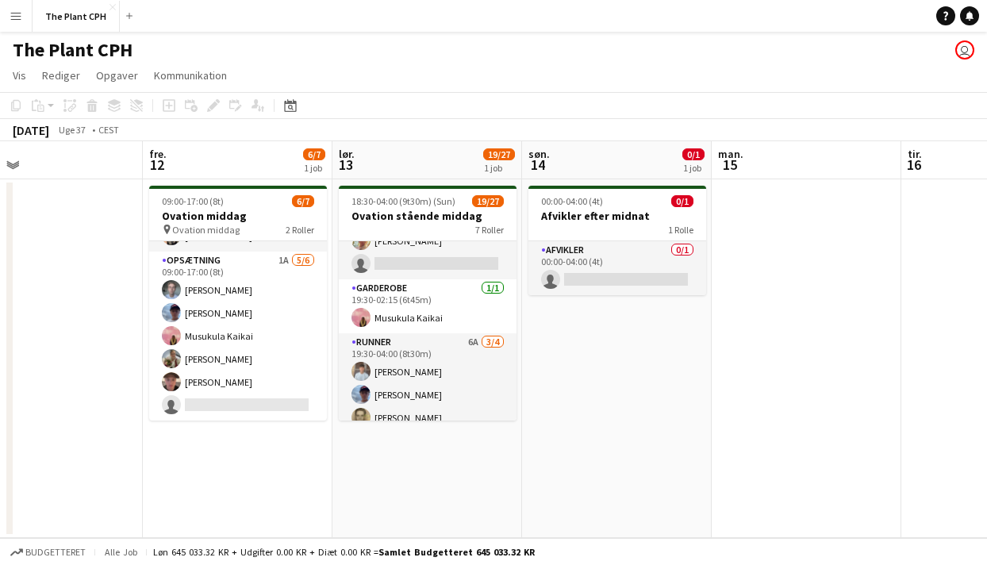
scroll to position [546, 0]
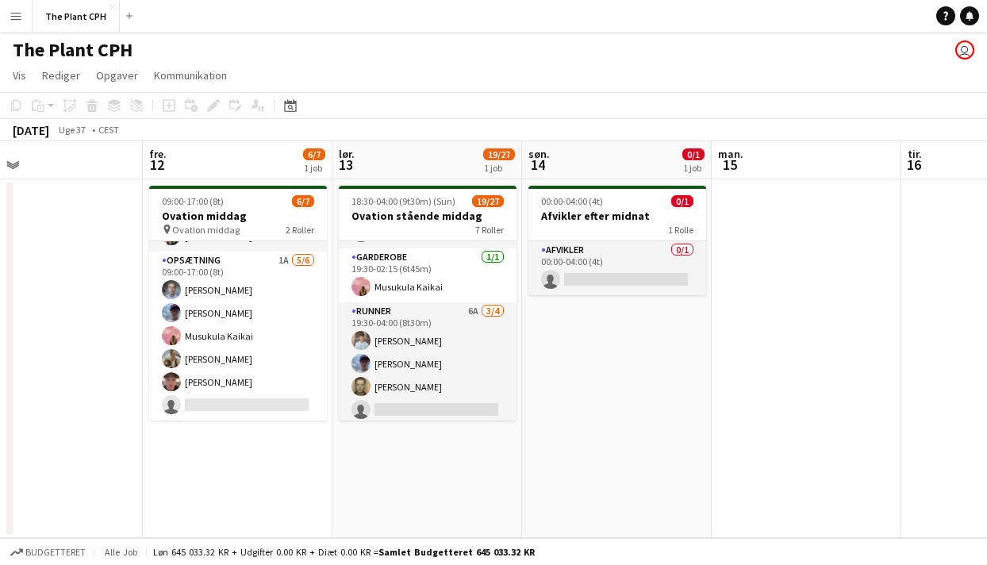
click at [426, 385] on app-card-role "Runner 6A [DATE] 19:30-04:00 (8t30m) [PERSON_NAME] [PERSON_NAME] [PERSON_NAME] …" at bounding box center [428, 363] width 178 height 123
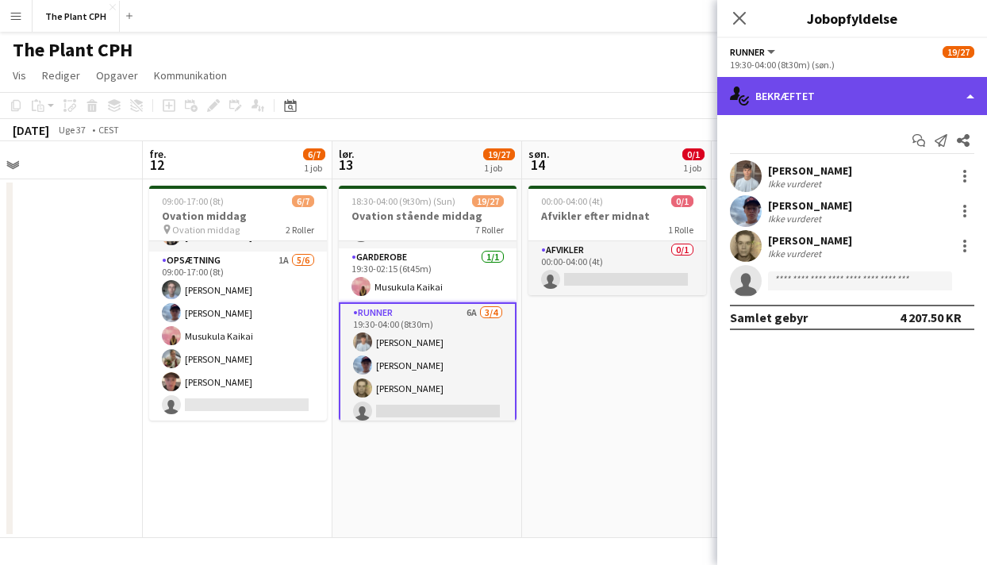
click at [899, 106] on div "single-neutral-actions-check-2 Bekræftet" at bounding box center [852, 96] width 270 height 38
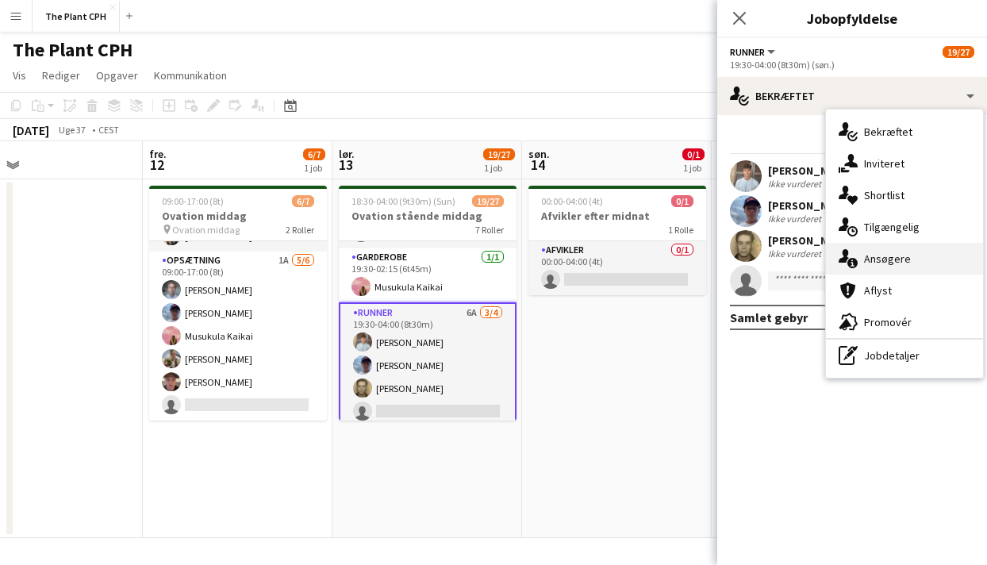
click at [893, 249] on div "single-neutral-actions-information Ansøgere" at bounding box center [904, 259] width 157 height 32
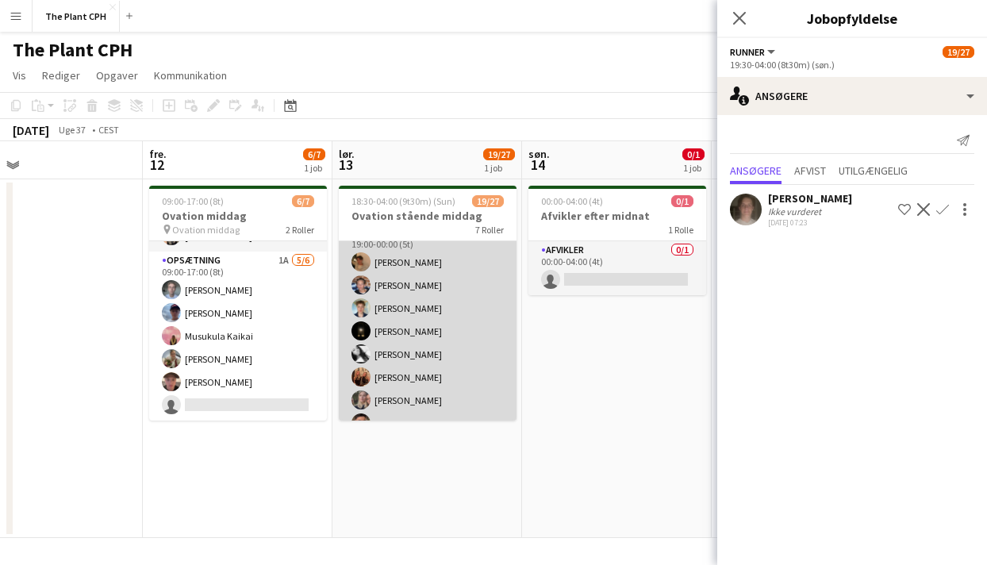
scroll to position [0, 0]
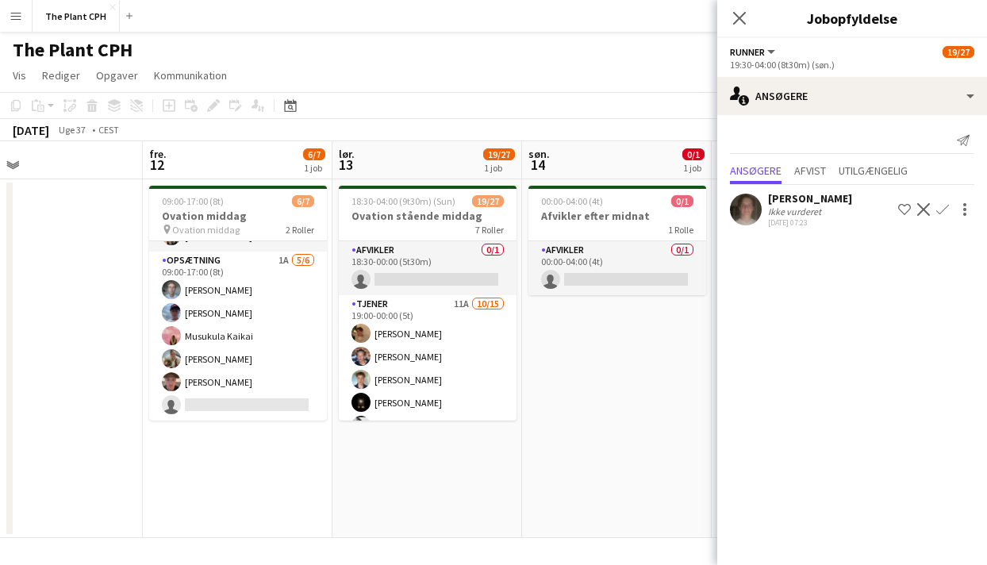
click at [445, 109] on app-toolbar "Kopier Indsæt Indsæt Kommando V Indsæt med mandskab Kommando Skift V Indsæt lin…" at bounding box center [493, 105] width 987 height 27
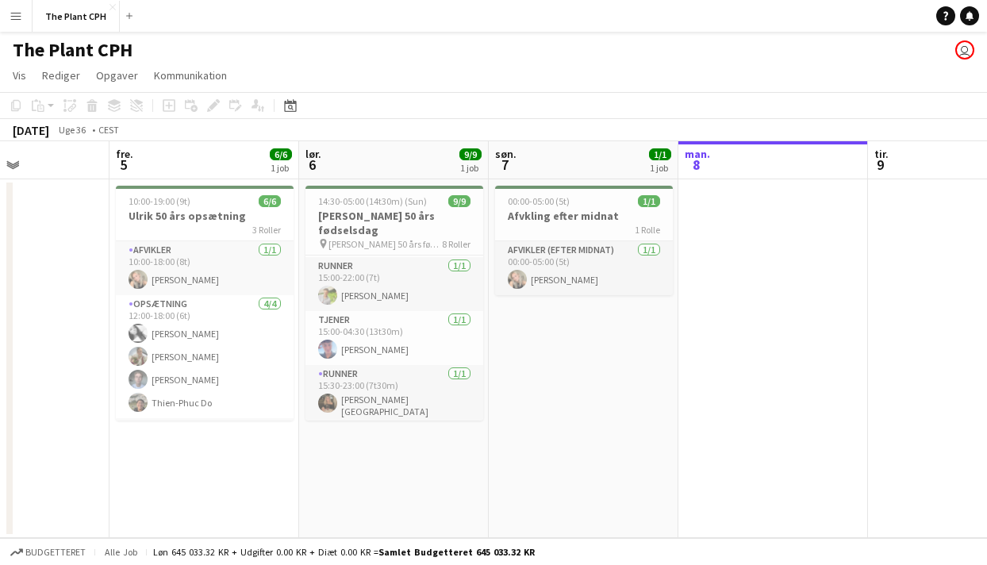
scroll to position [275, 0]
